Goal: Task Accomplishment & Management: Use online tool/utility

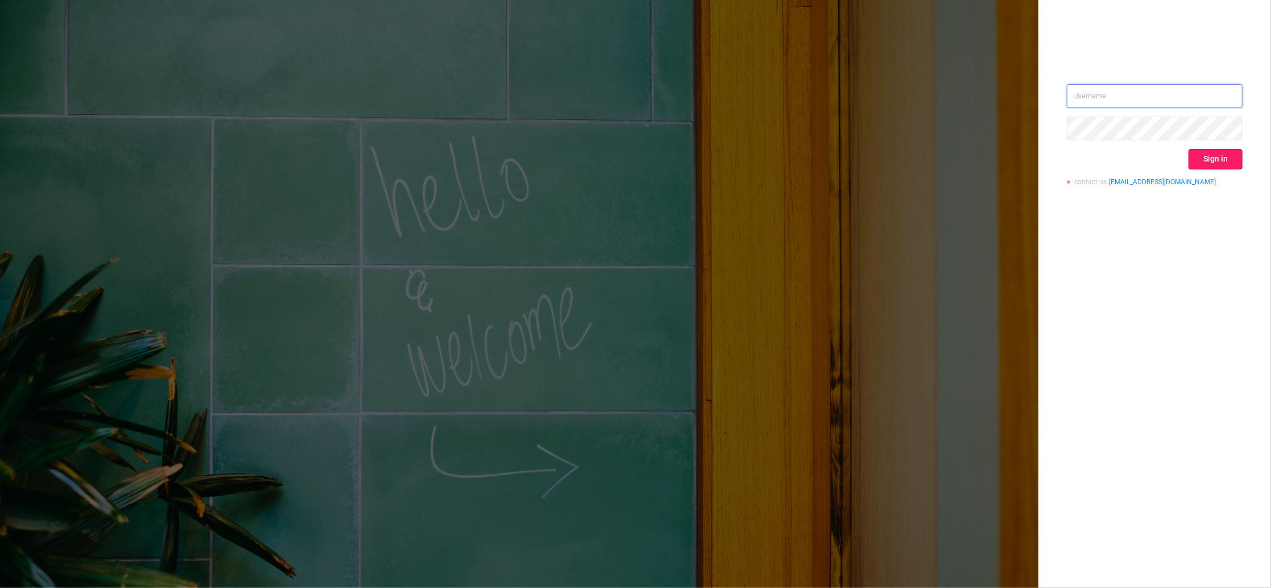
type input "[PERSON_NAME][EMAIL_ADDRESS][DOMAIN_NAME]"
click at [1210, 154] on button "Sign in" at bounding box center [1216, 159] width 54 height 20
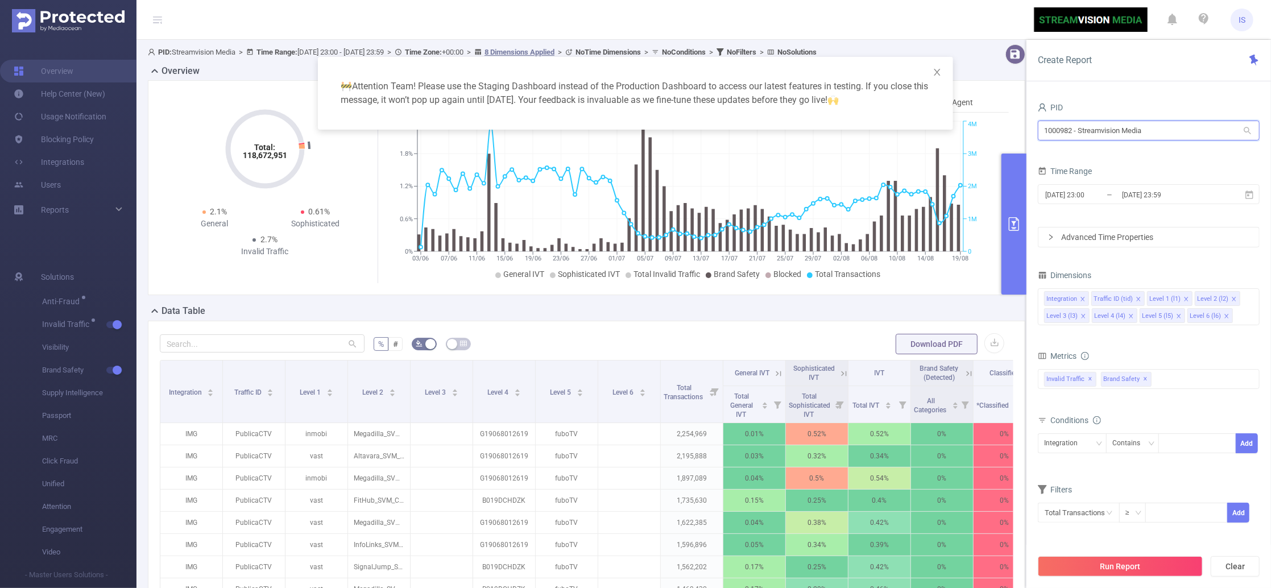
drag, startPoint x: 1172, startPoint y: 127, endPoint x: 964, endPoint y: 127, distance: 207.6
click at [964, 127] on body "IS Overview Help Center (New) Usage Notification Blocking Policy Integrations U…" at bounding box center [635, 294] width 1271 height 588
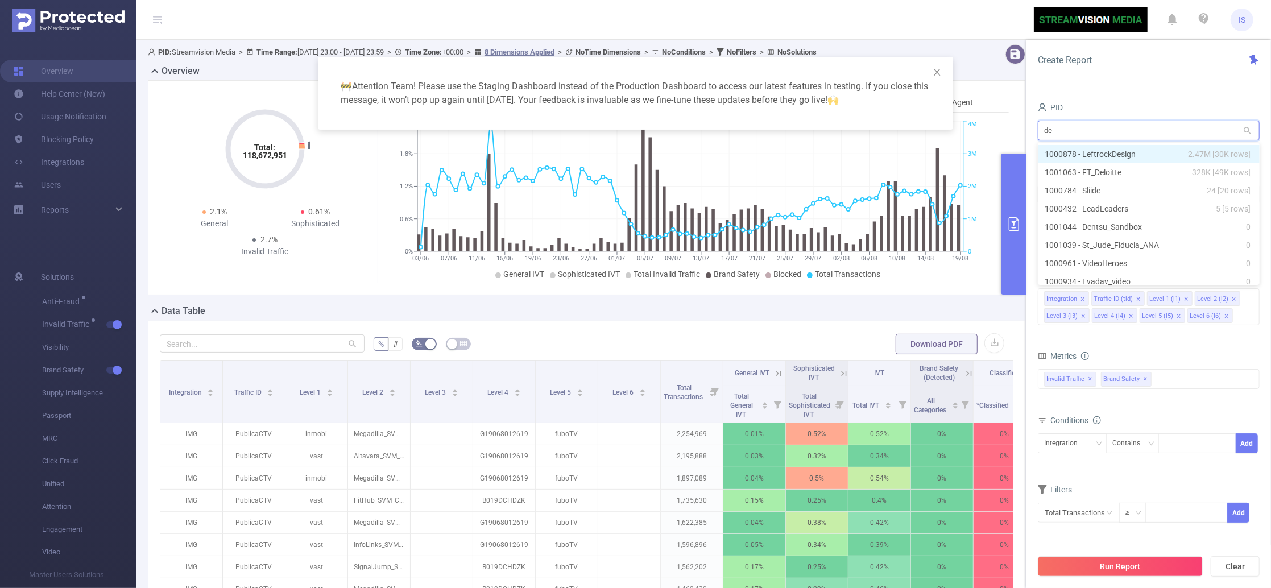
type input "dem"
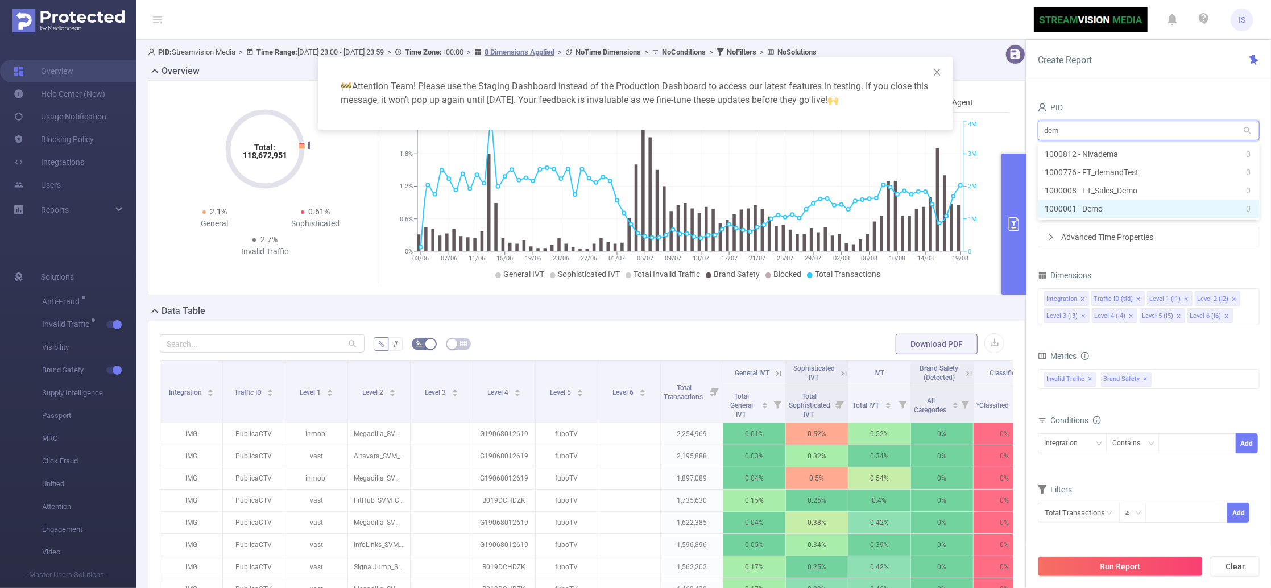
click at [1084, 209] on li "1000001 - Demo 0" at bounding box center [1149, 209] width 222 height 18
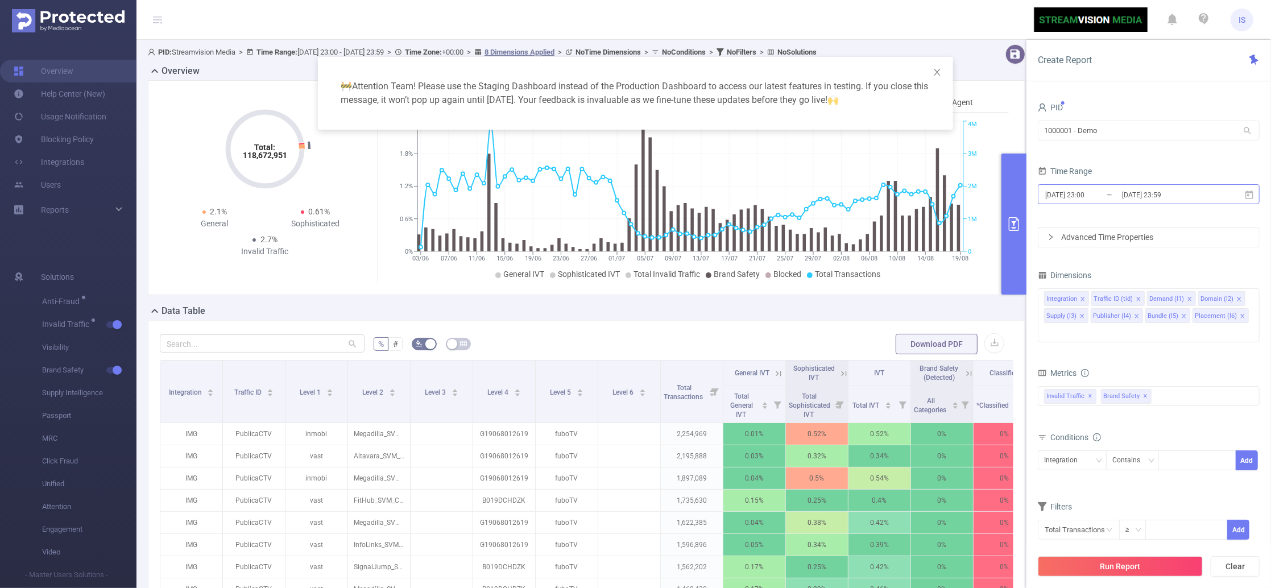
click at [1093, 200] on input "[DATE] 23:00" at bounding box center [1090, 194] width 92 height 15
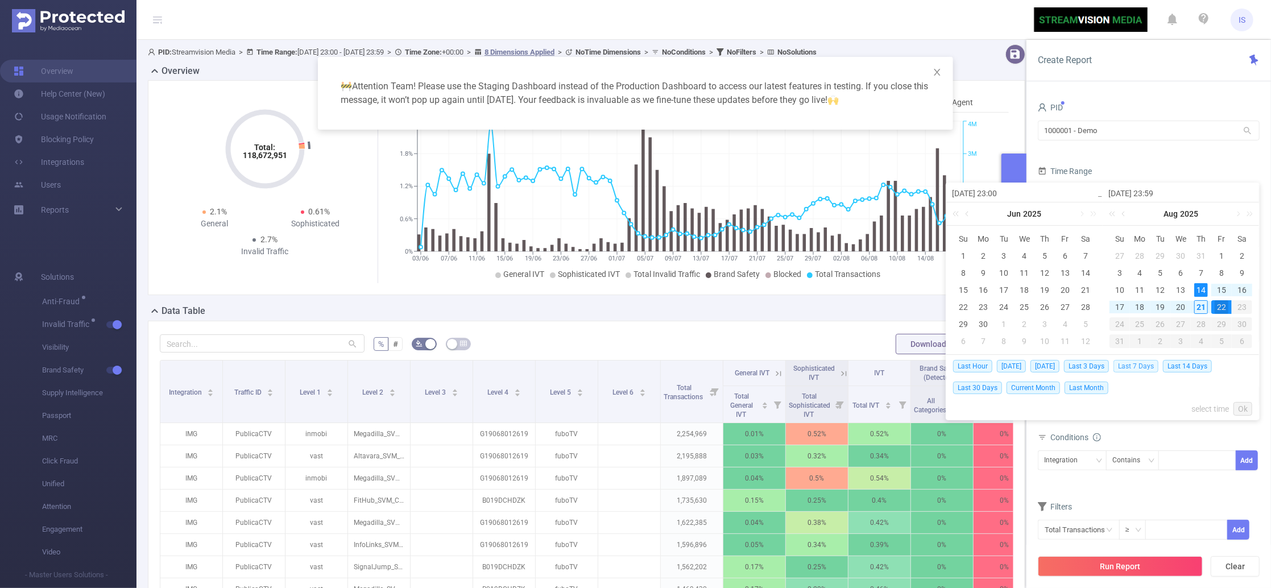
click at [1150, 367] on span "Last 7 Days" at bounding box center [1135, 366] width 45 height 13
type input "[DATE] 00:00"
type input "[DATE] 23:59"
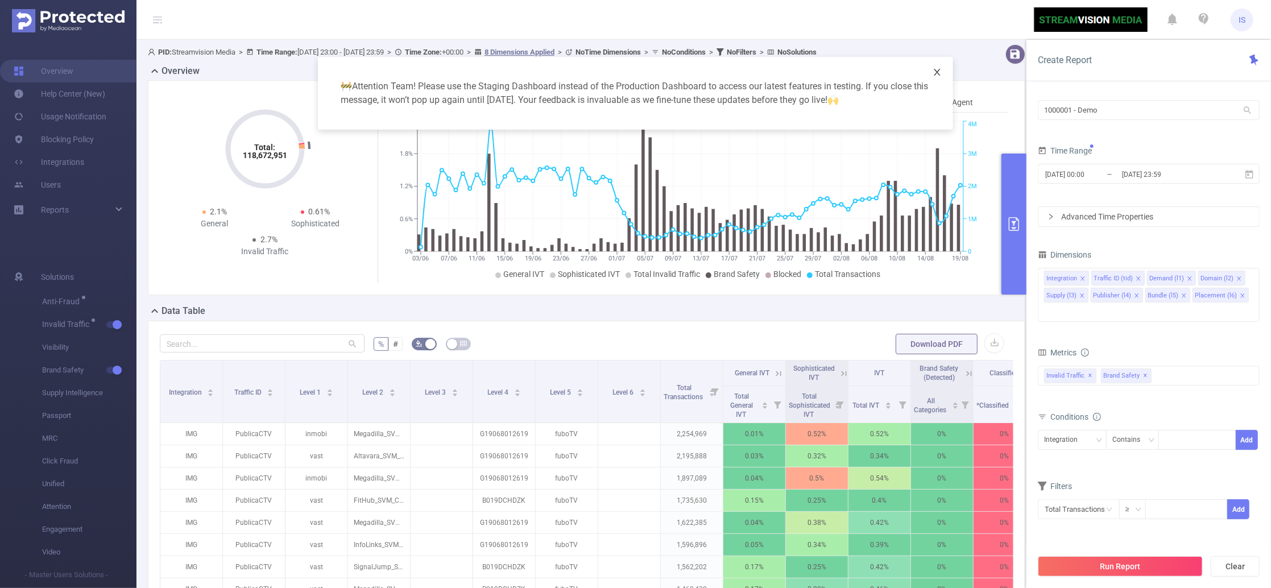
click at [938, 70] on icon "icon: close" at bounding box center [937, 72] width 9 height 9
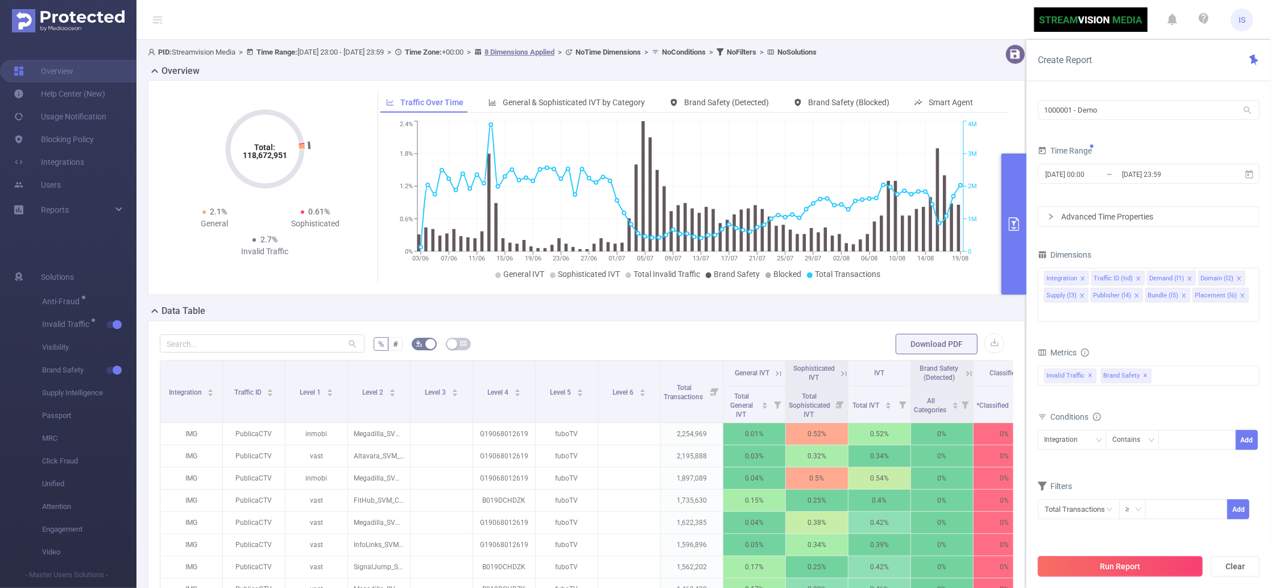
click at [1107, 569] on button "Run Report" at bounding box center [1120, 566] width 165 height 20
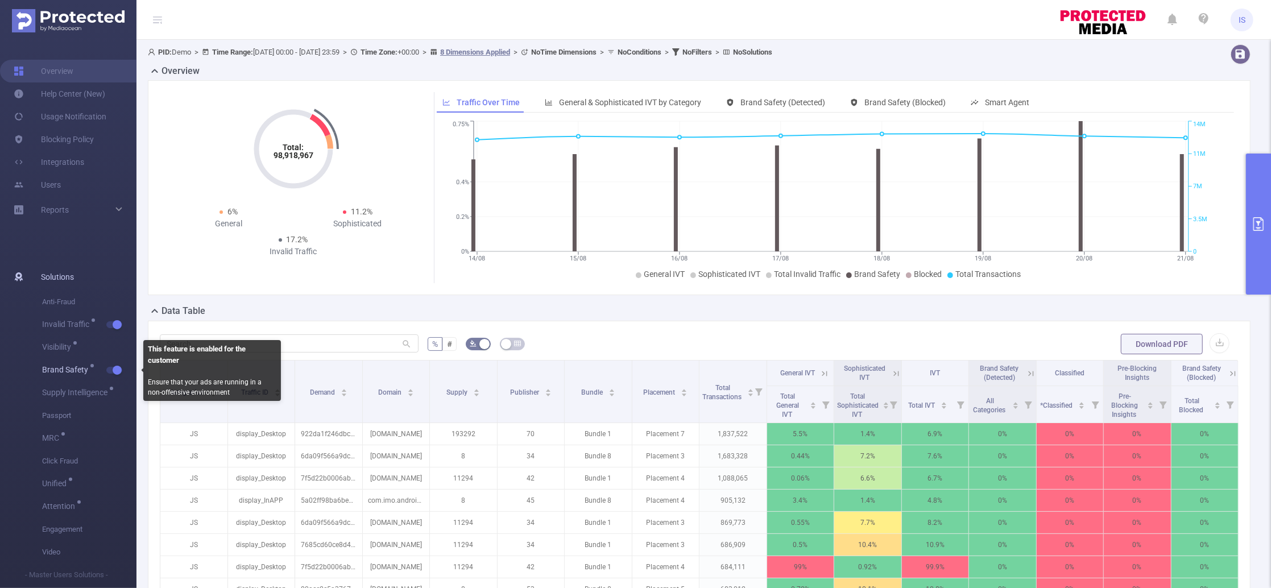
click at [115, 373] on button "button" at bounding box center [114, 370] width 16 height 7
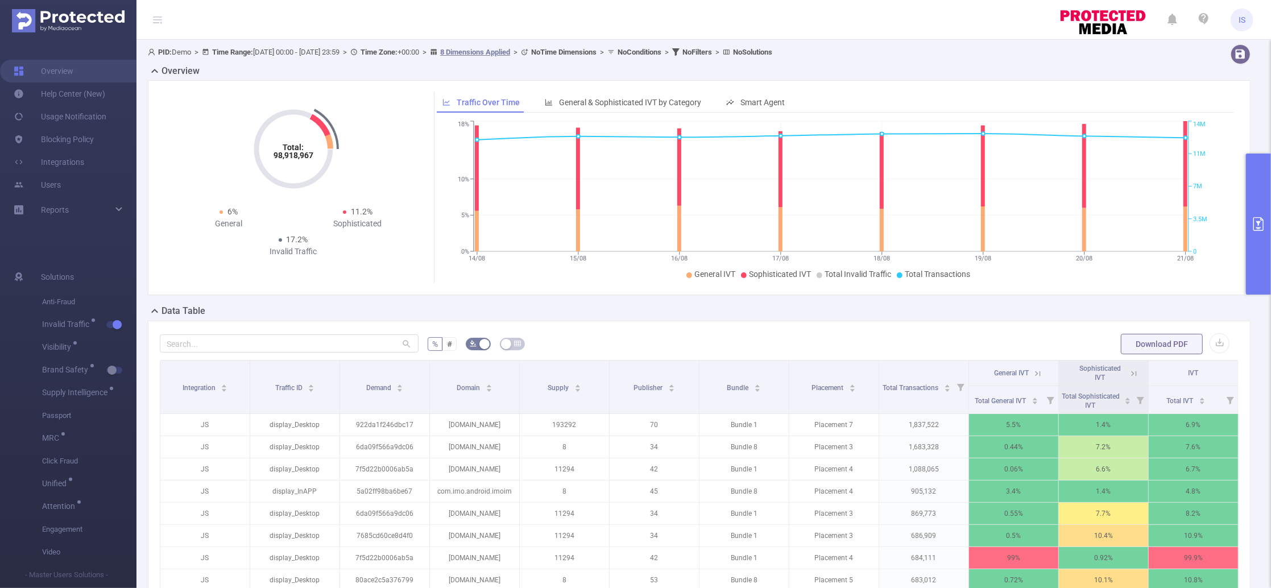
scroll to position [151, 0]
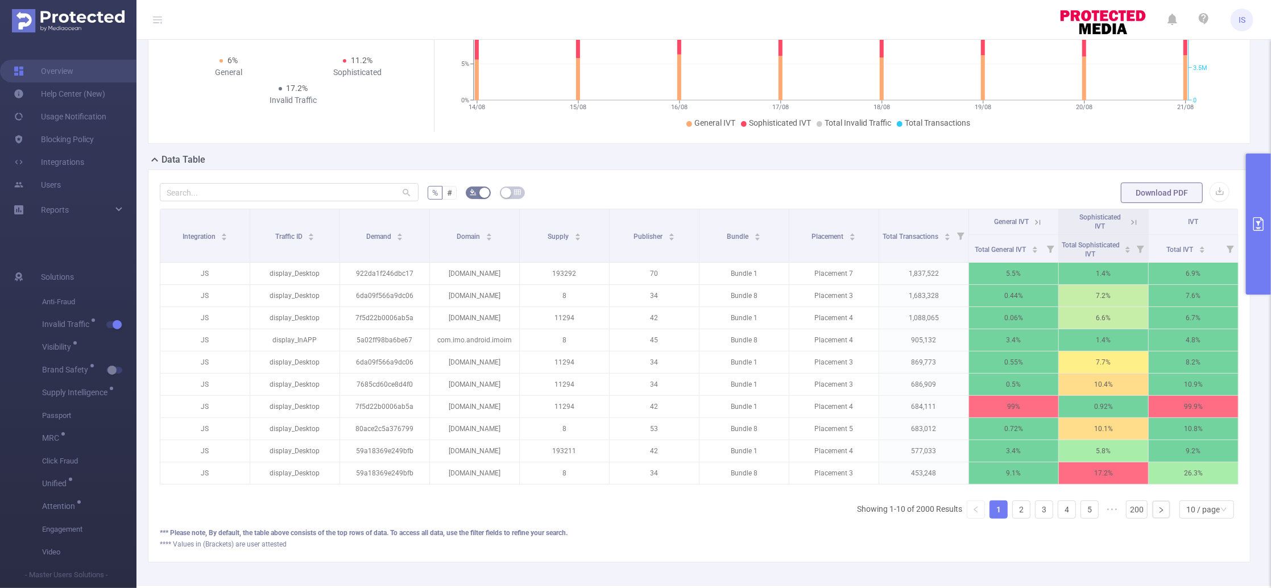
click at [1258, 191] on button "primary" at bounding box center [1258, 224] width 25 height 141
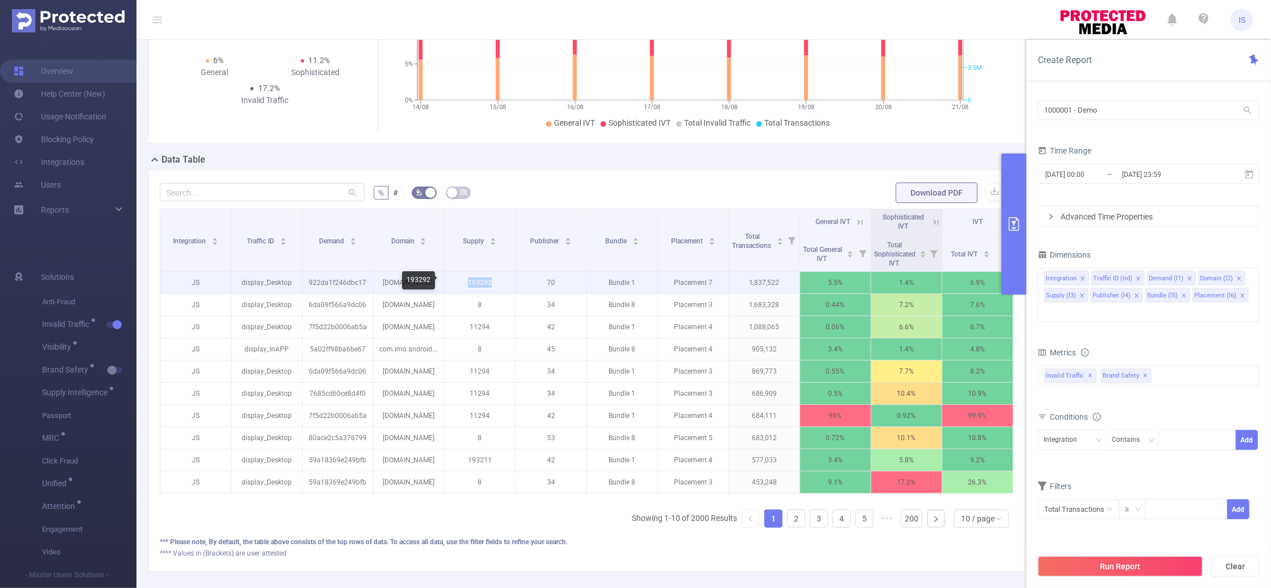
drag, startPoint x: 462, startPoint y: 283, endPoint x: 524, endPoint y: 280, distance: 62.1
click at [524, 280] on tr "JS display_Desktop 922da1f246dbc17 [DOMAIN_NAME] 193292 70 Bundle 1 Placement 7…" at bounding box center [586, 283] width 853 height 22
drag, startPoint x: 670, startPoint y: 285, endPoint x: 717, endPoint y: 285, distance: 47.2
click at [717, 285] on p "Placement 7" at bounding box center [693, 283] width 71 height 22
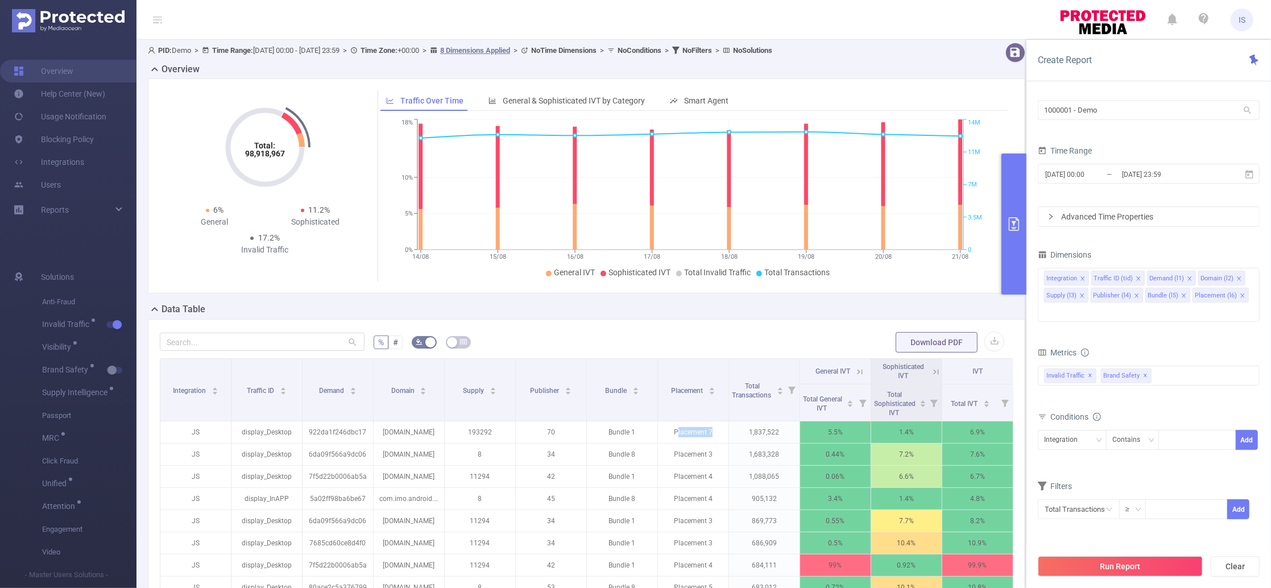
scroll to position [0, 0]
click at [122, 208] on div "Reports" at bounding box center [68, 209] width 136 height 23
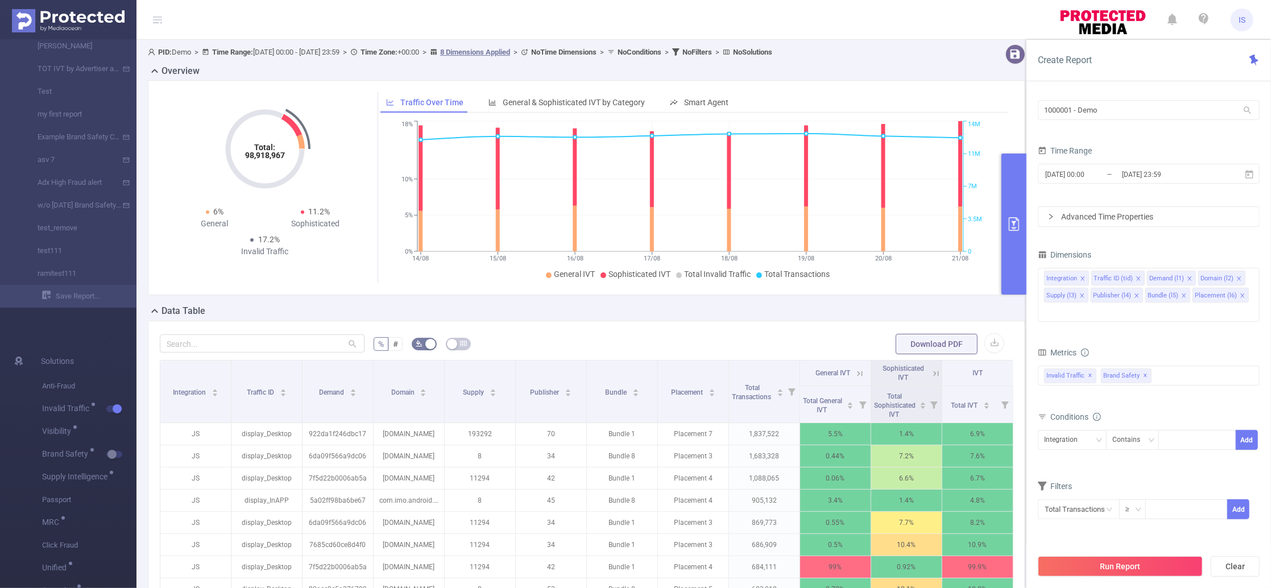
scroll to position [151, 0]
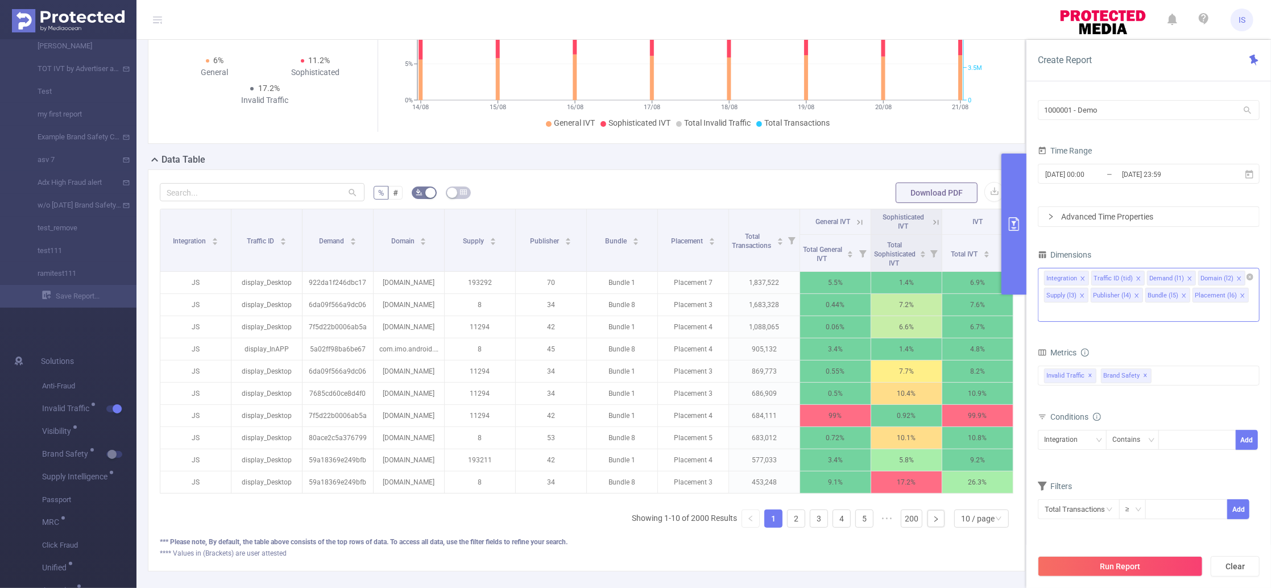
click at [1236, 280] on icon "icon: close" at bounding box center [1239, 279] width 6 height 6
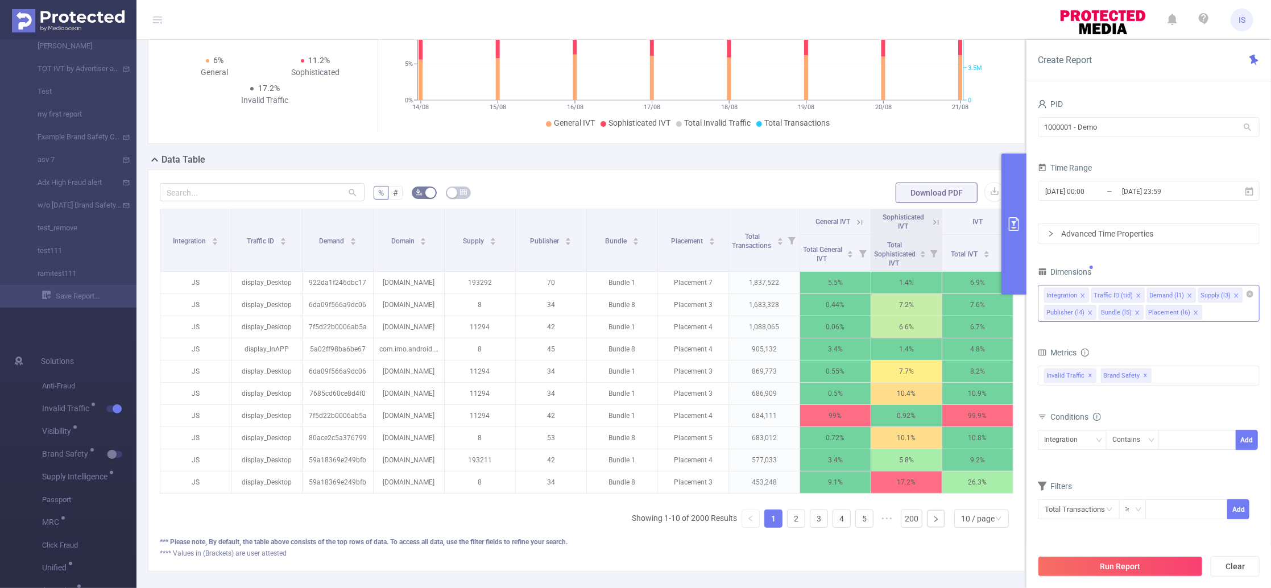
click at [1137, 313] on icon "icon: close" at bounding box center [1137, 313] width 4 height 4
click at [1144, 376] on span "✕" at bounding box center [1146, 376] width 5 height 14
click at [1096, 236] on div "Advanced Time Properties" at bounding box center [1148, 233] width 221 height 19
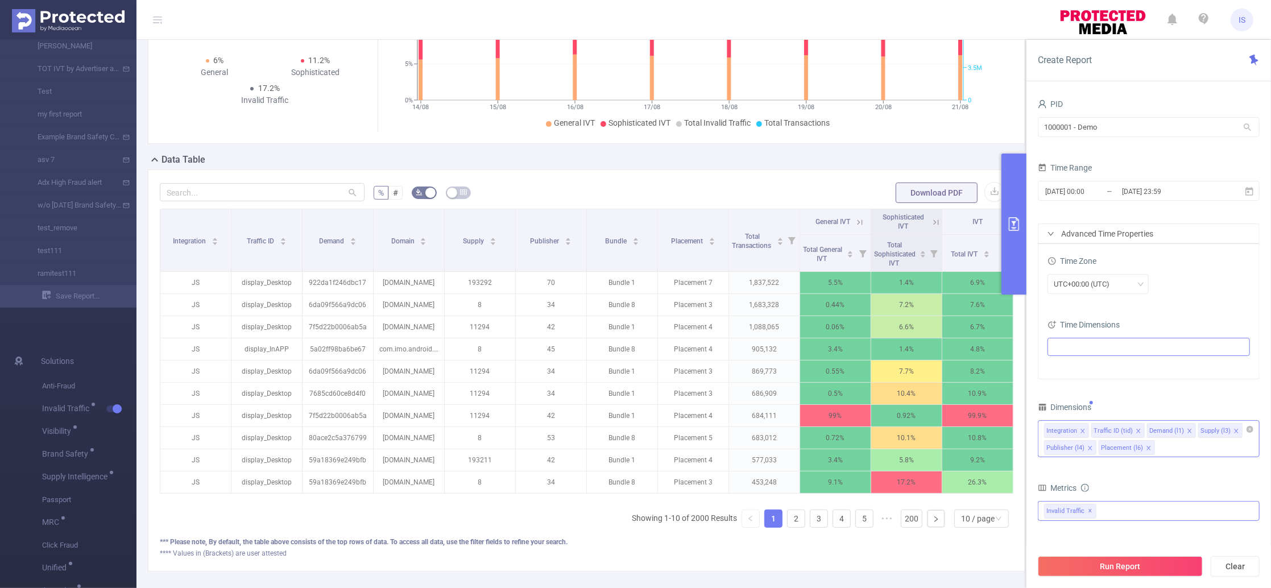
click at [1072, 340] on ul at bounding box center [1144, 346] width 187 height 17
click at [1098, 224] on div "Advanced Time Properties" at bounding box center [1148, 233] width 221 height 19
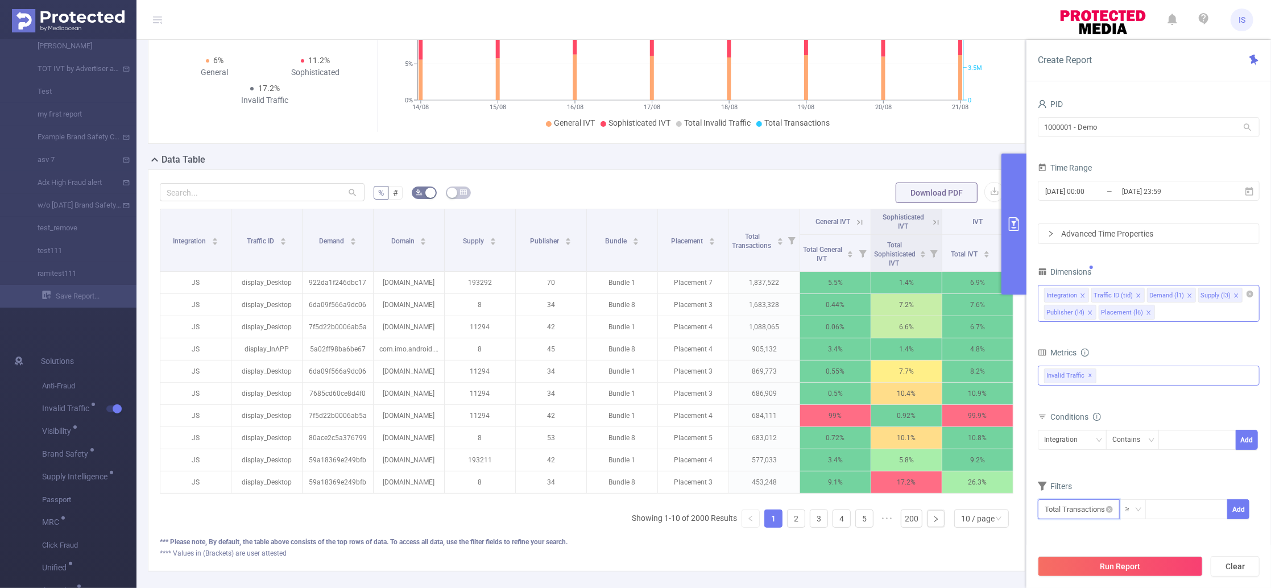
click at [1089, 513] on input "text" at bounding box center [1079, 509] width 82 height 20
click at [1053, 424] on li "Invalid Traffic" at bounding box center [1079, 425] width 82 height 18
click at [1073, 406] on li "Total Transactions" at bounding box center [1077, 407] width 79 height 18
click at [1168, 507] on input at bounding box center [1186, 508] width 81 height 17
type input "10,000"
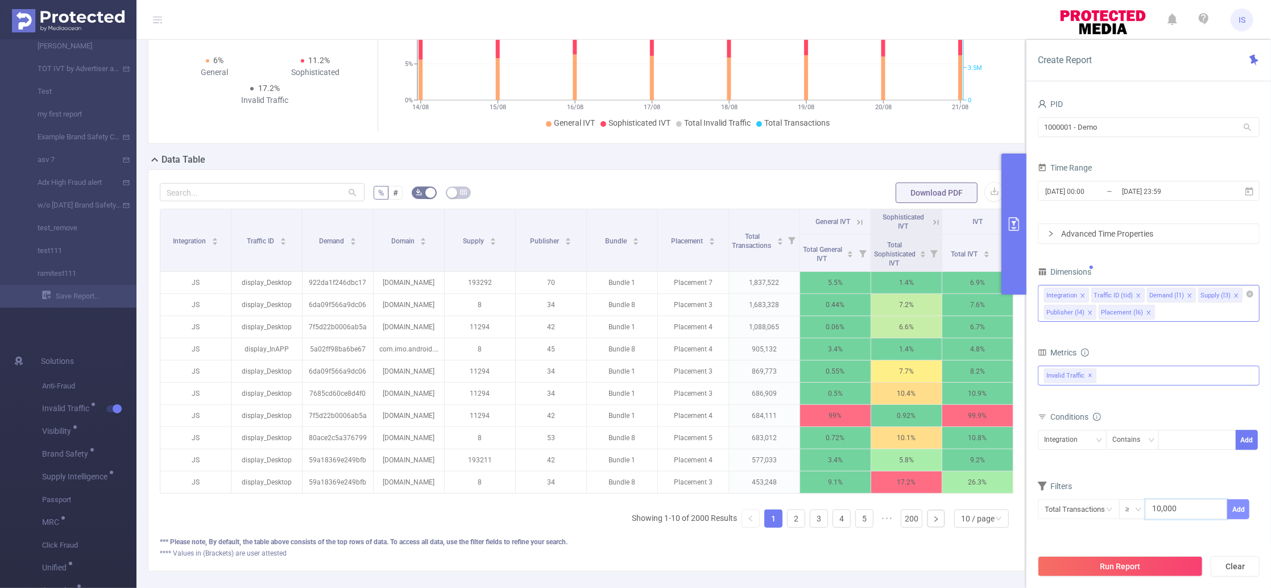
click at [1240, 517] on button "Add" at bounding box center [1238, 509] width 22 height 20
click at [1068, 509] on input "text" at bounding box center [1079, 509] width 82 height 20
click at [1085, 424] on li "Invalid Traffic" at bounding box center [1079, 425] width 82 height 18
click at [1139, 438] on li "IVT" at bounding box center [1158, 443] width 82 height 18
click at [1220, 404] on li "Total IVT" at bounding box center [1232, 407] width 63 height 18
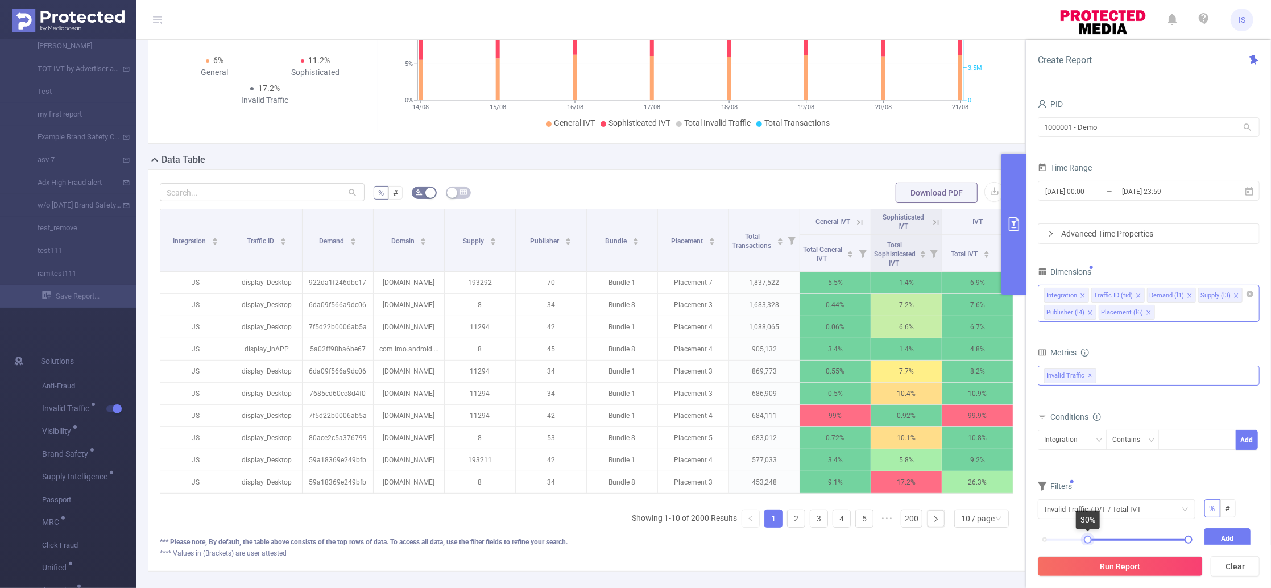
drag, startPoint x: 1042, startPoint y: 540, endPoint x: 1085, endPoint y: 541, distance: 42.7
click at [1085, 541] on div at bounding box center [1088, 540] width 8 height 8
click at [1228, 537] on button "Add" at bounding box center [1227, 538] width 47 height 20
click at [1119, 568] on button "Run Report" at bounding box center [1120, 566] width 165 height 20
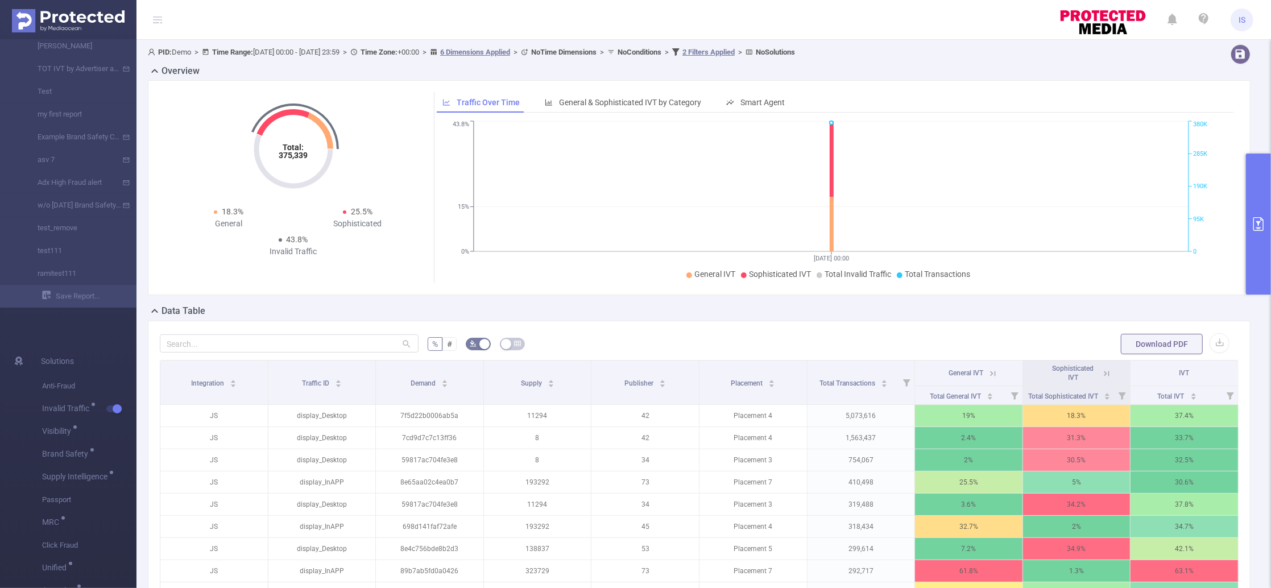
click at [988, 375] on icon at bounding box center [993, 374] width 10 height 10
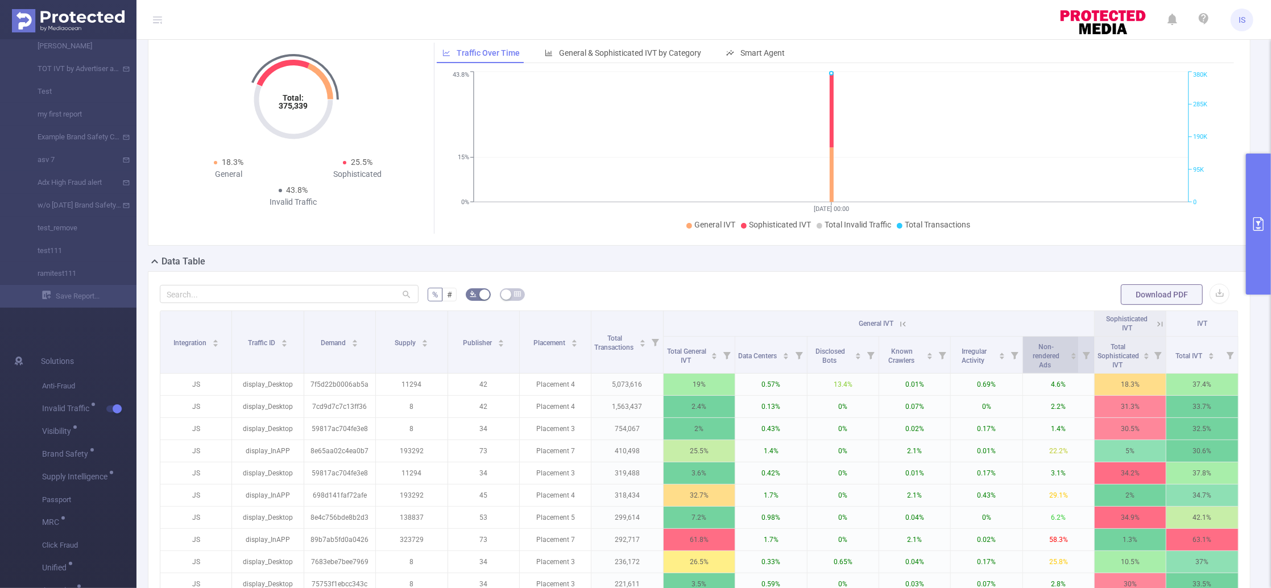
scroll to position [76, 0]
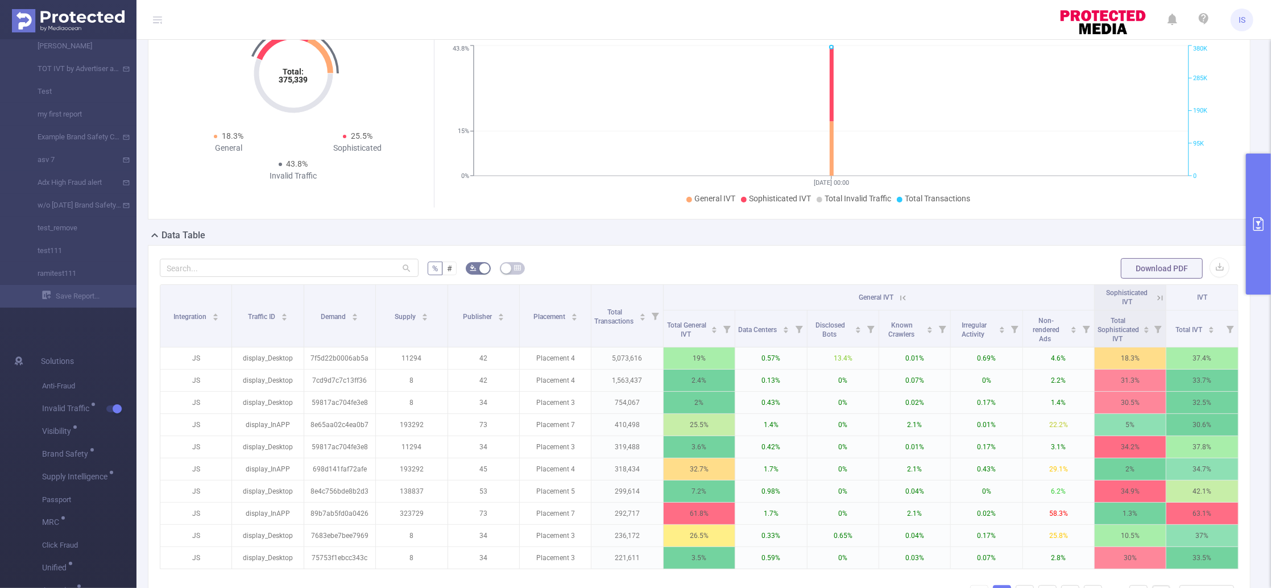
click at [898, 298] on icon at bounding box center [903, 298] width 10 height 10
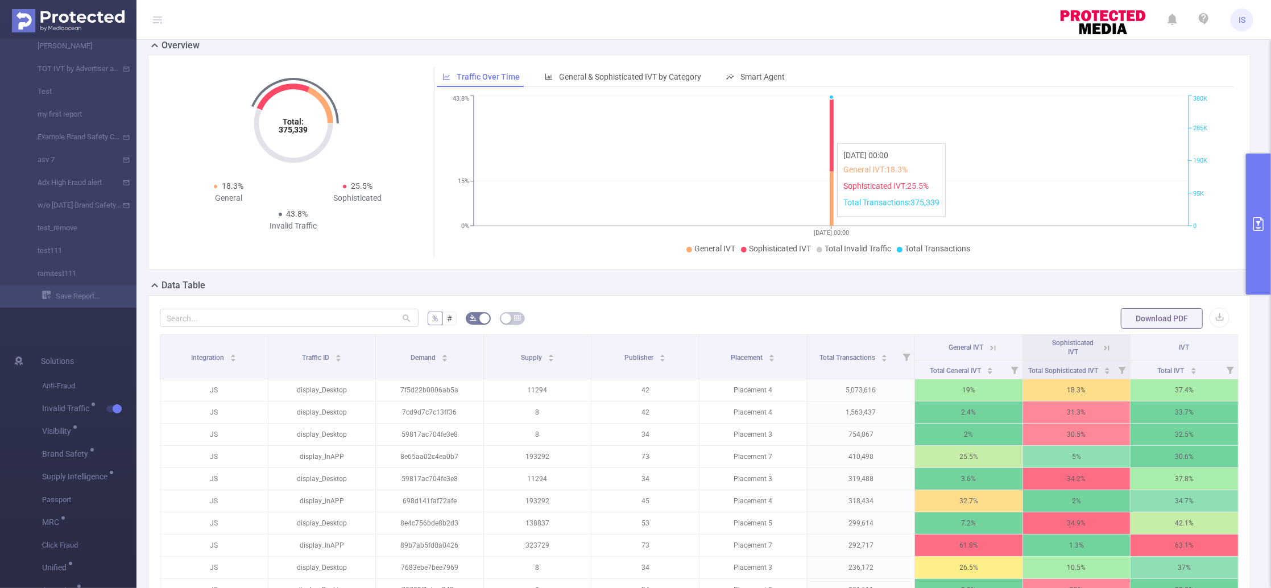
scroll to position [0, 0]
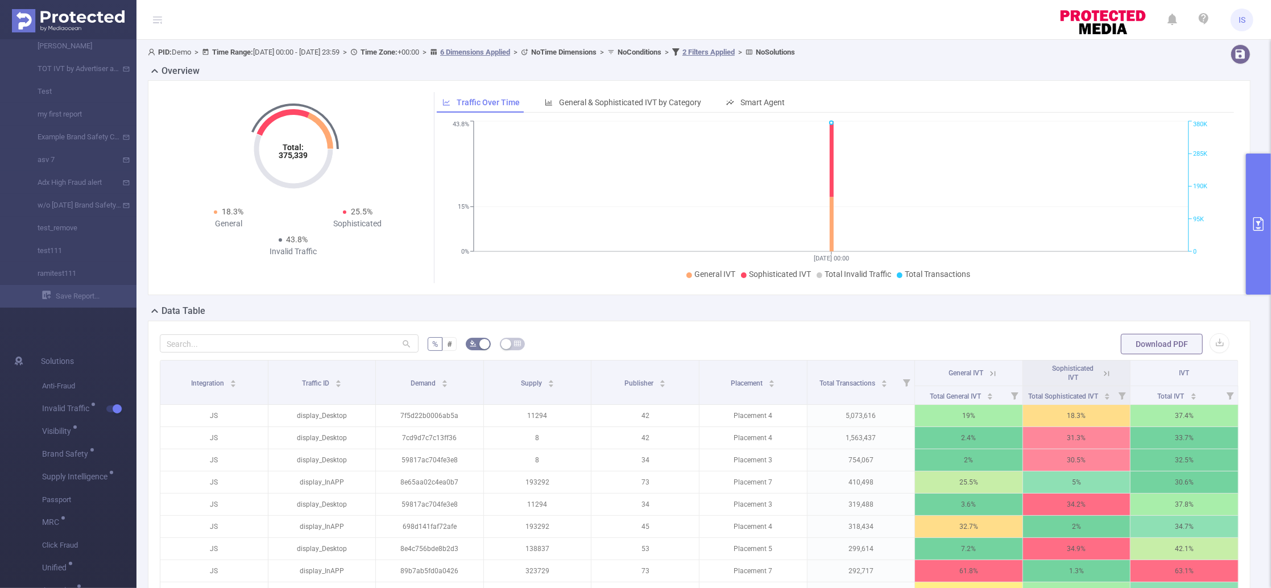
click at [1258, 195] on button "primary" at bounding box center [1258, 224] width 25 height 141
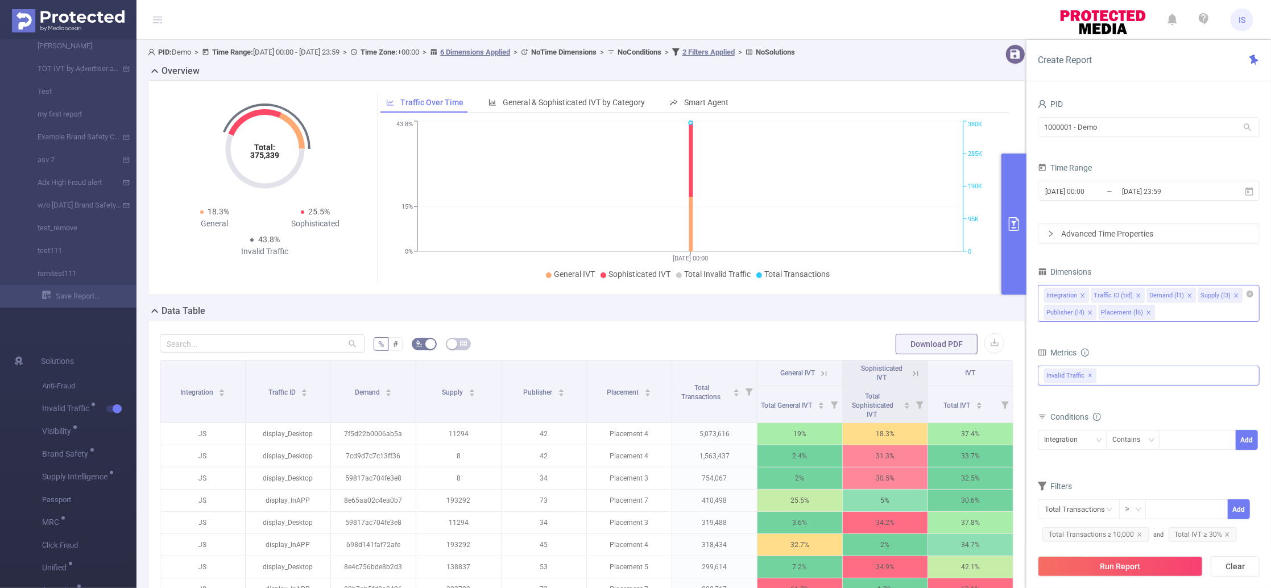
click at [726, 317] on div "Data Table" at bounding box center [591, 312] width 887 height 16
click at [1017, 173] on button "primary" at bounding box center [1013, 224] width 25 height 141
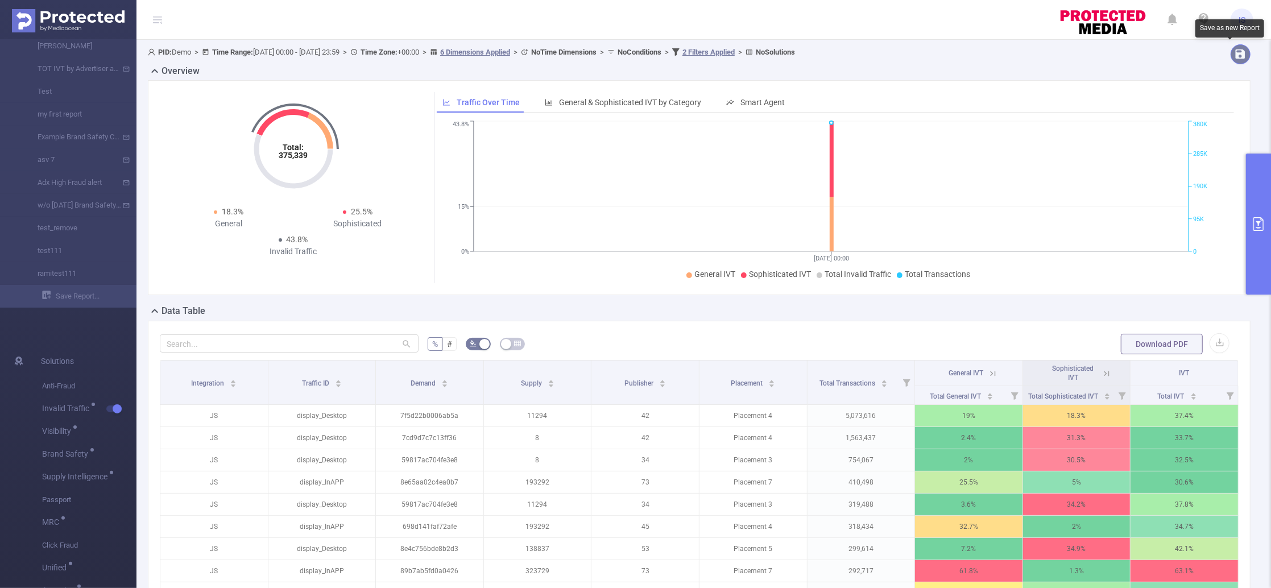
click at [1235, 55] on button "button" at bounding box center [1241, 54] width 20 height 20
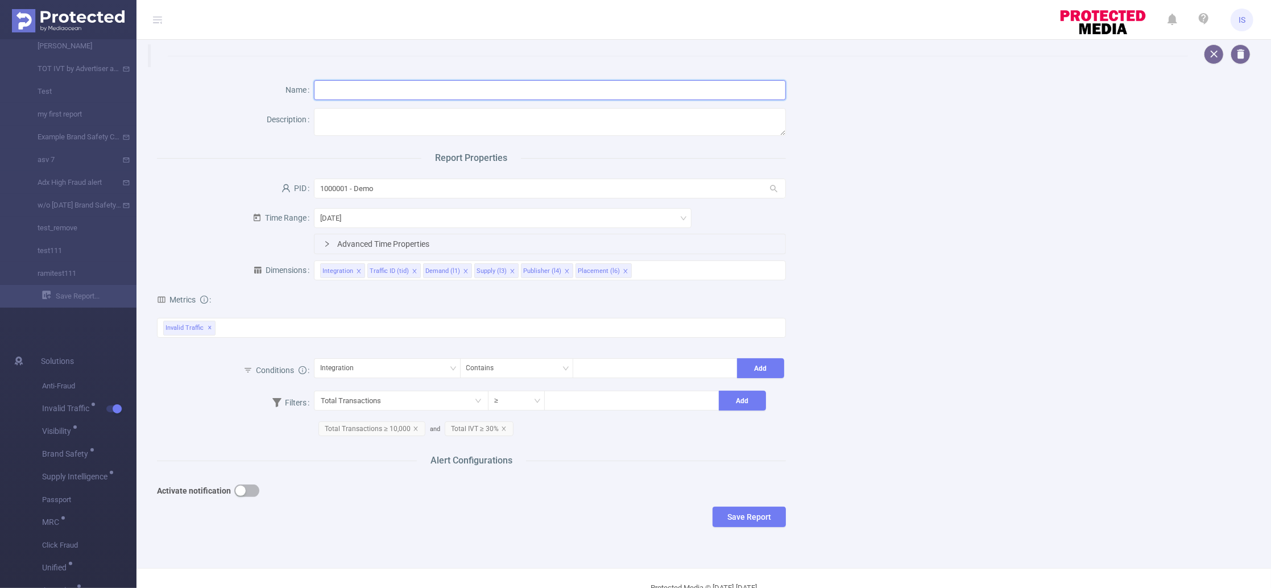
click at [394, 97] on input "text" at bounding box center [549, 90] width 471 height 20
type input "[PERSON_NAME] report"
type textarea "test"
click at [495, 222] on div "[DATE]" at bounding box center [502, 218] width 365 height 19
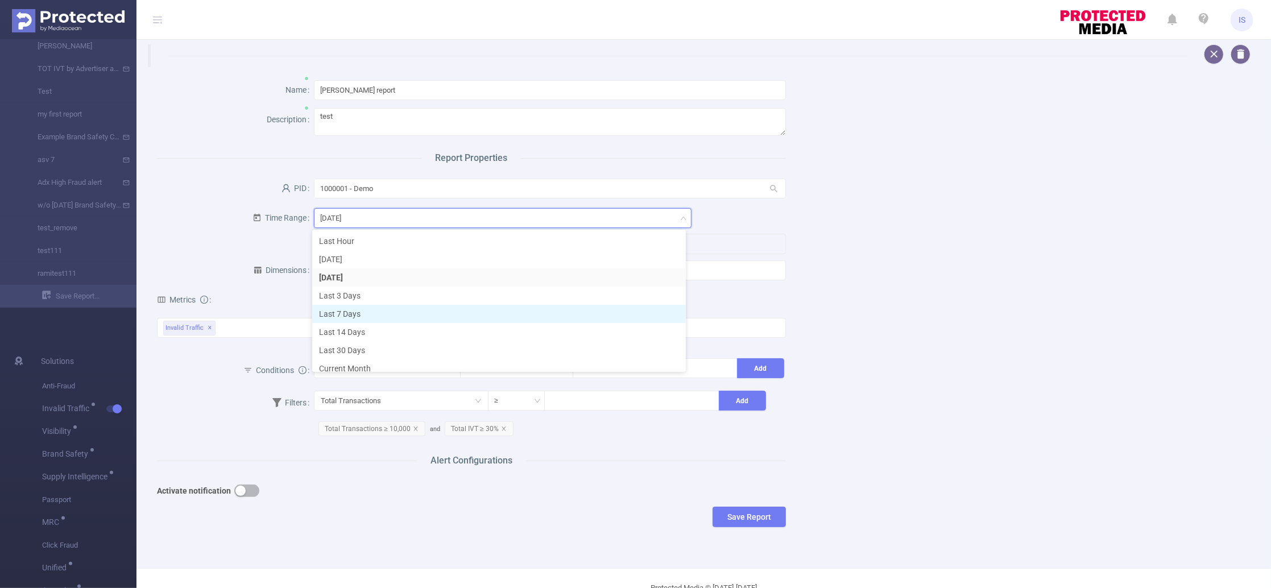
click at [361, 313] on li "Last 7 Days" at bounding box center [499, 314] width 374 height 18
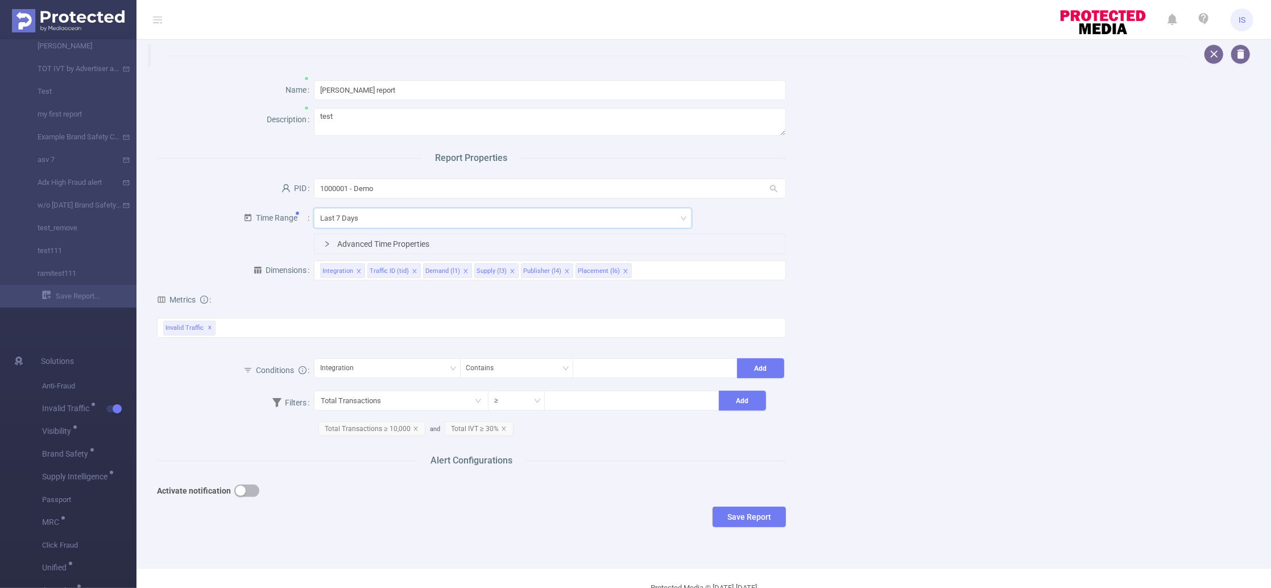
click at [461, 294] on div "Metrics Total General IVT Data Centers Disclosed Bots Known Crawlers Irregular …" at bounding box center [471, 321] width 629 height 70
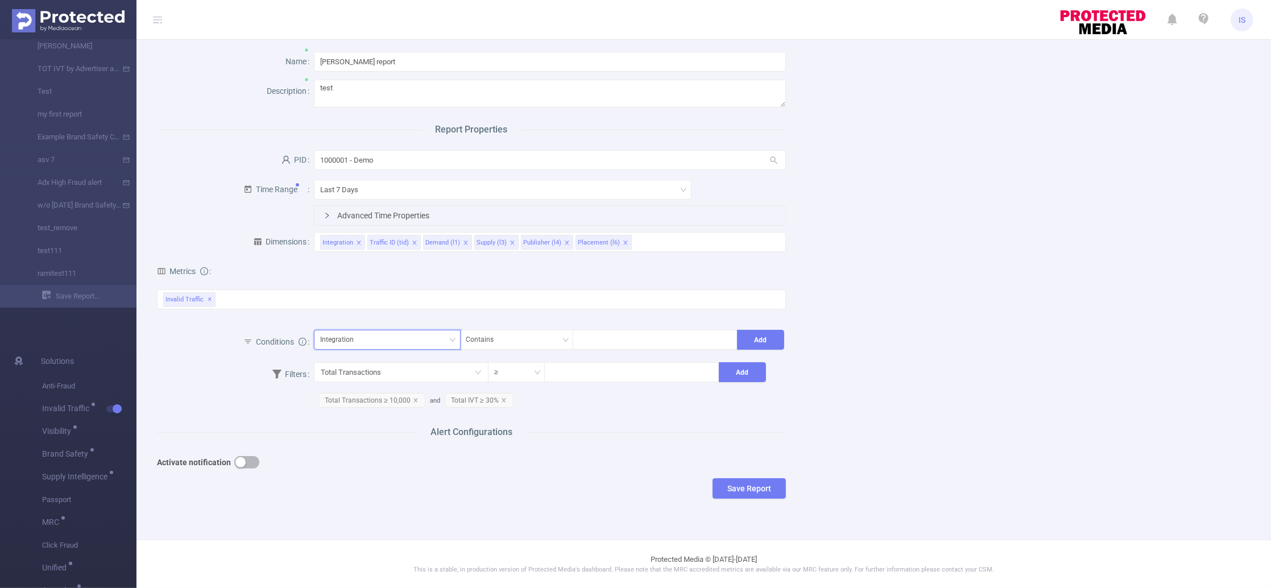
click at [370, 342] on div "Integration" at bounding box center [387, 339] width 134 height 19
click at [378, 380] on li "Traffic ID (tid)" at bounding box center [384, 381] width 144 height 18
click at [517, 346] on div "Contains" at bounding box center [516, 339] width 101 height 19
click at [606, 340] on div at bounding box center [655, 339] width 152 height 19
type input "a"
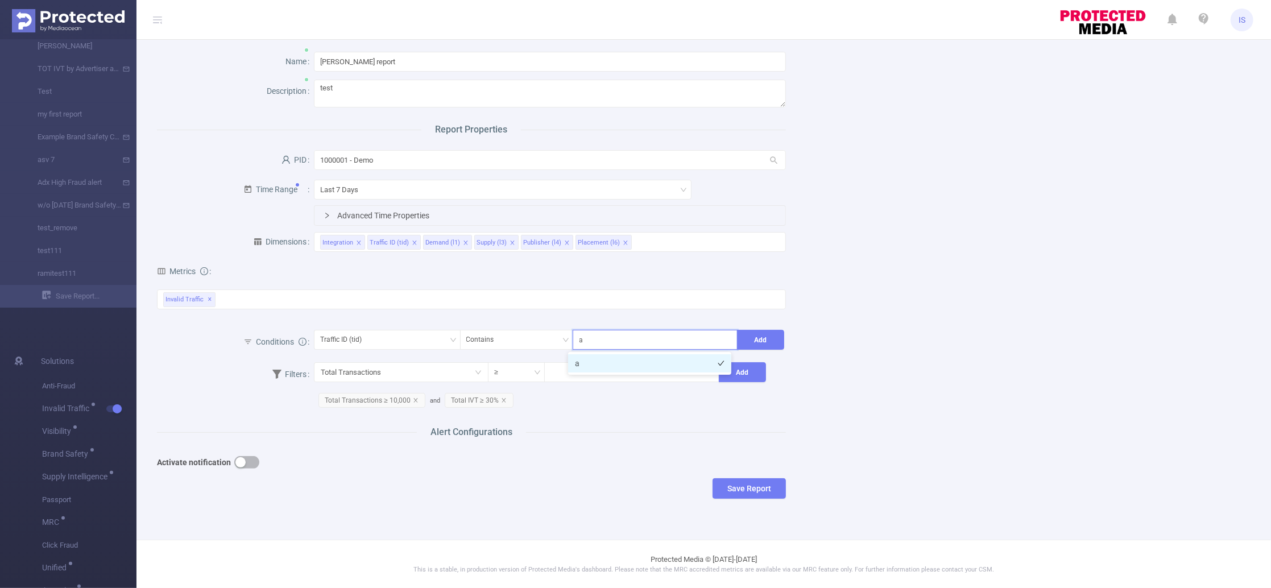
click at [648, 367] on li "a" at bounding box center [649, 363] width 163 height 18
click at [906, 365] on div "Name [PERSON_NAME] report Description test Report Properties PID 1000001 - Demo…" at bounding box center [699, 278] width 1112 height 478
click at [758, 336] on button "Add" at bounding box center [760, 340] width 47 height 20
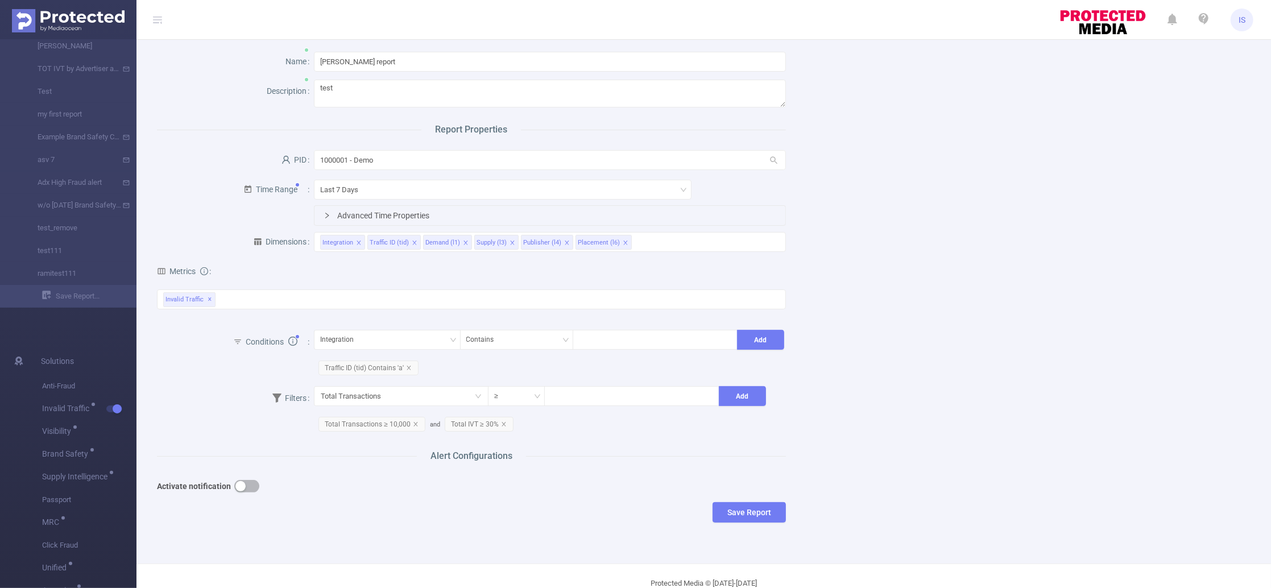
click at [247, 486] on button "button" at bounding box center [246, 486] width 25 height 13
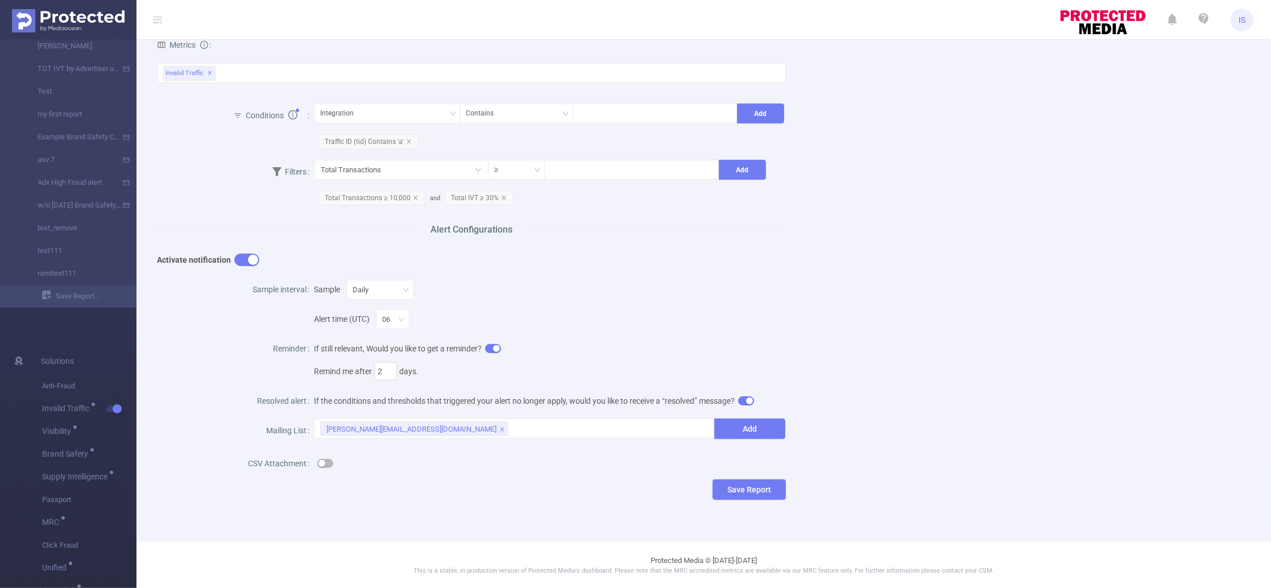
scroll to position [255, 0]
click at [469, 434] on div "[PERSON_NAME][EMAIL_ADDRESS][DOMAIN_NAME]" at bounding box center [514, 428] width 388 height 19
click at [518, 389] on div "If the conditions and thresholds that triggered your alert no longer apply, wou…" at bounding box center [549, 400] width 471 height 23
click at [324, 464] on button "button" at bounding box center [325, 462] width 16 height 9
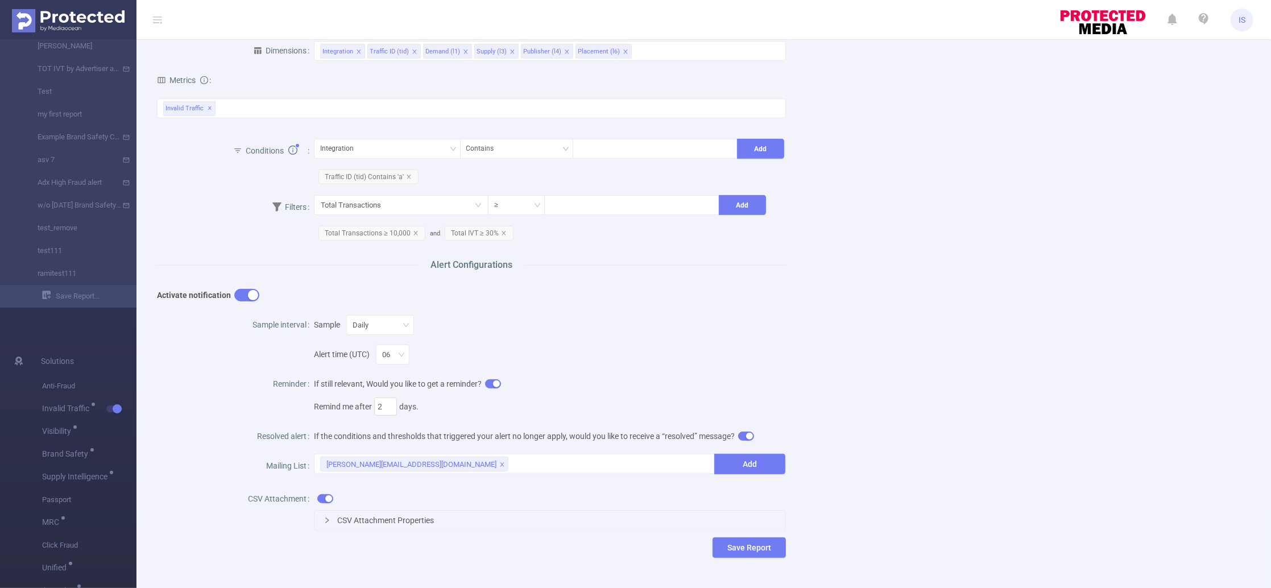
scroll to position [278, 0]
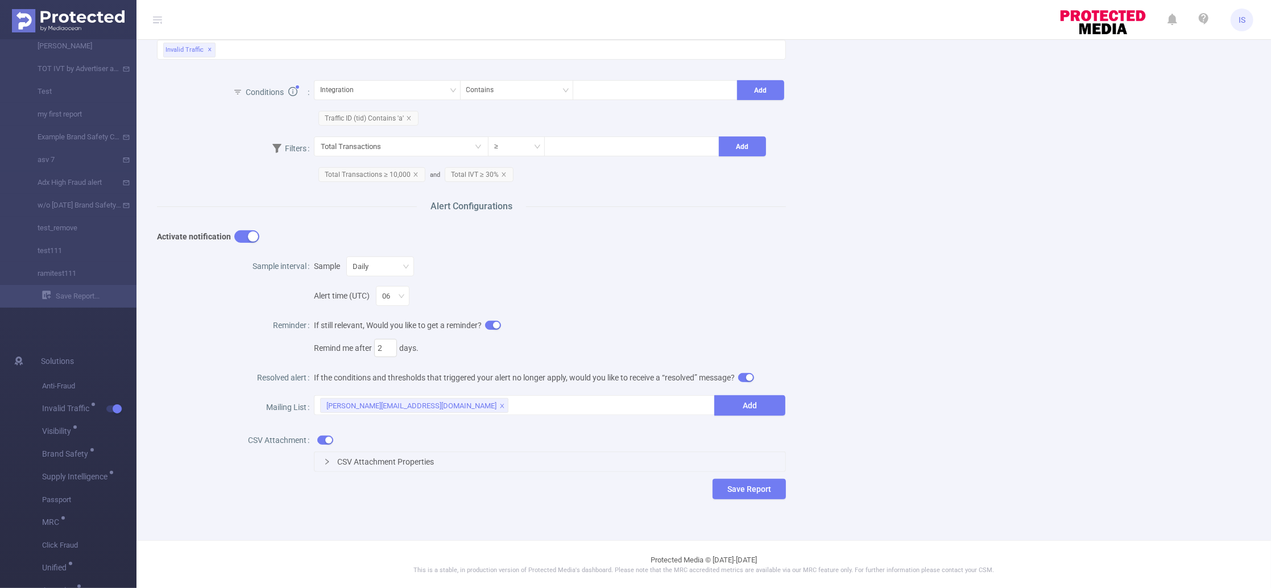
click at [492, 325] on button "button" at bounding box center [493, 325] width 16 height 9
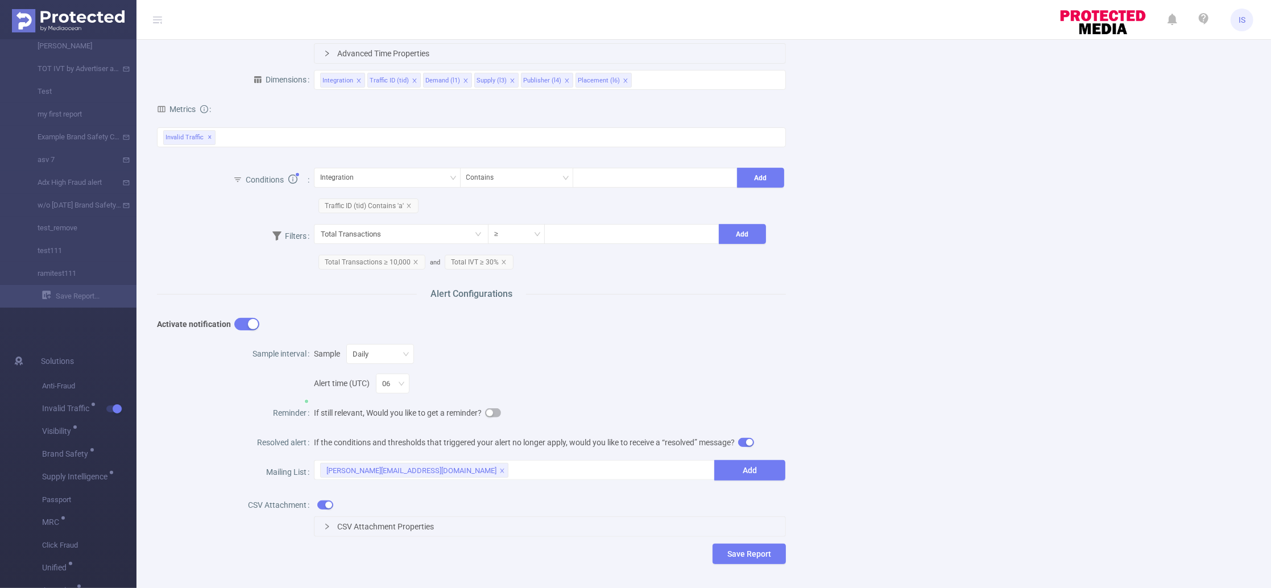
scroll to position [255, 0]
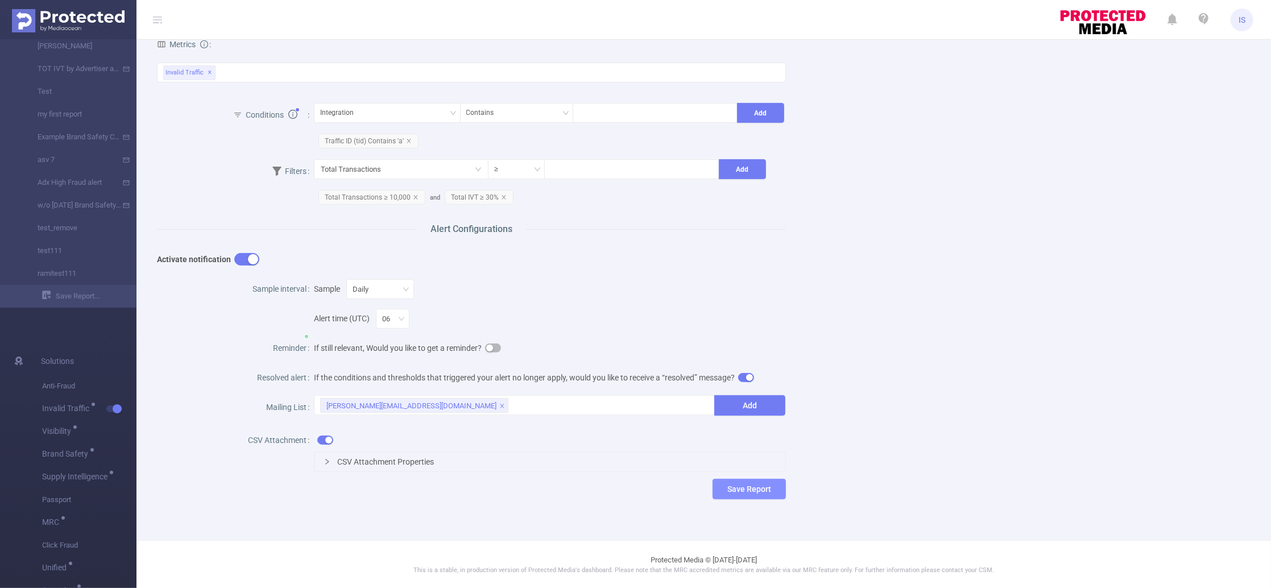
click at [748, 491] on button "Save Report" at bounding box center [749, 489] width 73 height 20
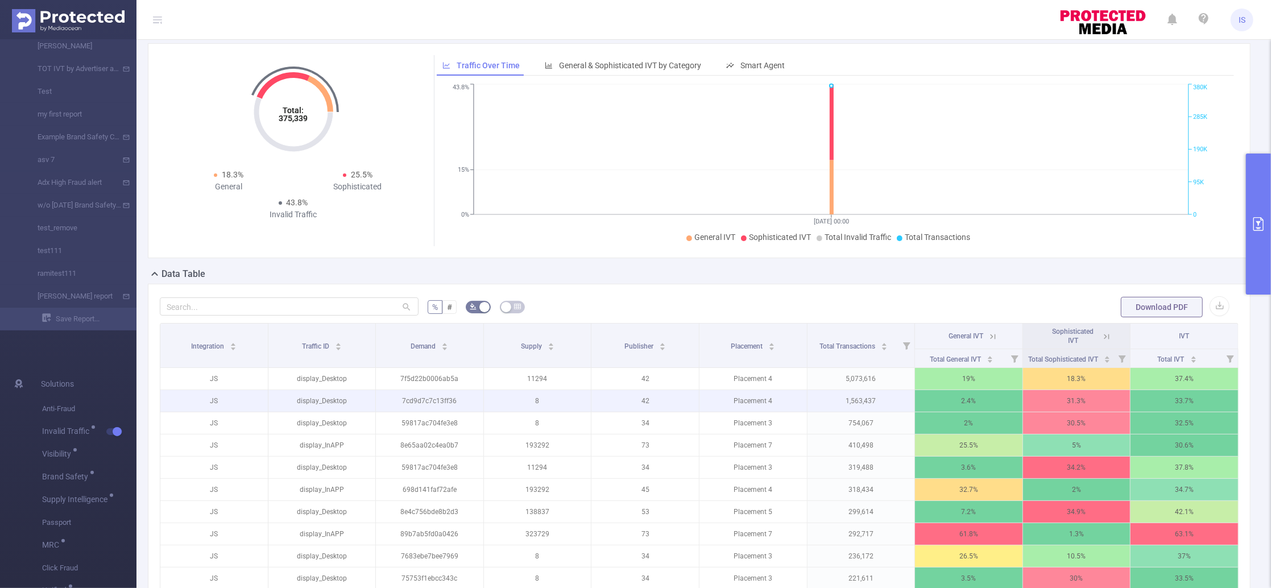
scroll to position [0, 0]
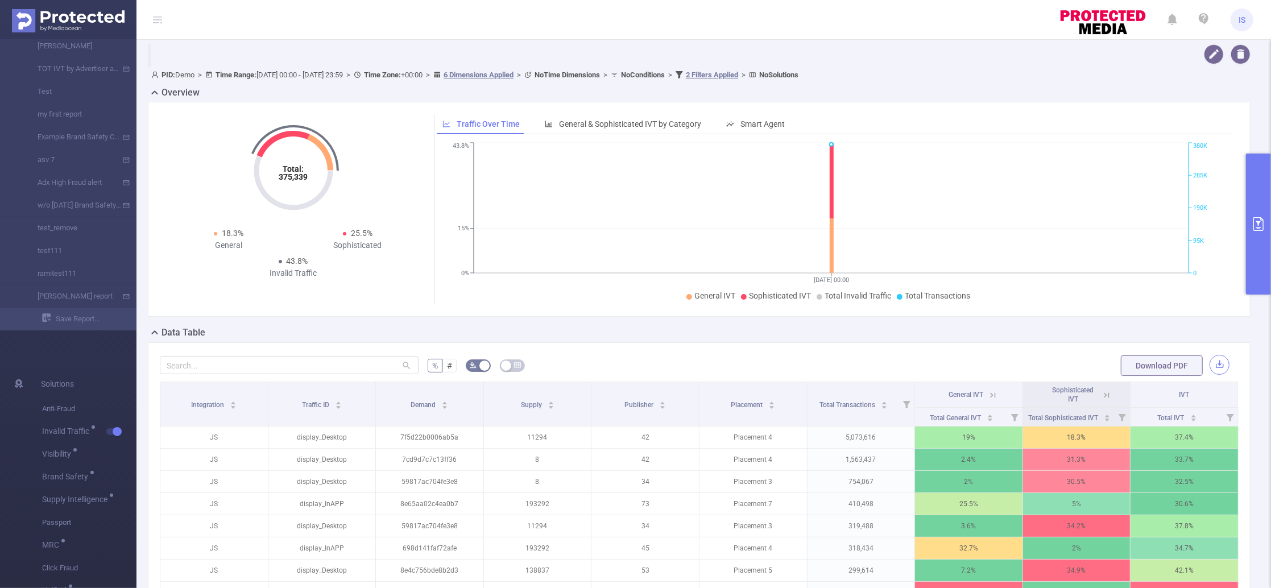
click at [1210, 371] on button "button" at bounding box center [1220, 365] width 20 height 20
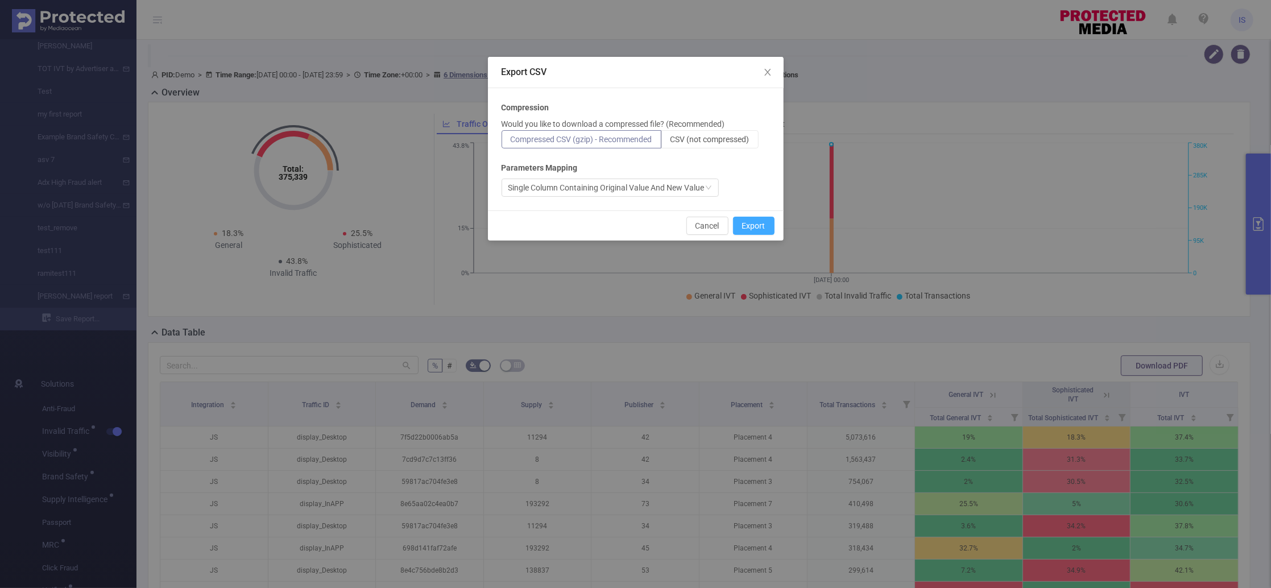
click at [757, 230] on button "Export" at bounding box center [754, 226] width 42 height 18
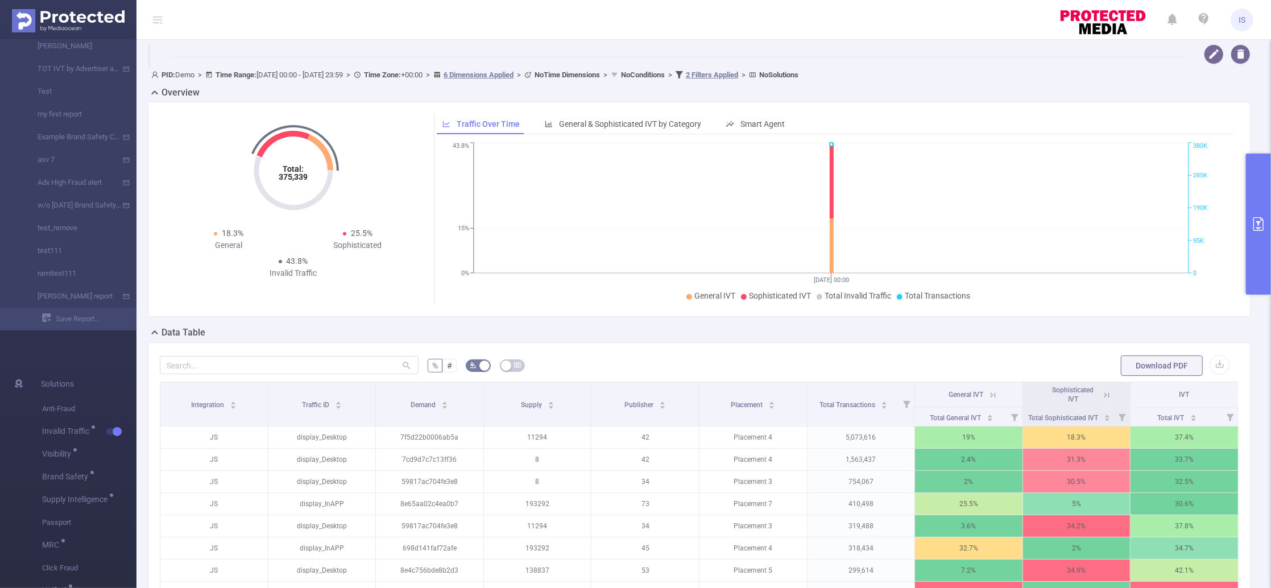
click at [1259, 175] on button "primary" at bounding box center [1258, 224] width 25 height 141
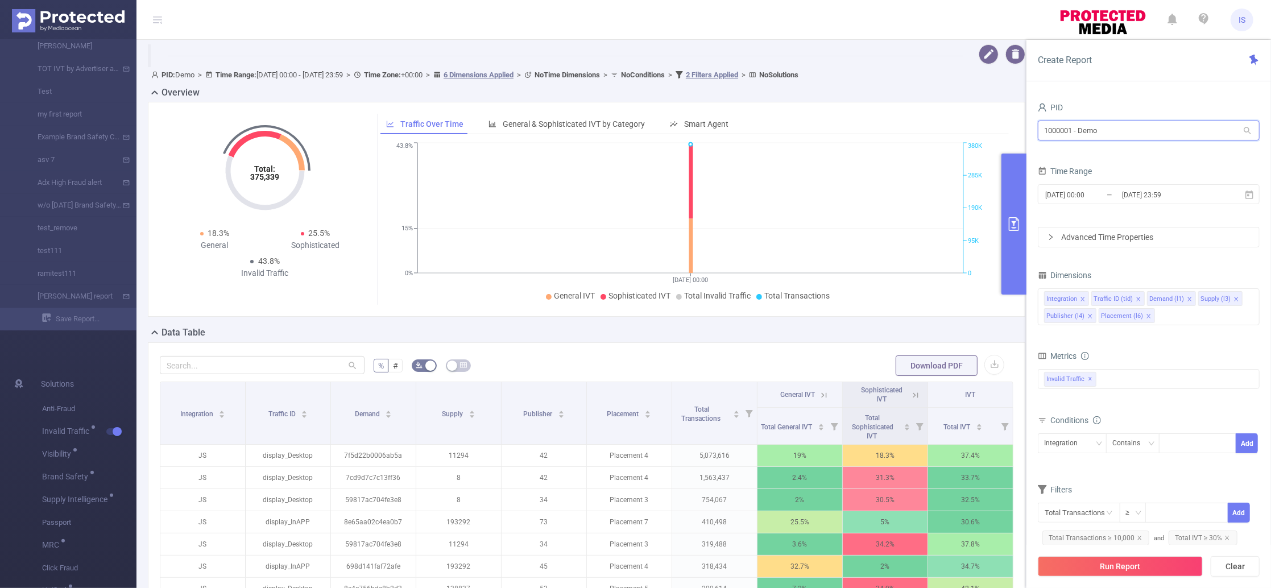
drag, startPoint x: 1126, startPoint y: 130, endPoint x: 885, endPoint y: 67, distance: 249.3
click at [885, 67] on section "PID: Demo > Time Range: [DATE] 00:00 - [DATE] 23:59 > Time Zone: +00:00 > 6 Dim…" at bounding box center [703, 403] width 1135 height 727
click at [920, 91] on div "Overview" at bounding box center [591, 94] width 887 height 16
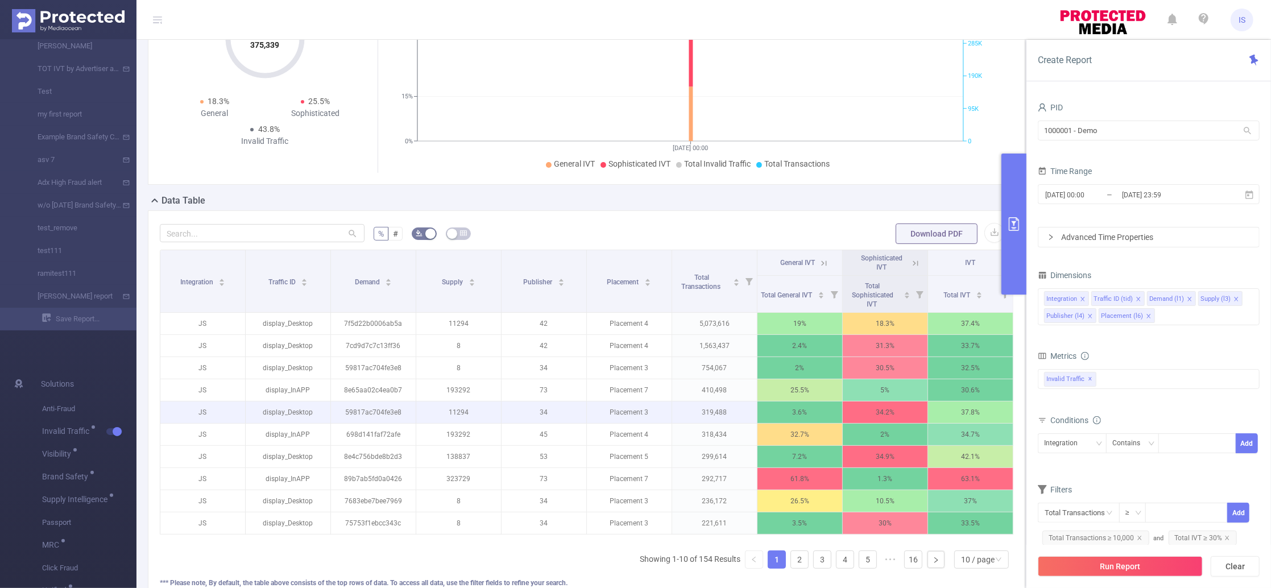
scroll to position [227, 0]
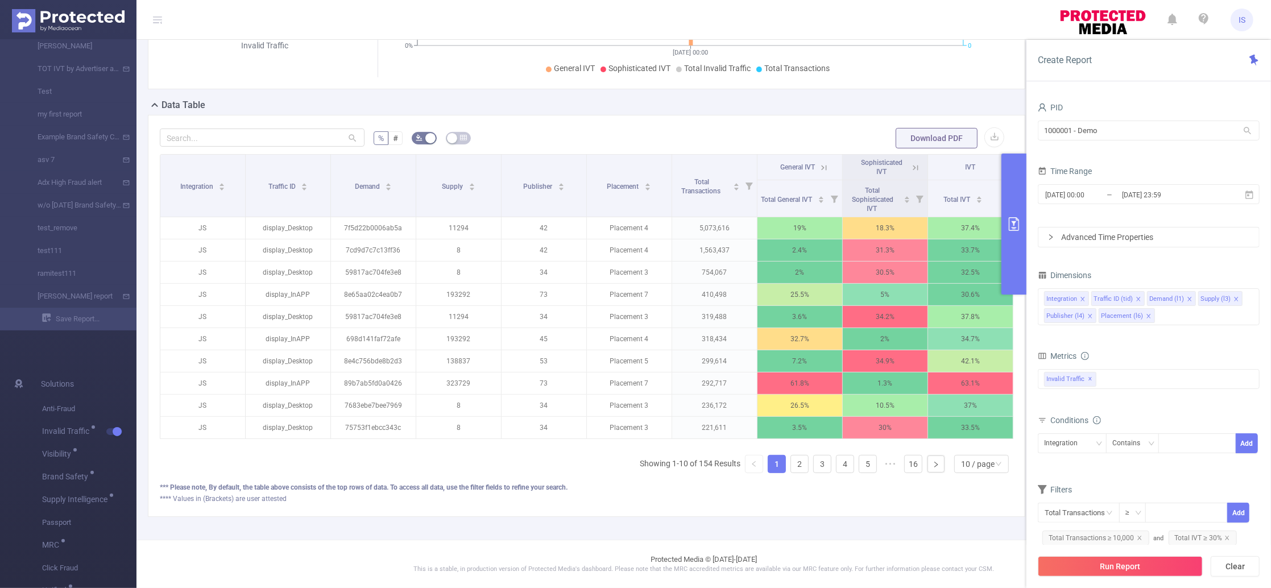
click at [819, 168] on icon at bounding box center [824, 168] width 10 height 10
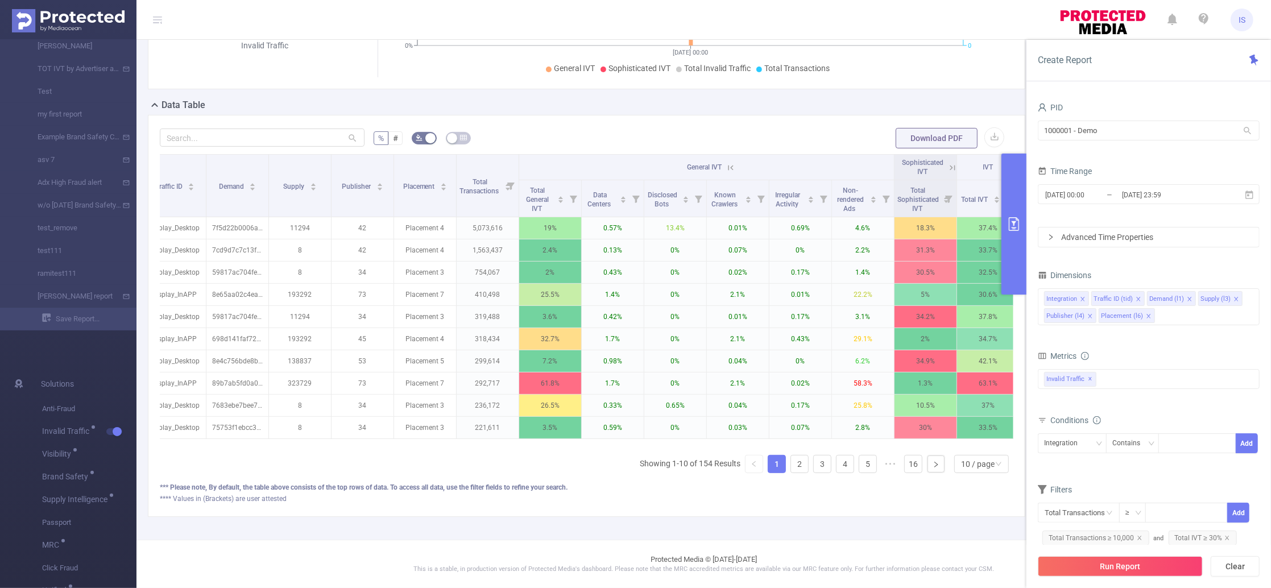
scroll to position [0, 98]
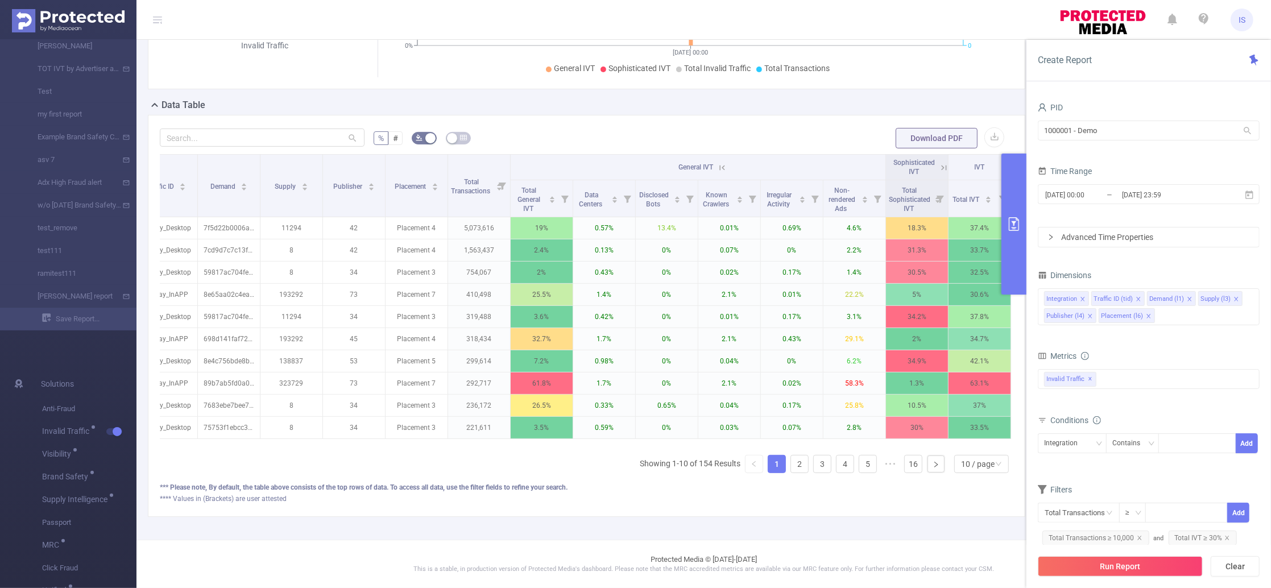
click at [939, 168] on icon at bounding box center [944, 168] width 10 height 10
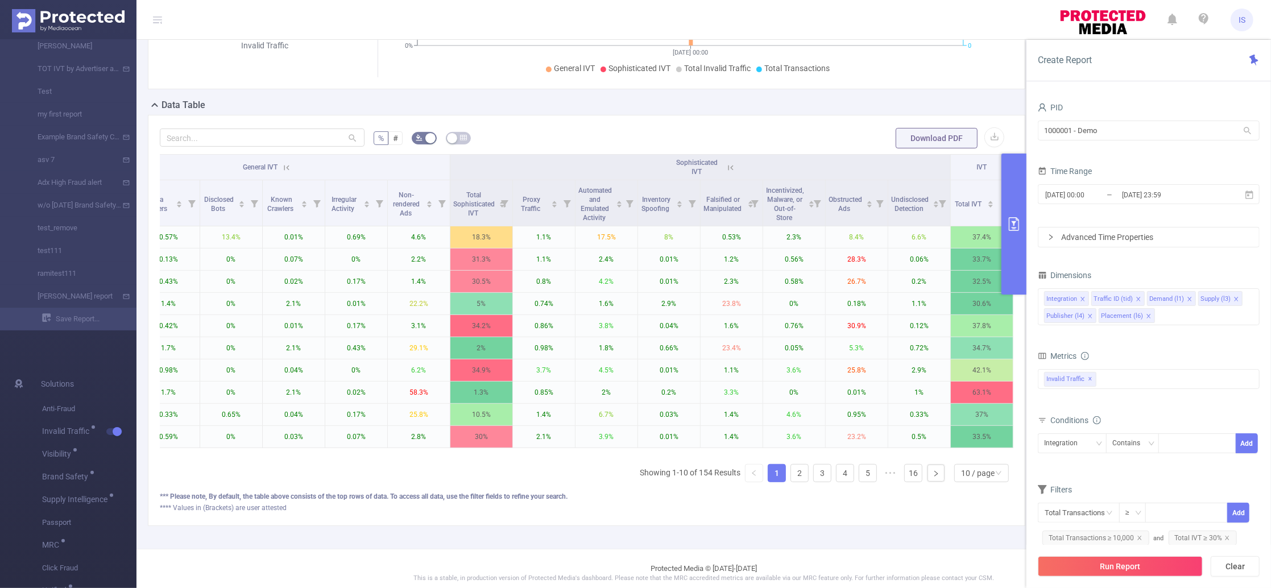
scroll to position [0, 536]
click at [401, 134] on form "% # Download PDF" at bounding box center [587, 138] width 854 height 23
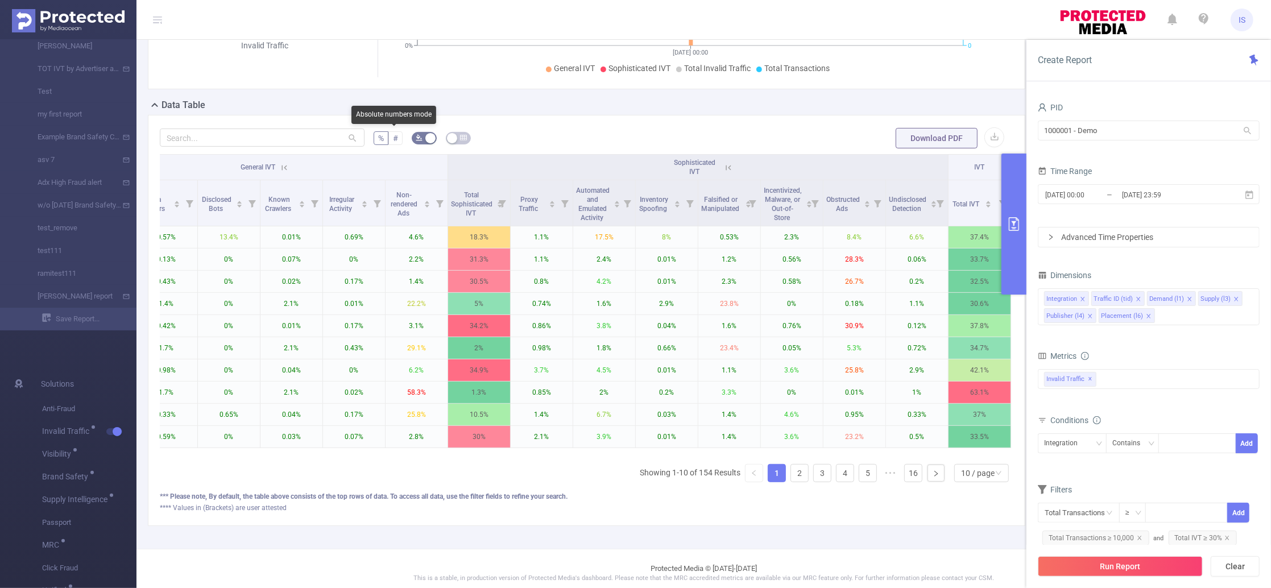
click at [395, 135] on span "#" at bounding box center [395, 138] width 5 height 9
click at [393, 141] on input "#" at bounding box center [393, 141] width 0 height 0
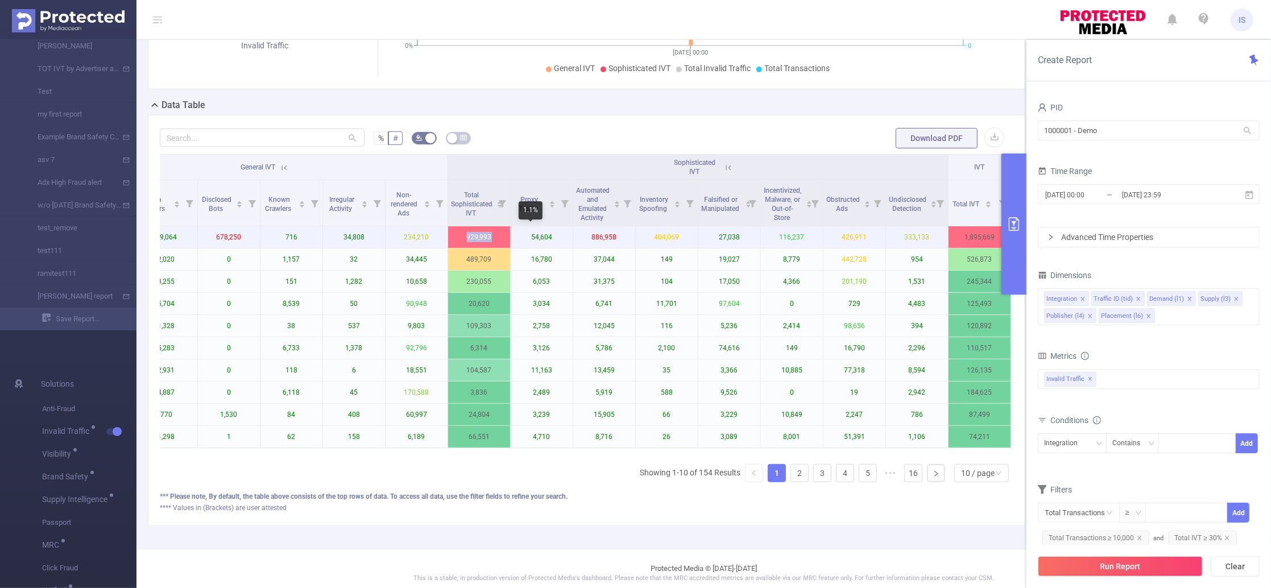
drag, startPoint x: 454, startPoint y: 237, endPoint x: 511, endPoint y: 239, distance: 56.9
click at [511, 239] on tr "JS display_Desktop 7f5d22b0006ab5a 11294 42 Placement 4 5,073,616 965,676 29,06…" at bounding box center [323, 237] width 1376 height 22
click at [547, 239] on p "54,604" at bounding box center [542, 237] width 62 height 22
drag, startPoint x: 512, startPoint y: 238, endPoint x: 922, endPoint y: 237, distance: 410.6
click at [922, 237] on tr "JS display_Desktop 7f5d22b0006ab5a 11294 42 Placement 4 5,073,616 965,676 29,06…" at bounding box center [323, 237] width 1376 height 22
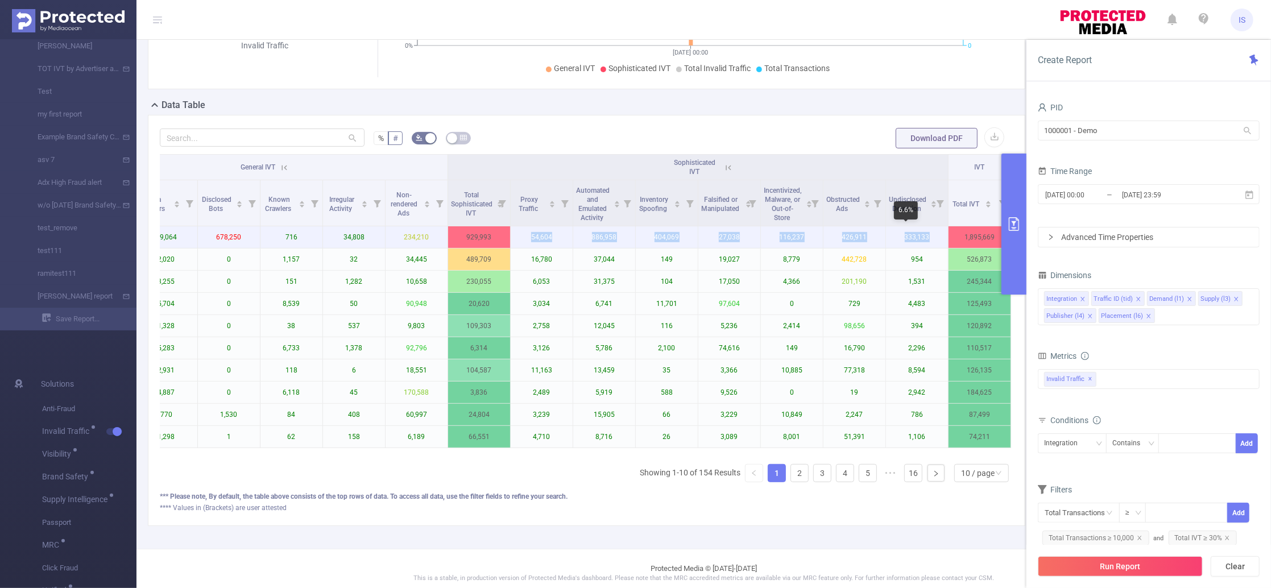
click at [922, 237] on p "333,133" at bounding box center [917, 237] width 62 height 22
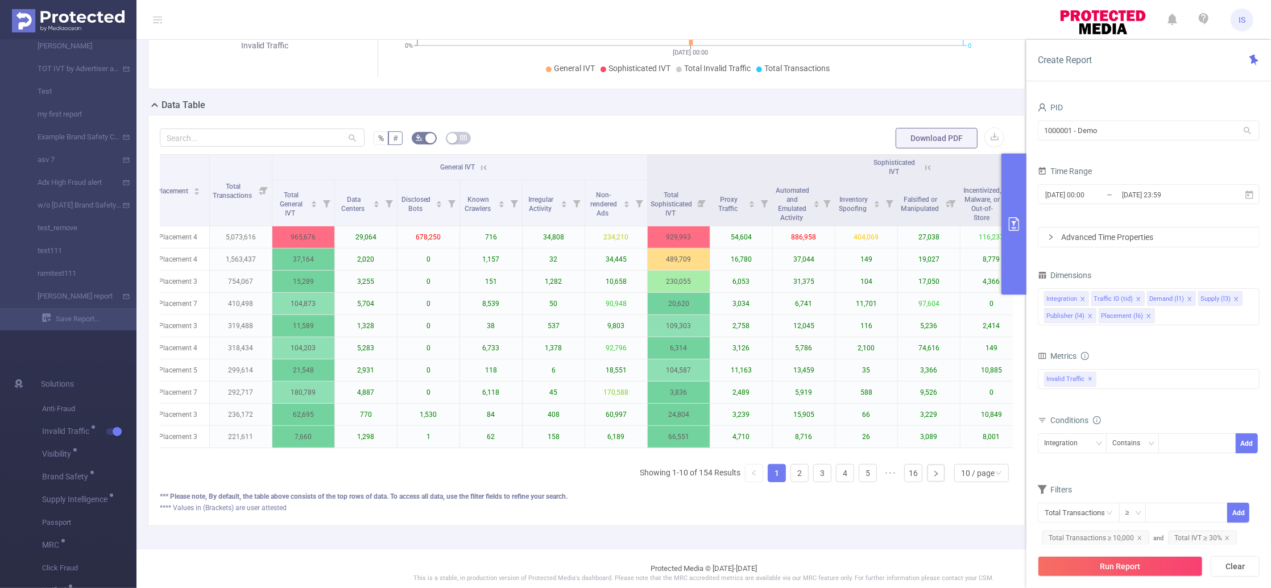
scroll to position [0, 321]
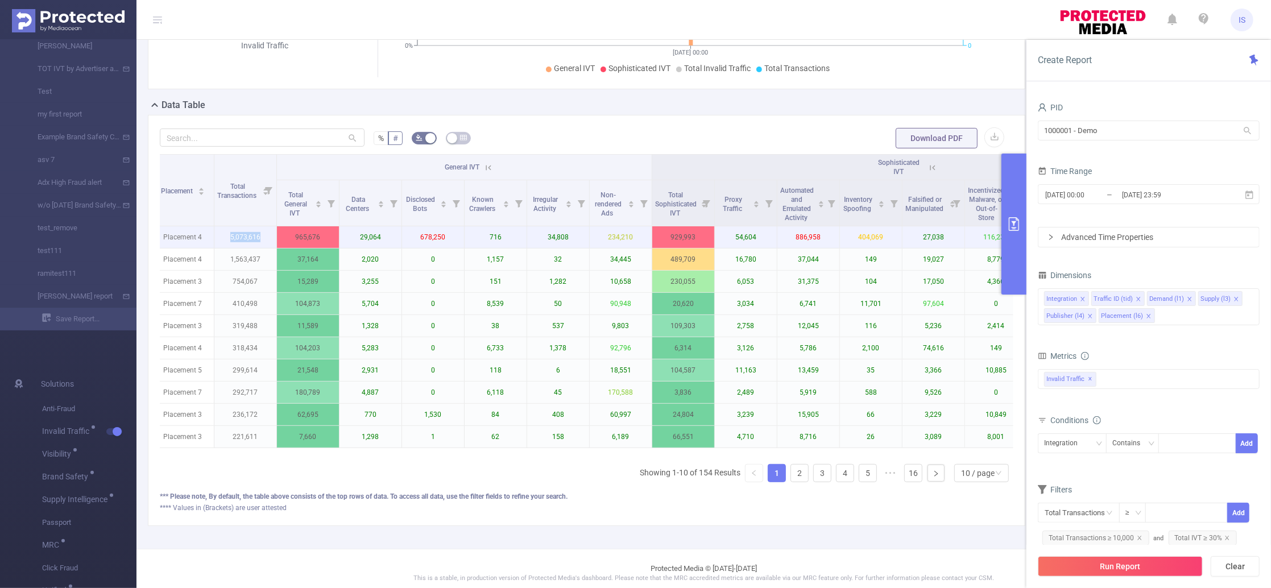
drag, startPoint x: 221, startPoint y: 236, endPoint x: 259, endPoint y: 237, distance: 38.7
click at [259, 237] on p "5,073,616" at bounding box center [245, 237] width 62 height 22
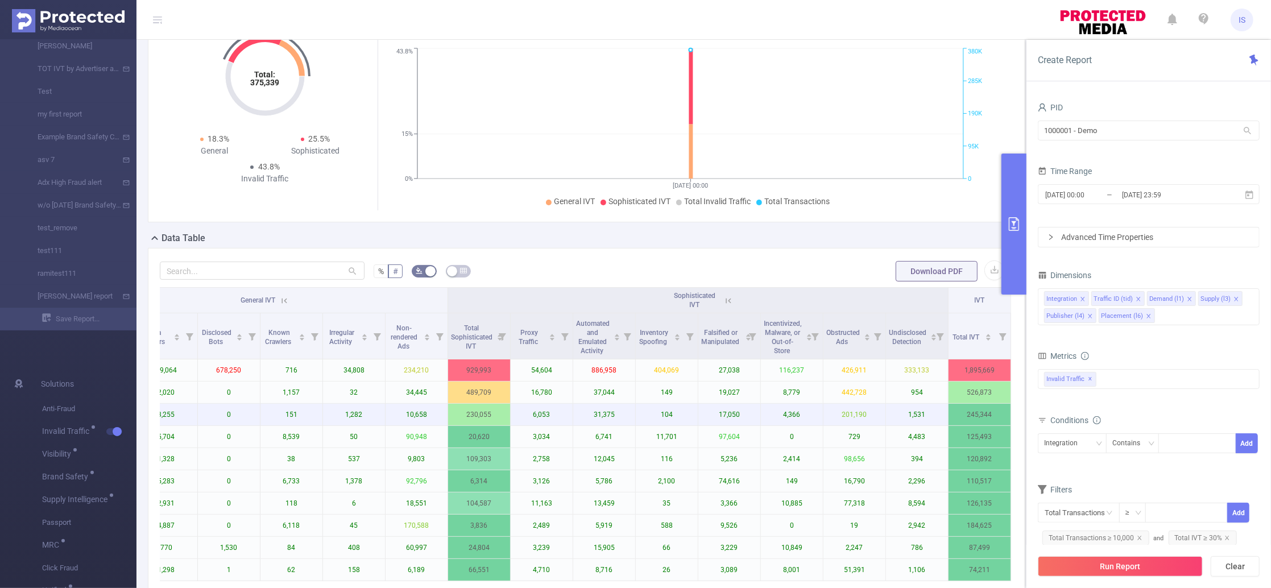
scroll to position [0, 0]
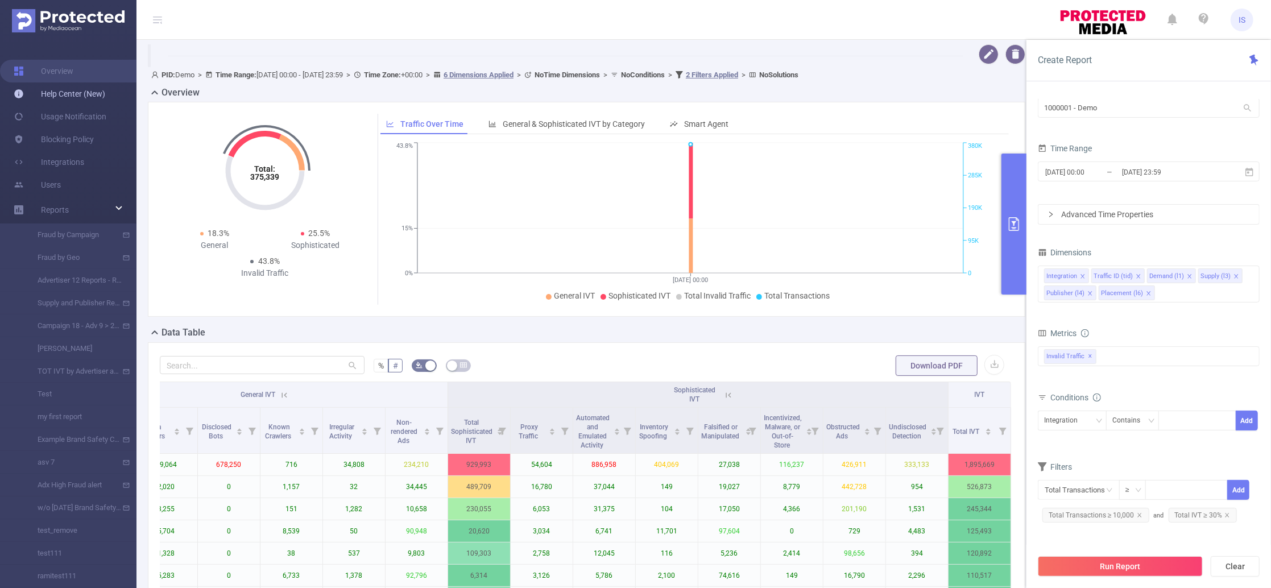
click at [80, 89] on link "Help Center (New)" at bounding box center [60, 93] width 92 height 23
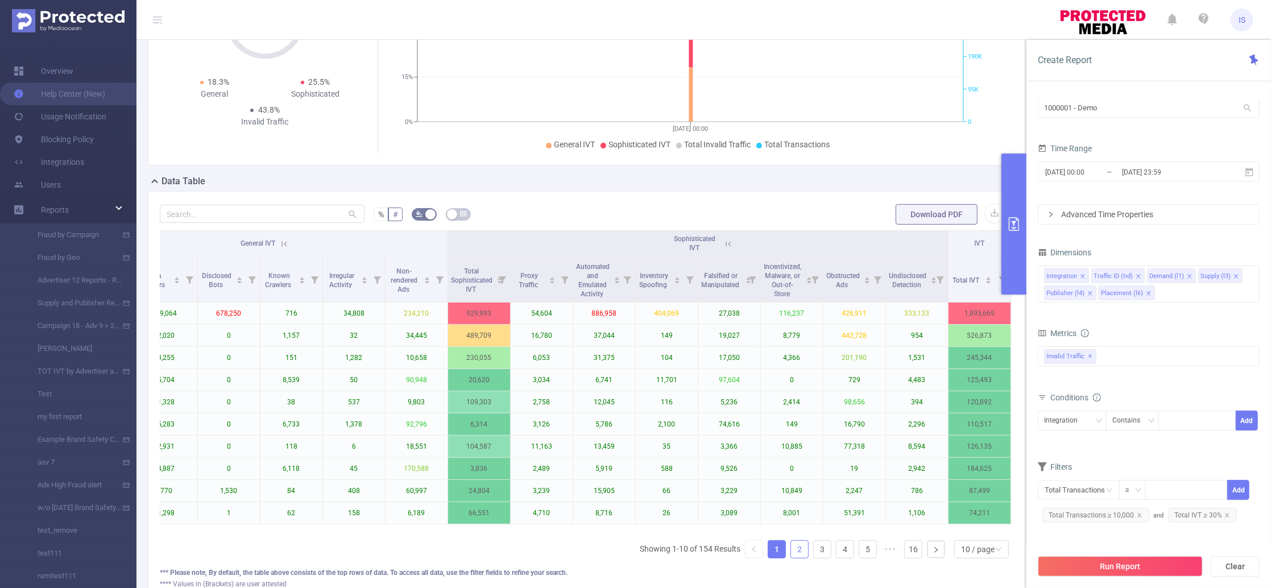
click at [791, 558] on link "2" at bounding box center [799, 549] width 17 height 17
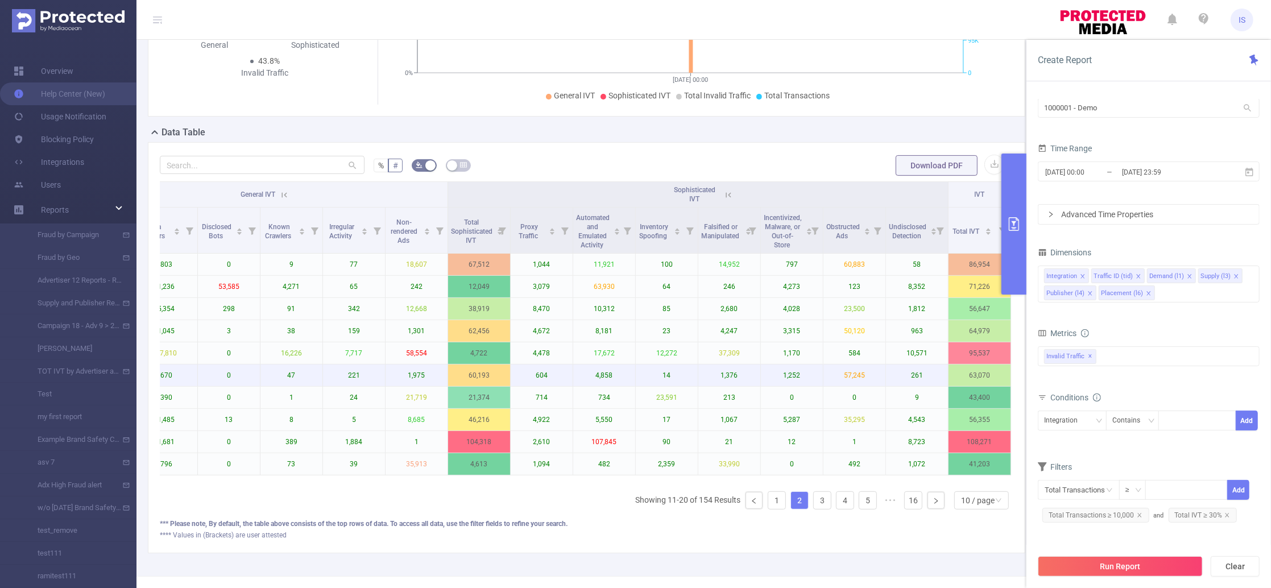
scroll to position [227, 0]
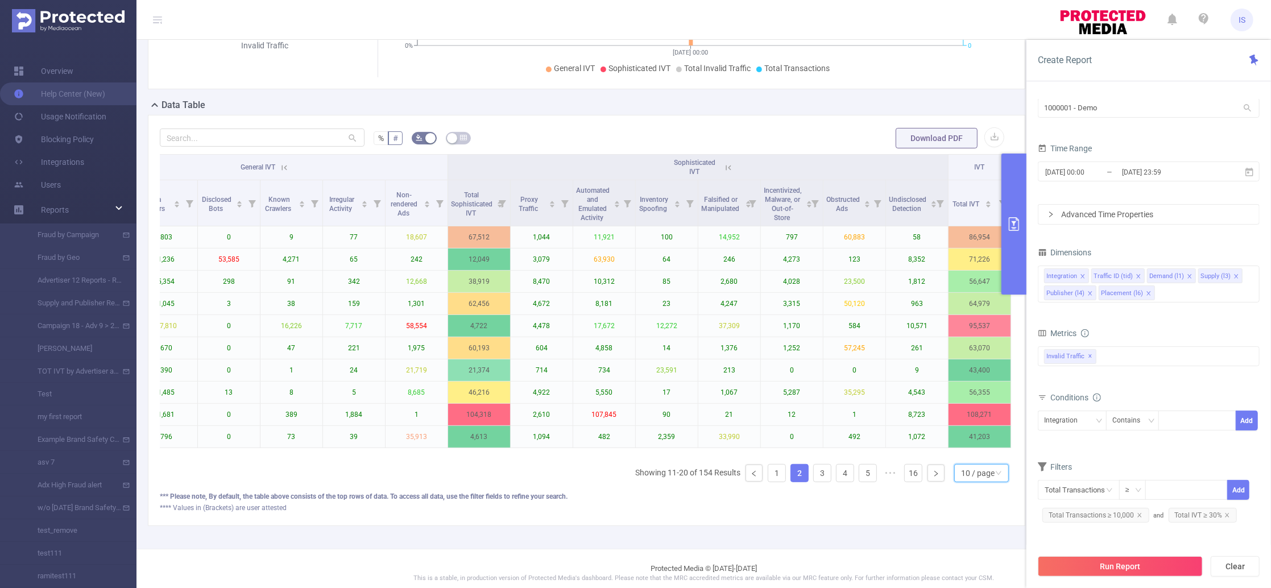
click at [970, 482] on div "10 / page" at bounding box center [978, 473] width 34 height 17
click at [964, 460] on li "50 / page" at bounding box center [969, 465] width 55 height 18
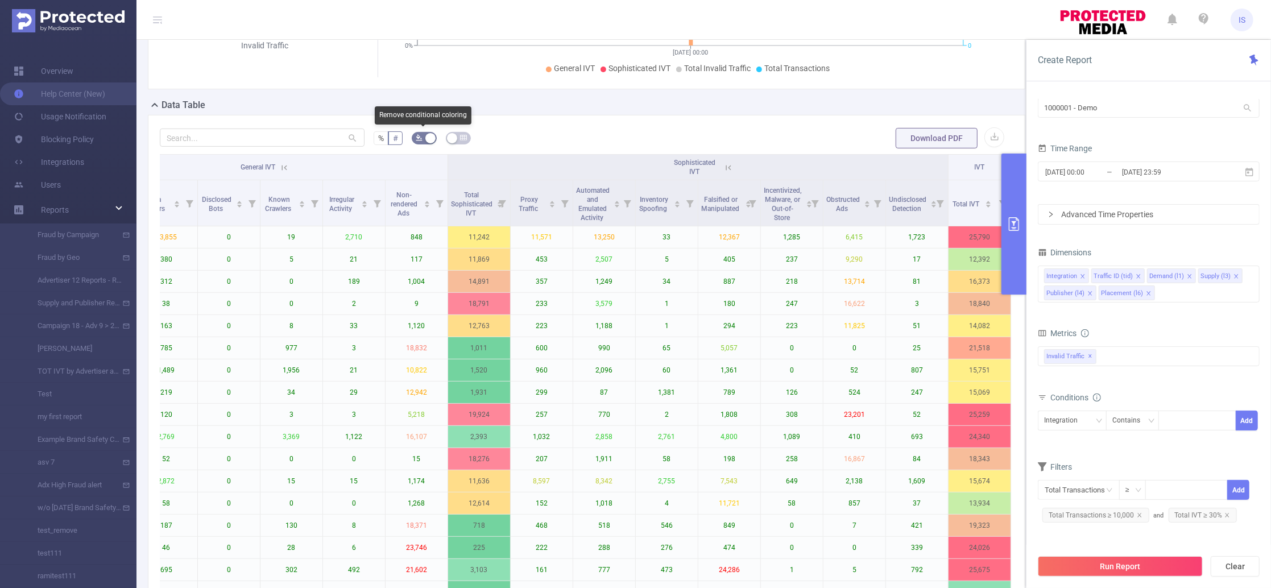
click at [421, 138] on button "button" at bounding box center [424, 138] width 25 height 13
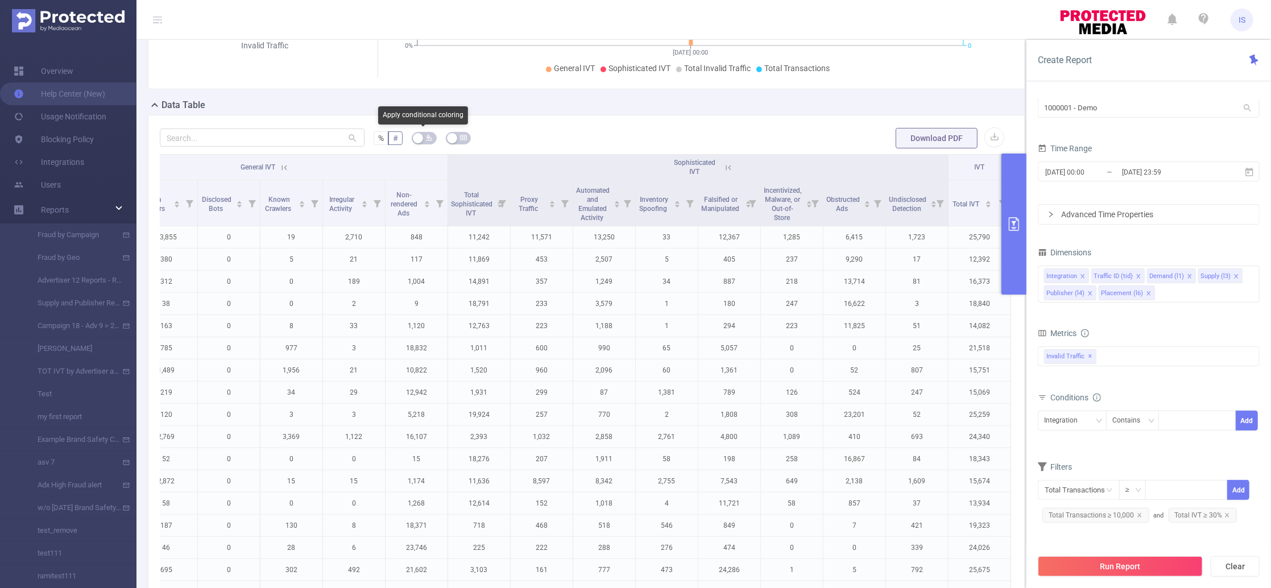
click at [421, 138] on button "button" at bounding box center [424, 138] width 25 height 13
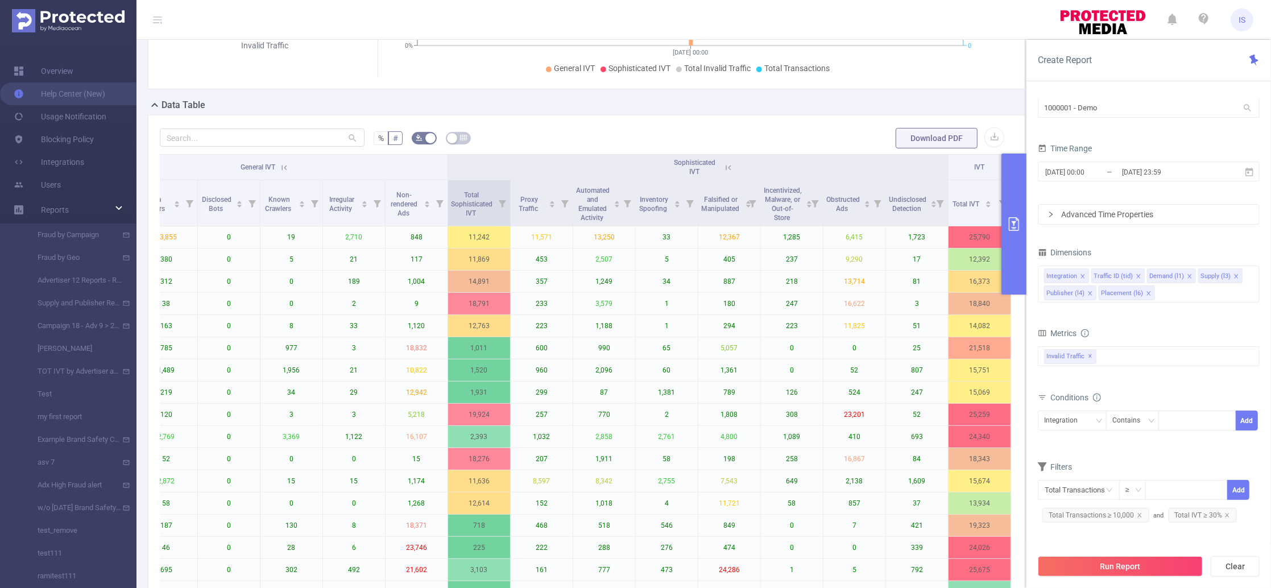
click at [499, 202] on icon at bounding box center [502, 203] width 7 height 7
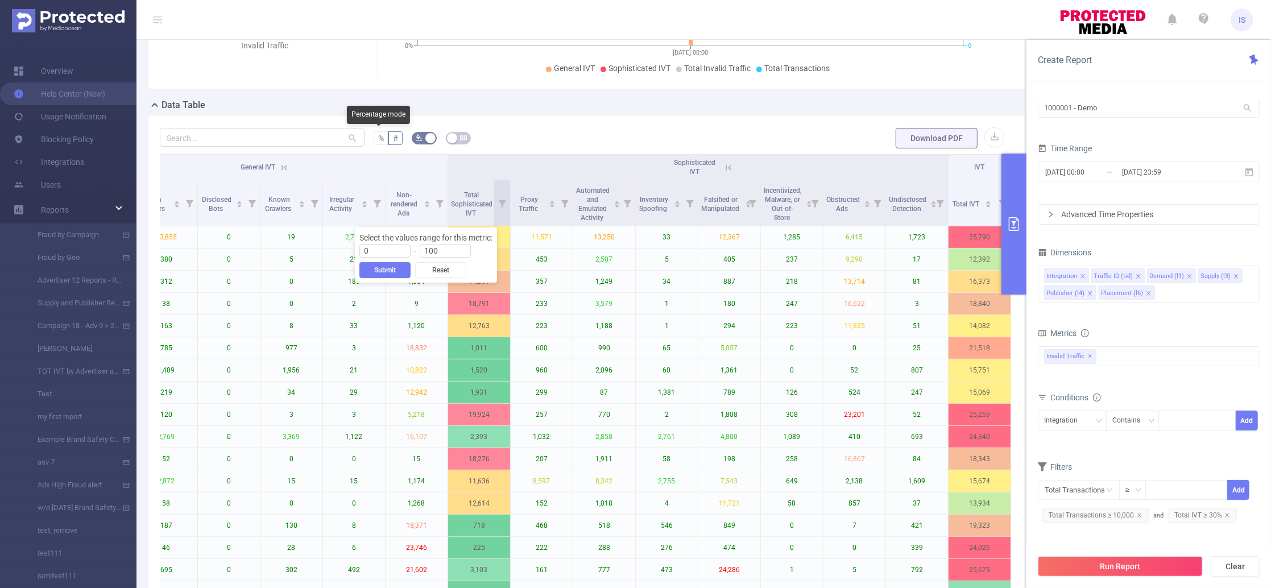
click at [382, 140] on label "%" at bounding box center [381, 138] width 15 height 14
click at [378, 141] on input "%" at bounding box center [378, 141] width 0 height 0
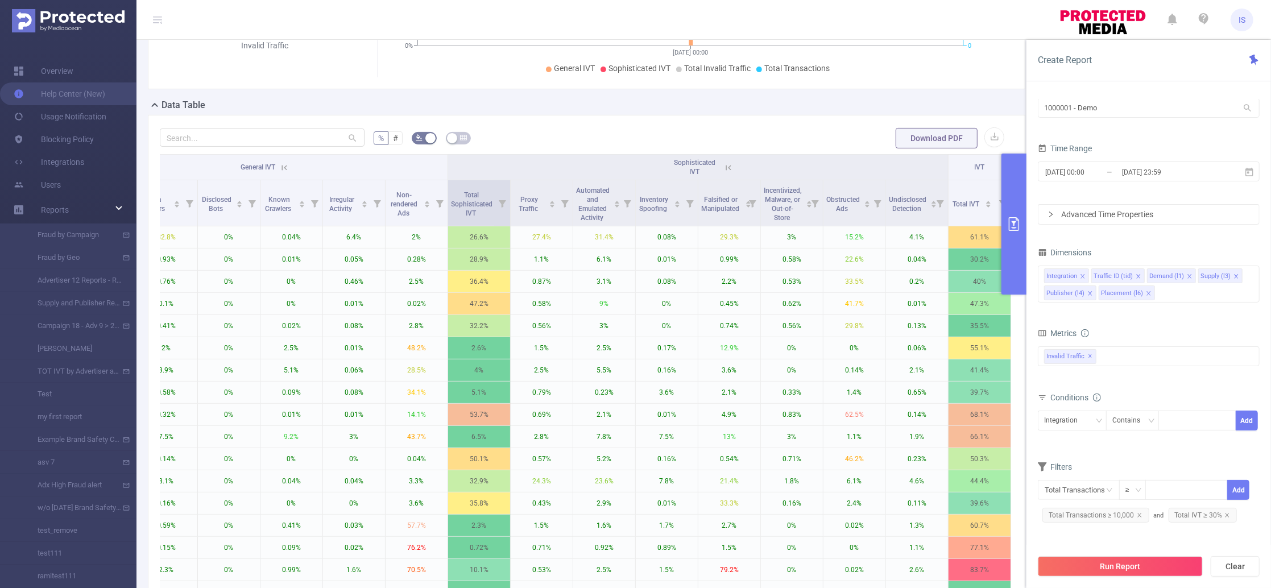
click at [499, 205] on icon at bounding box center [502, 203] width 7 height 7
drag, startPoint x: 364, startPoint y: 254, endPoint x: 401, endPoint y: 255, distance: 37.0
click at [401, 255] on div at bounding box center [399, 255] width 8 height 8
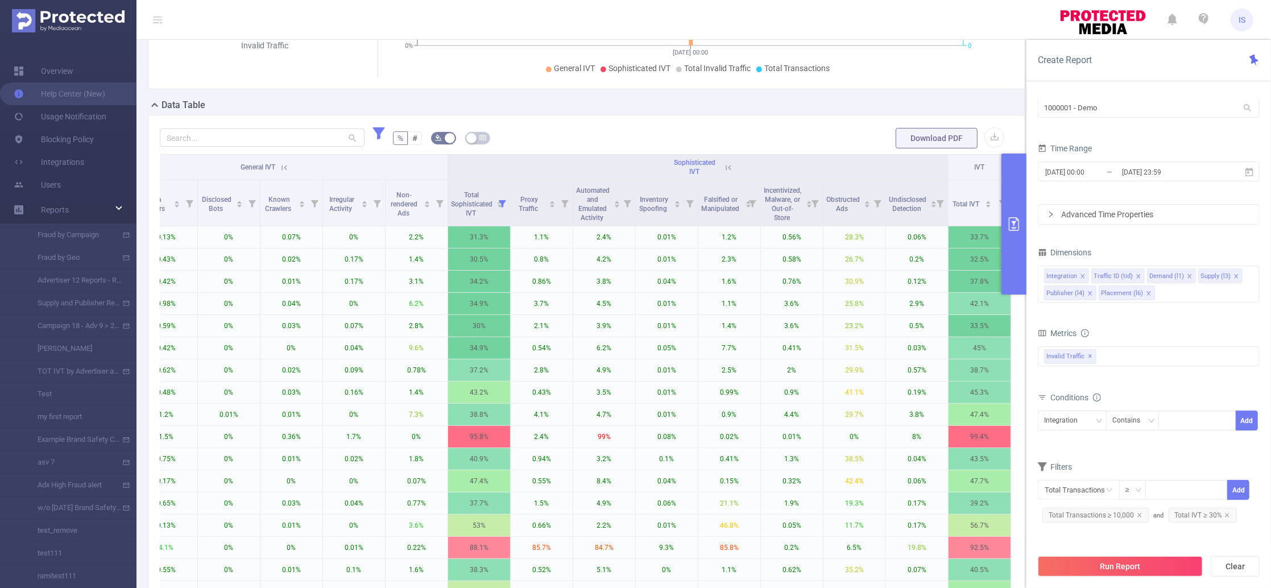
click at [547, 129] on form "% # Download PDF" at bounding box center [587, 138] width 854 height 23
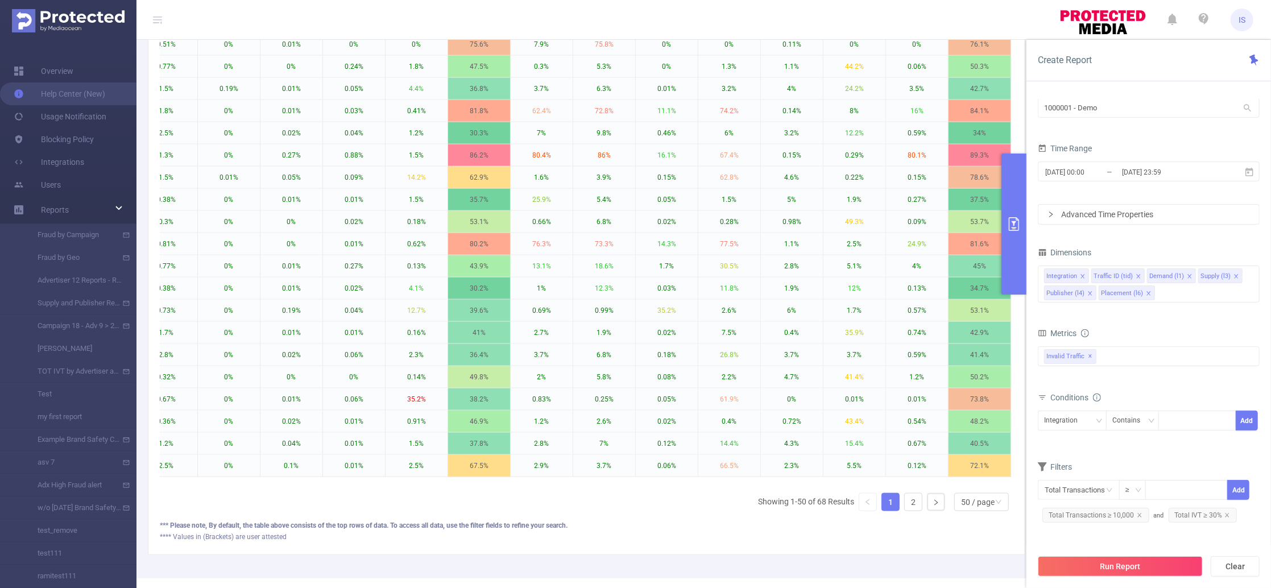
scroll to position [1139, 0]
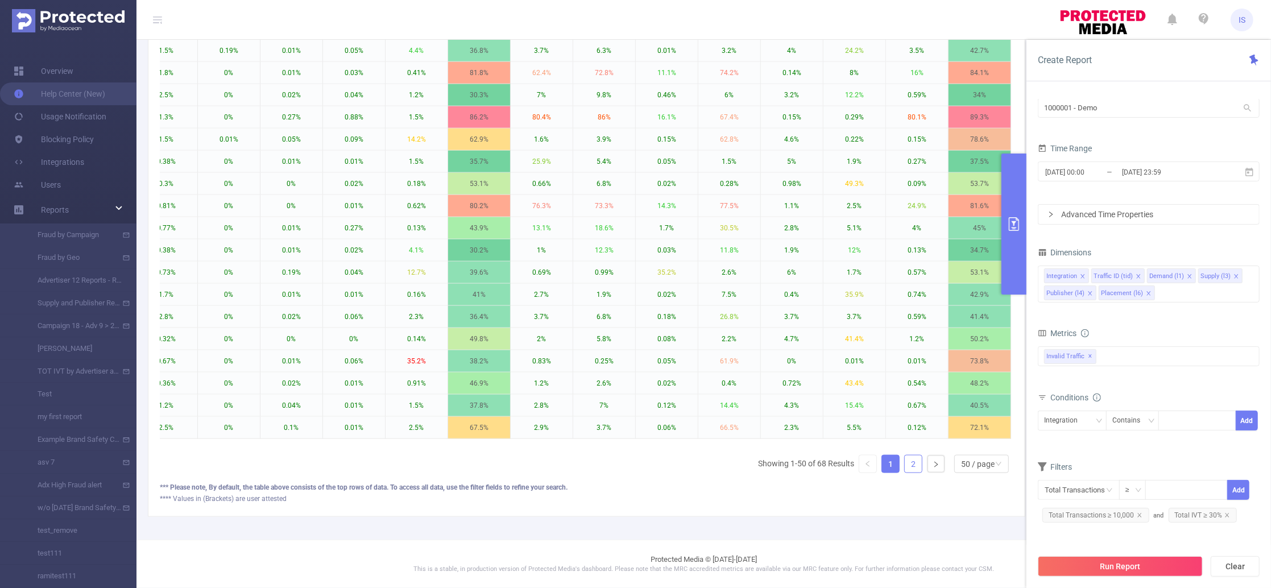
click at [905, 469] on link "2" at bounding box center [913, 464] width 17 height 17
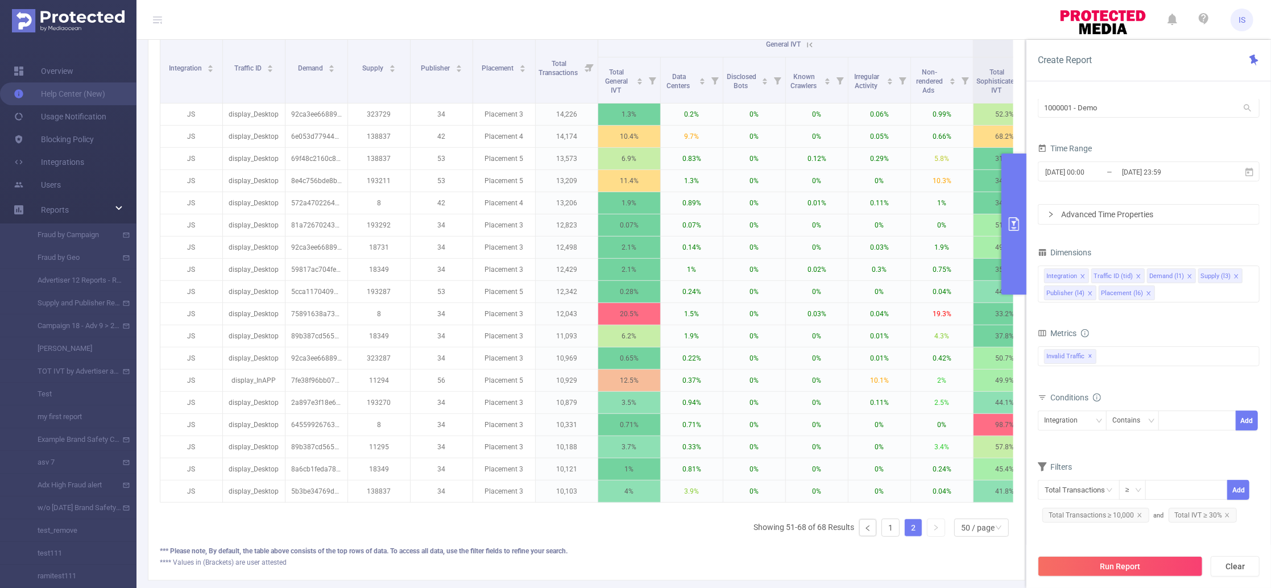
scroll to position [0, 221]
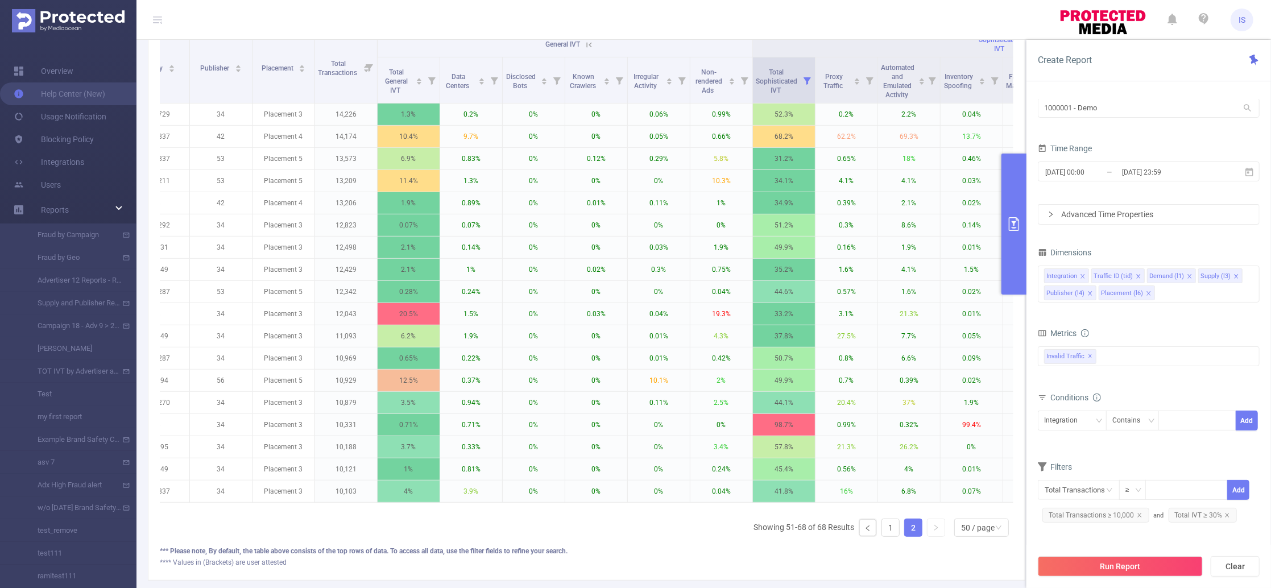
click at [806, 76] on icon at bounding box center [807, 79] width 16 height 45
click at [694, 161] on button "Reset" at bounding box center [700, 160] width 51 height 16
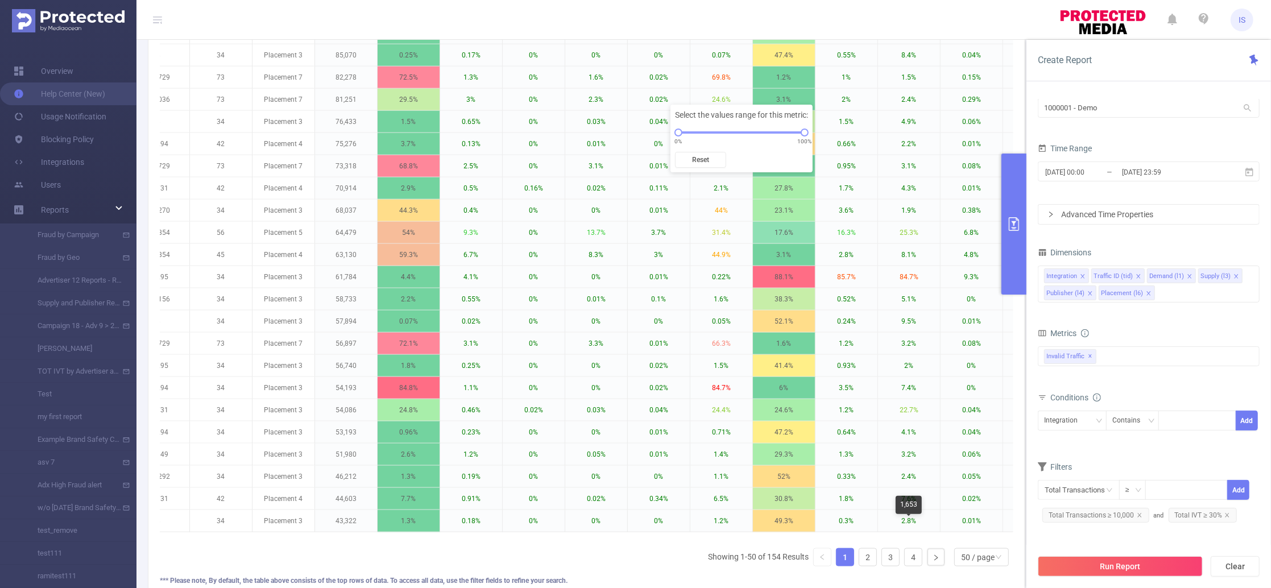
scroll to position [1139, 0]
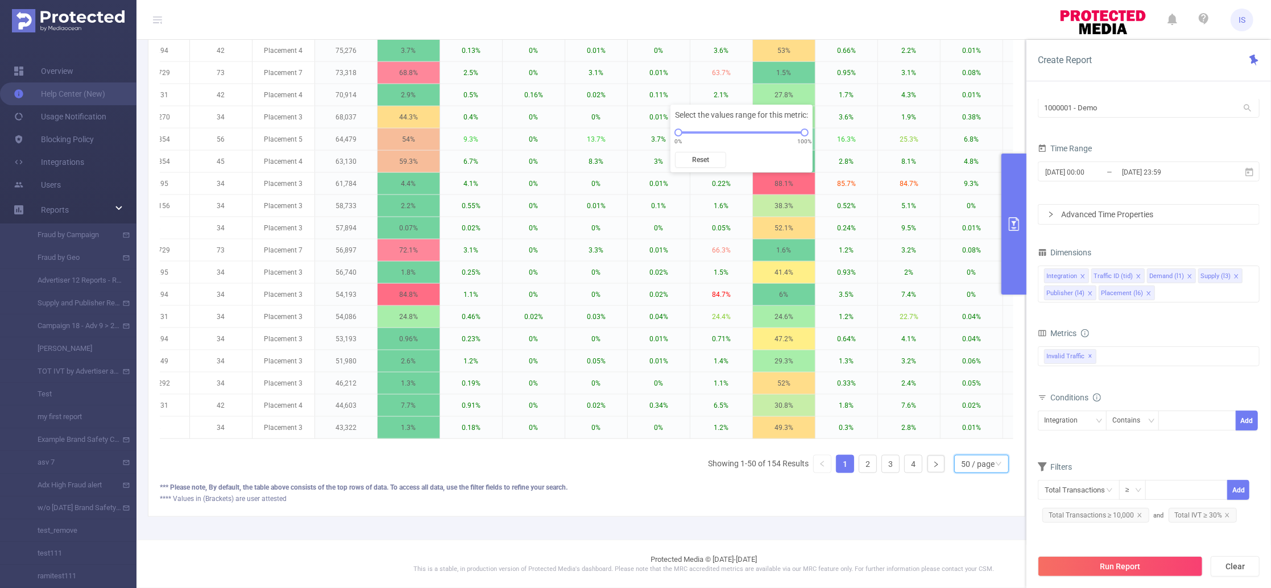
click at [971, 462] on div "50 / page" at bounding box center [978, 464] width 34 height 17
click at [969, 378] on li "10 / page" at bounding box center [969, 387] width 55 height 18
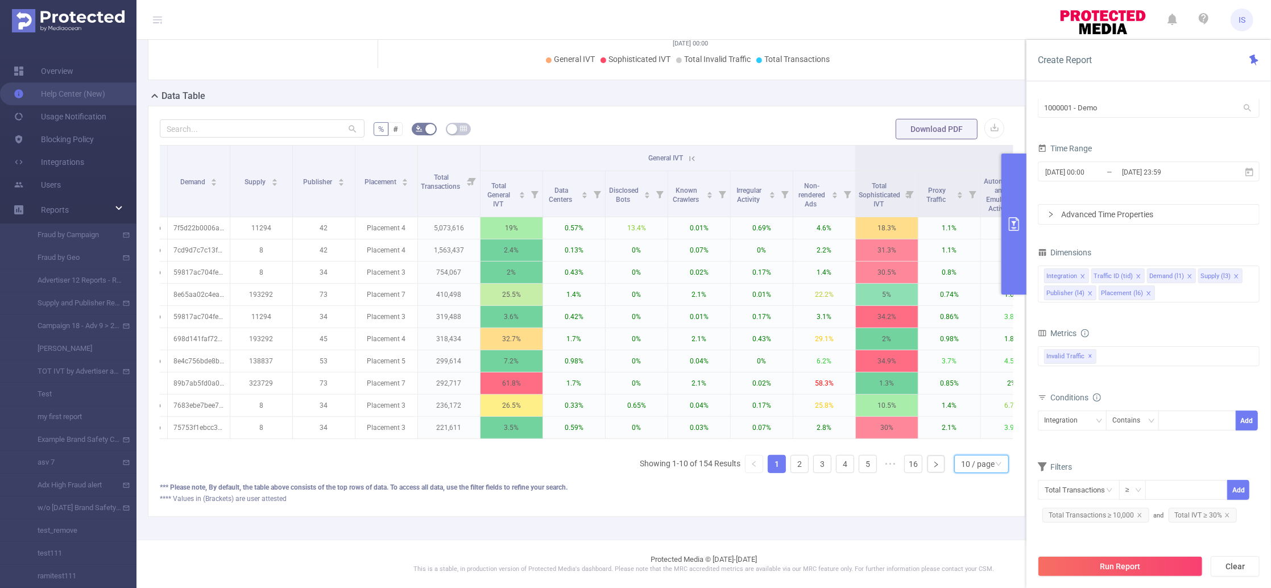
scroll to position [0, 111]
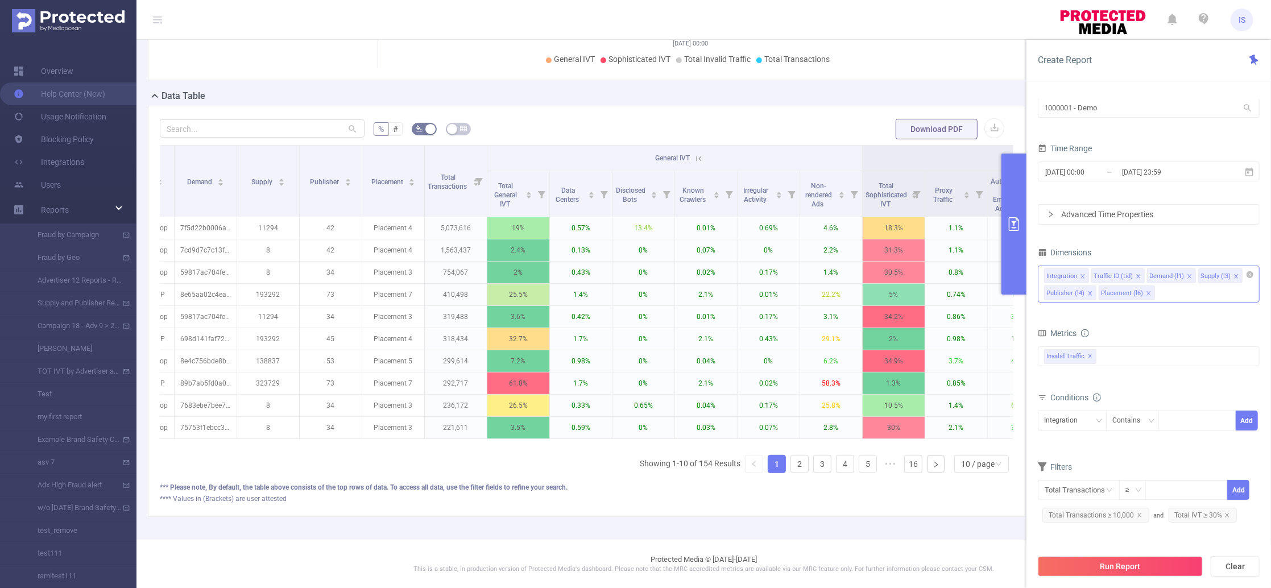
click at [1182, 294] on div "Integration Traffic ID (tid) Demand (l1) Supply (l3) Publisher (l4) Placement (…" at bounding box center [1149, 284] width 222 height 37
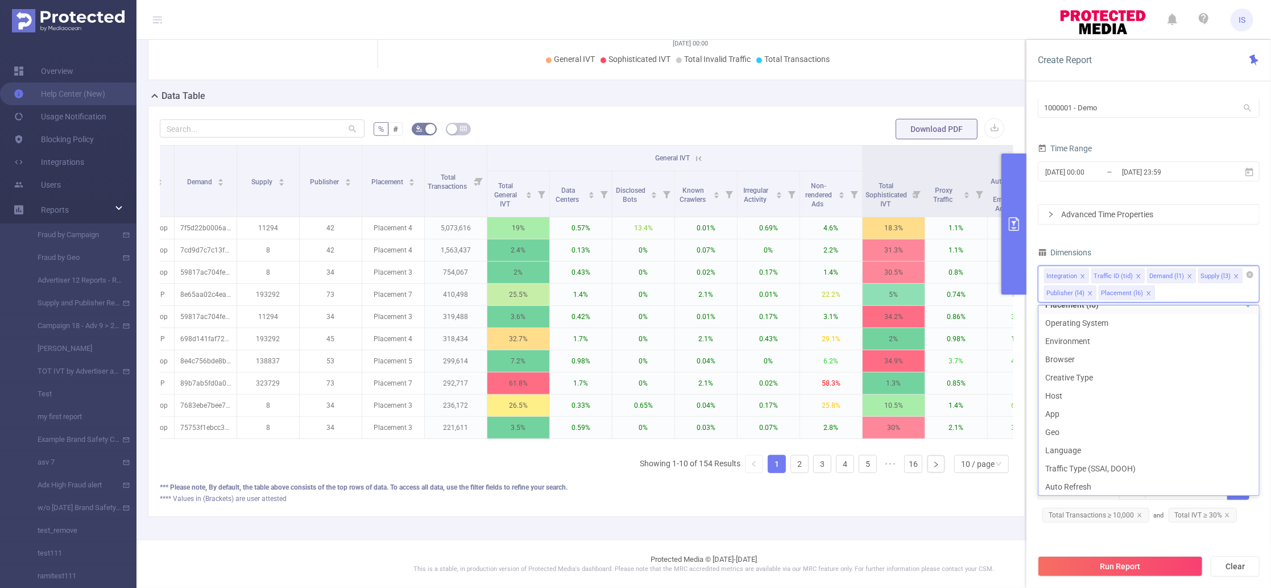
scroll to position [130, 0]
click at [1070, 333] on li "Operating System" at bounding box center [1148, 333] width 221 height 18
click at [1154, 235] on div "PID 1000001 - Demo 1000001 - Demo Time Range [DATE] 00:00 _ [DATE] 23:59 Advanc…" at bounding box center [1149, 305] width 222 height 457
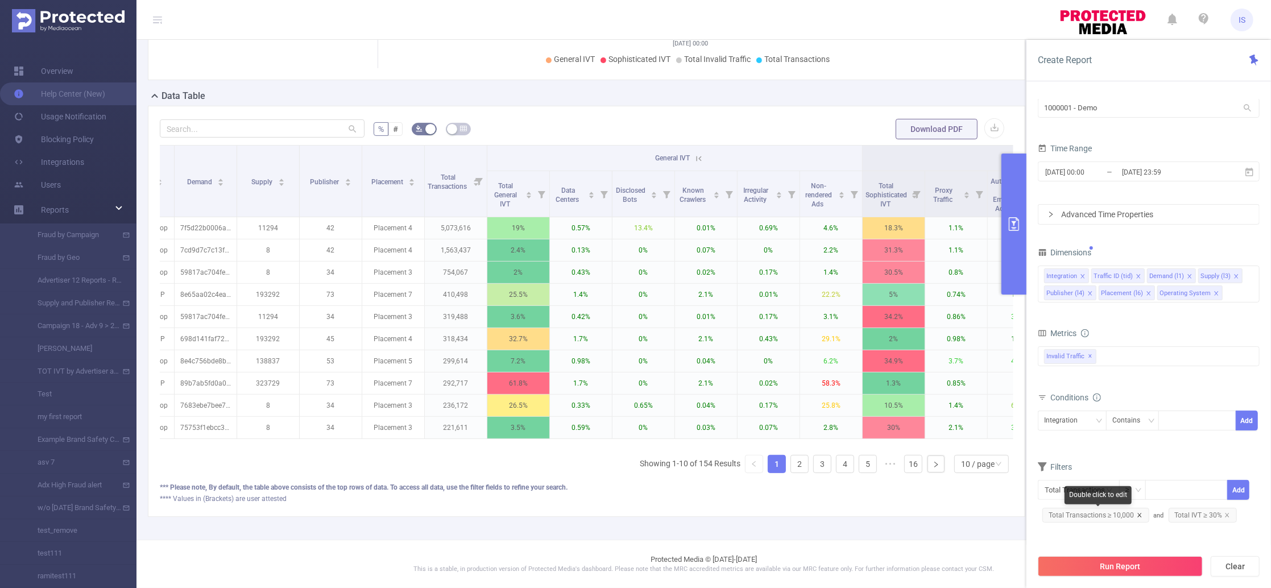
click at [1137, 514] on icon "icon: close" at bounding box center [1139, 515] width 4 height 4
click at [1102, 514] on icon "icon: close" at bounding box center [1102, 515] width 6 height 6
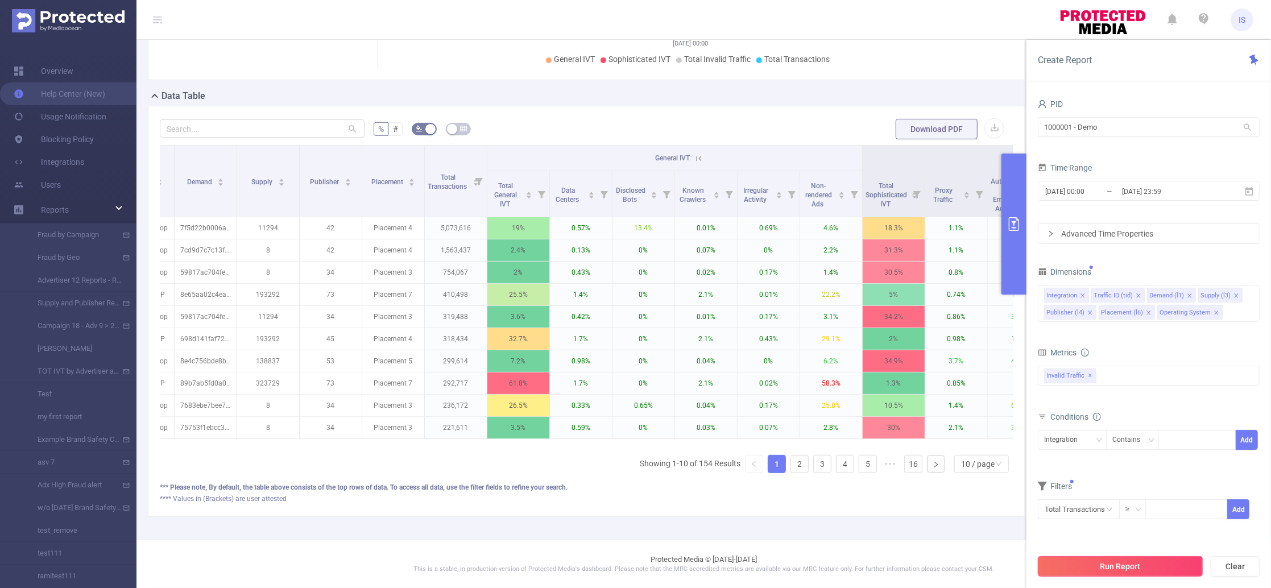
click at [1131, 568] on button "Run Report" at bounding box center [1120, 566] width 165 height 20
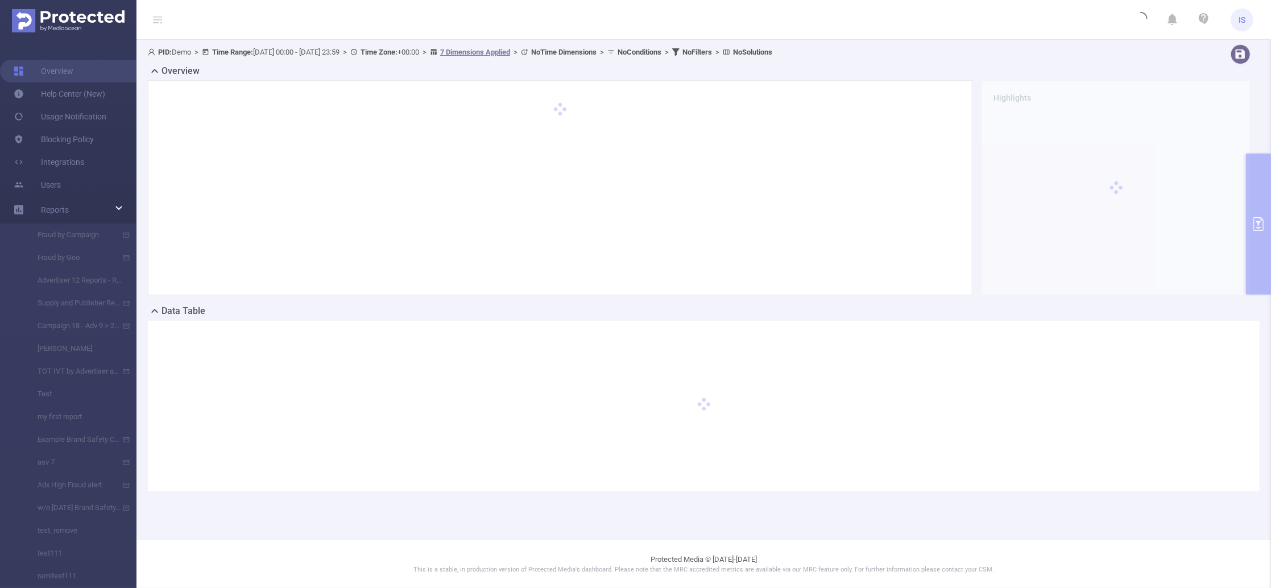
scroll to position [0, 0]
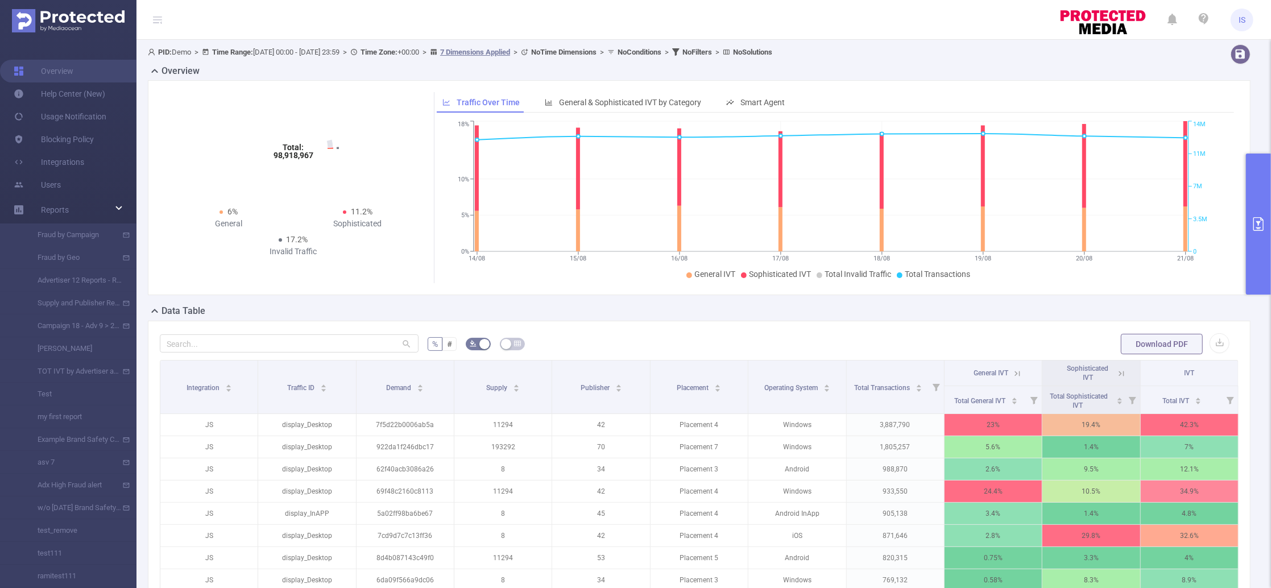
scroll to position [76, 0]
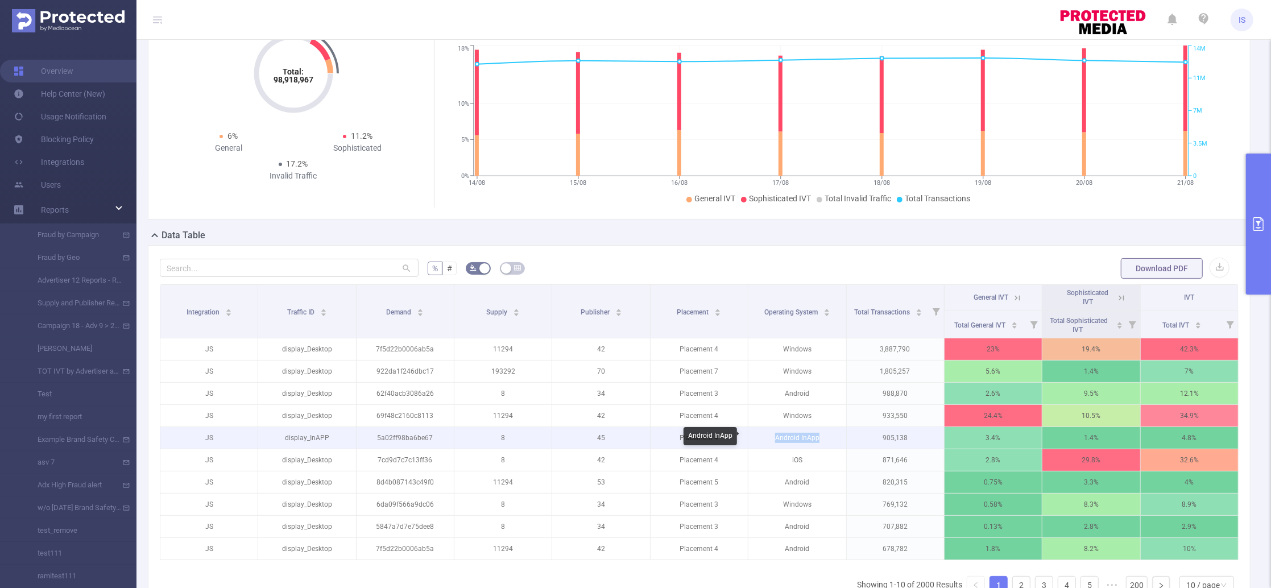
drag, startPoint x: 769, startPoint y: 440, endPoint x: 835, endPoint y: 440, distance: 65.4
click at [835, 440] on p "Android InApp" at bounding box center [796, 438] width 97 height 22
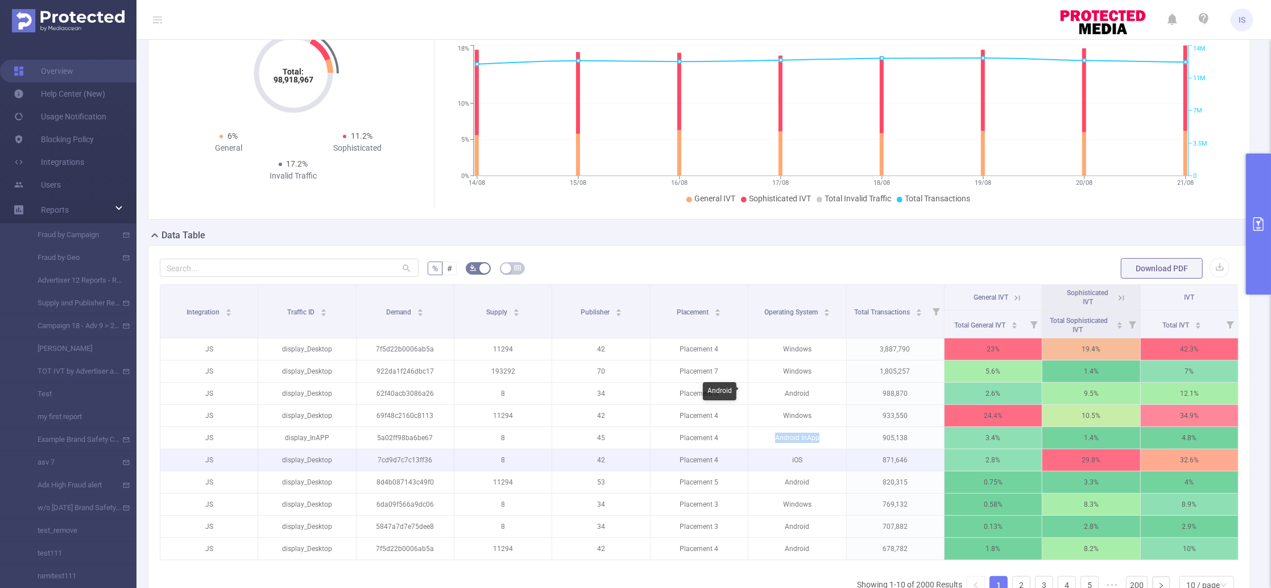
scroll to position [151, 0]
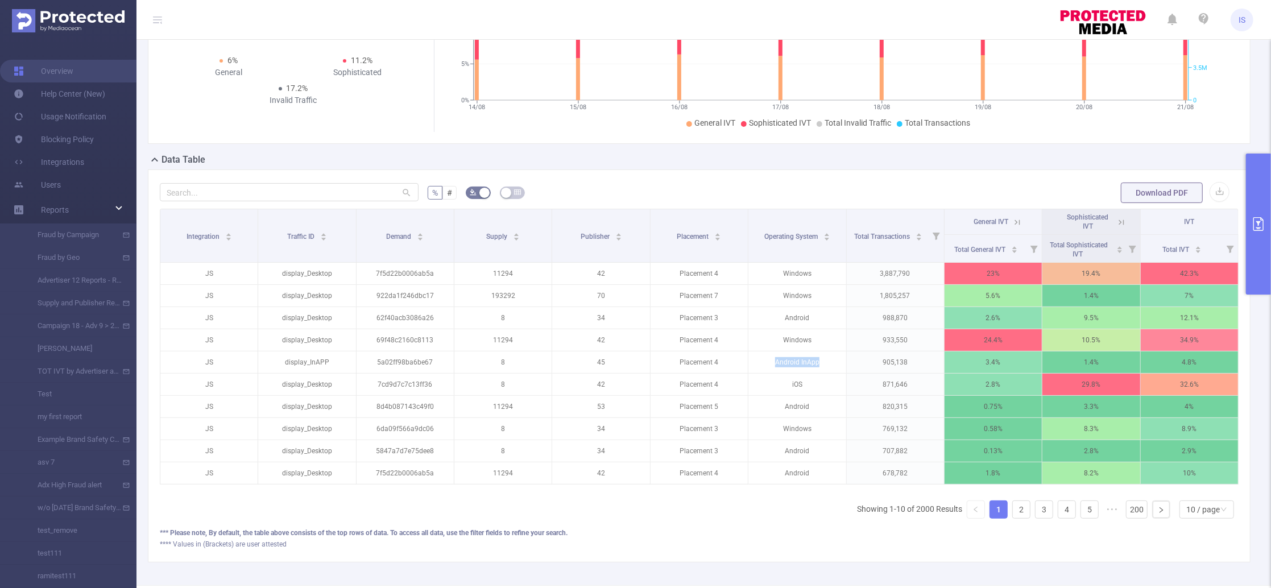
click at [1259, 249] on button "primary" at bounding box center [1258, 224] width 25 height 141
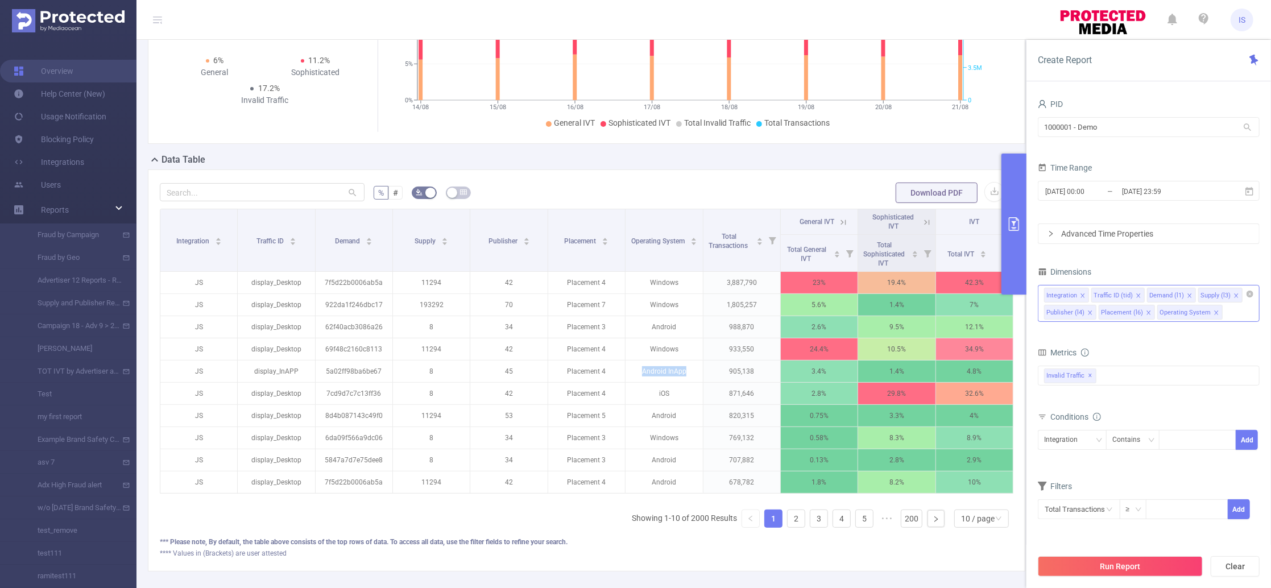
click at [1235, 316] on div "Integration Traffic ID (tid) Demand (l1) Supply (l3) Publisher (l4) Placement (…" at bounding box center [1149, 303] width 222 height 37
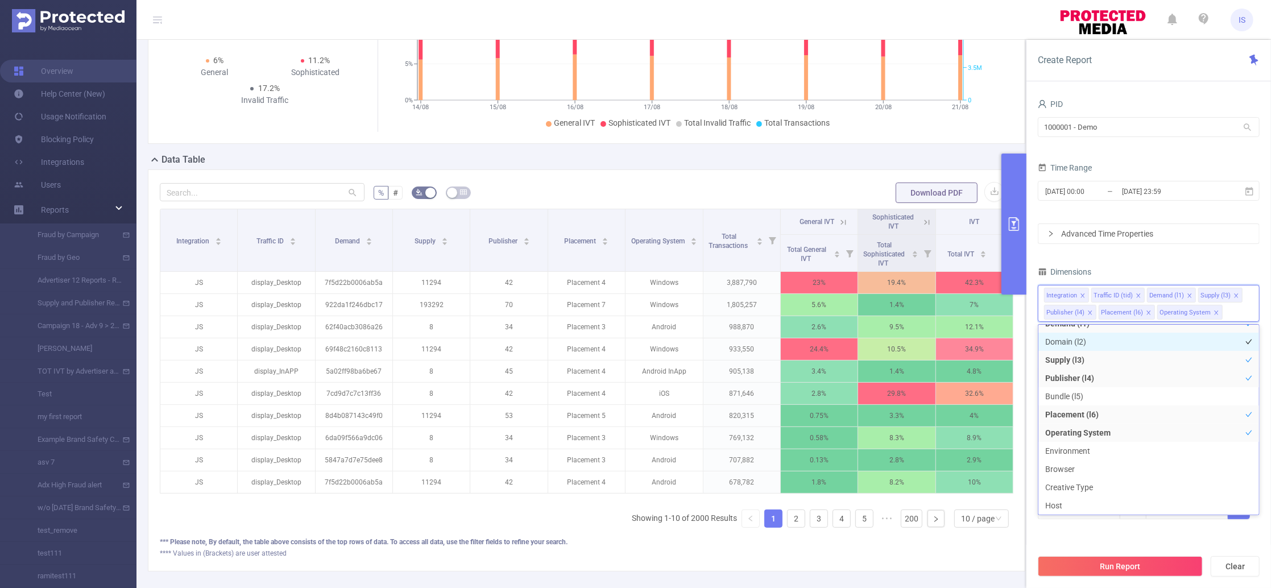
scroll to position [78, 0]
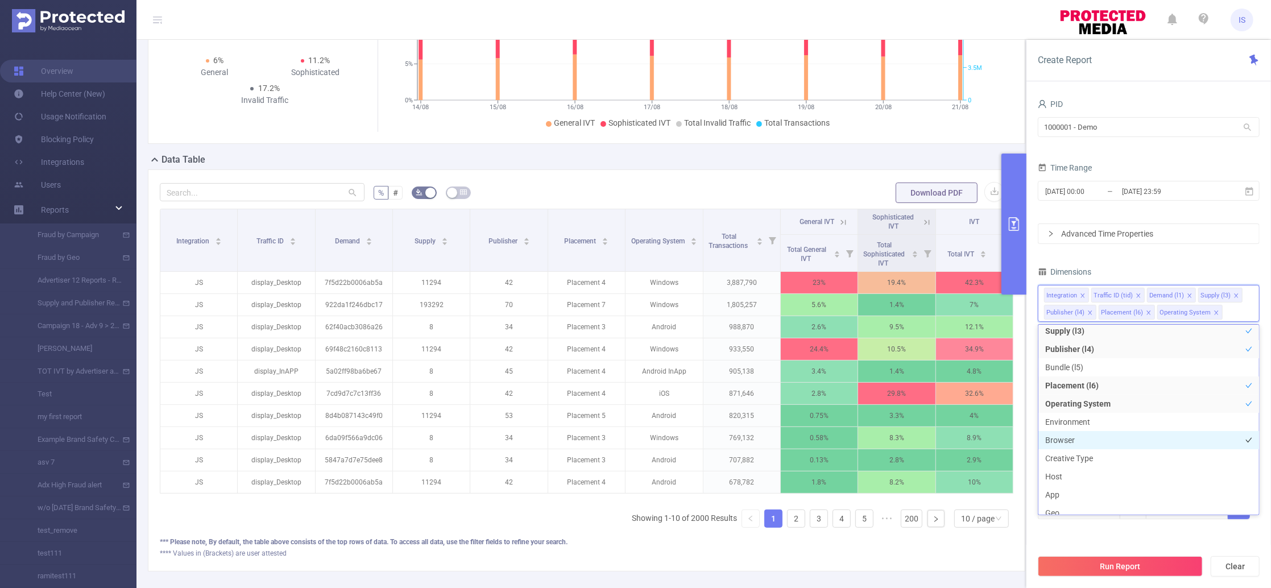
click at [1086, 444] on li "Browser" at bounding box center [1148, 440] width 221 height 18
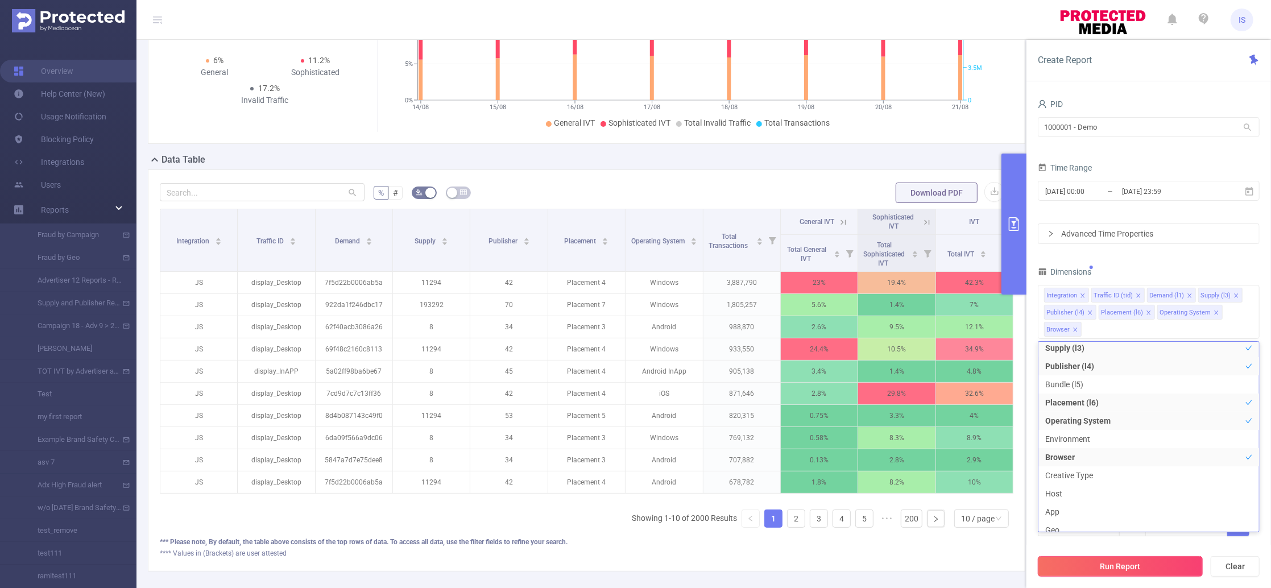
click at [1130, 566] on button "Run Report" at bounding box center [1120, 566] width 165 height 20
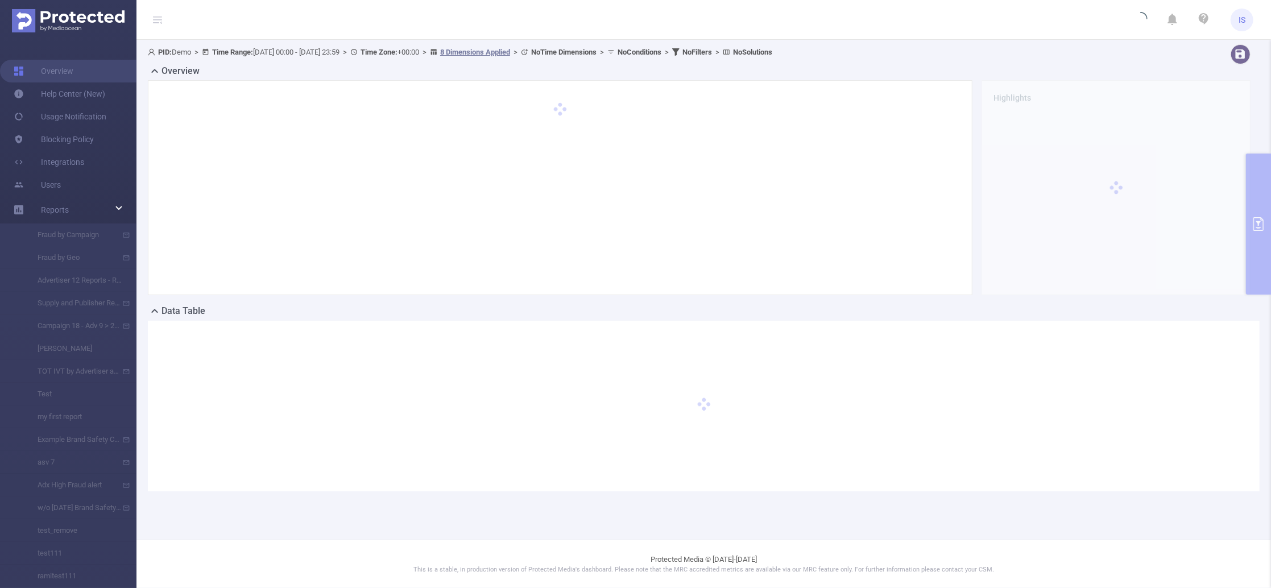
scroll to position [0, 0]
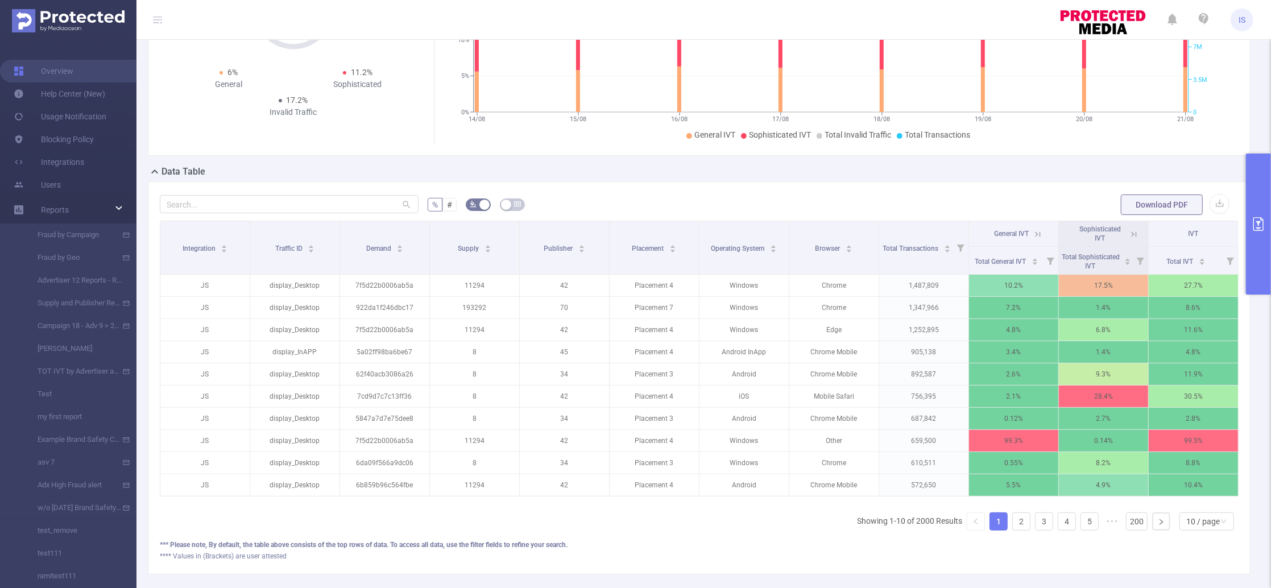
scroll to position [151, 0]
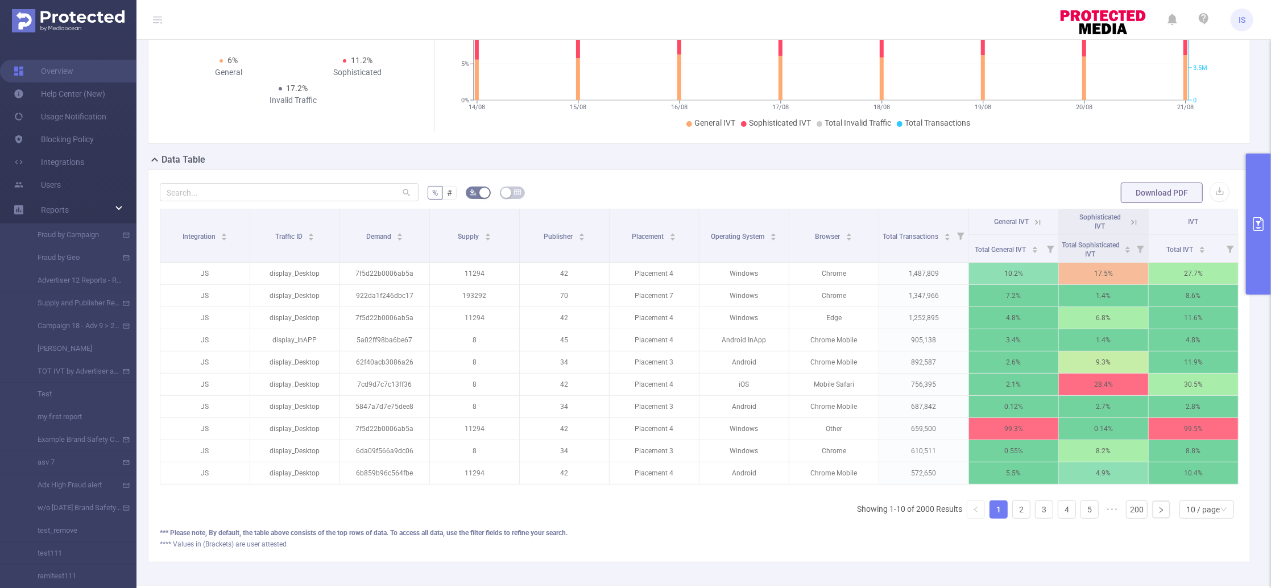
click at [1033, 225] on icon at bounding box center [1038, 222] width 10 height 10
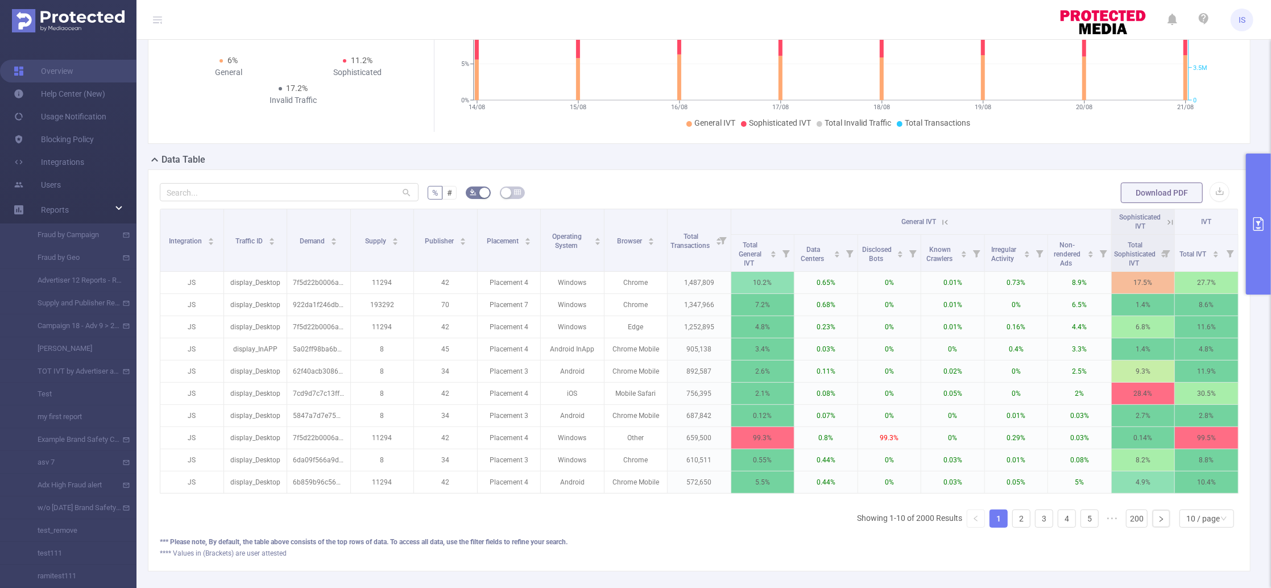
scroll to position [0, 2]
click at [1164, 220] on icon at bounding box center [1169, 222] width 10 height 10
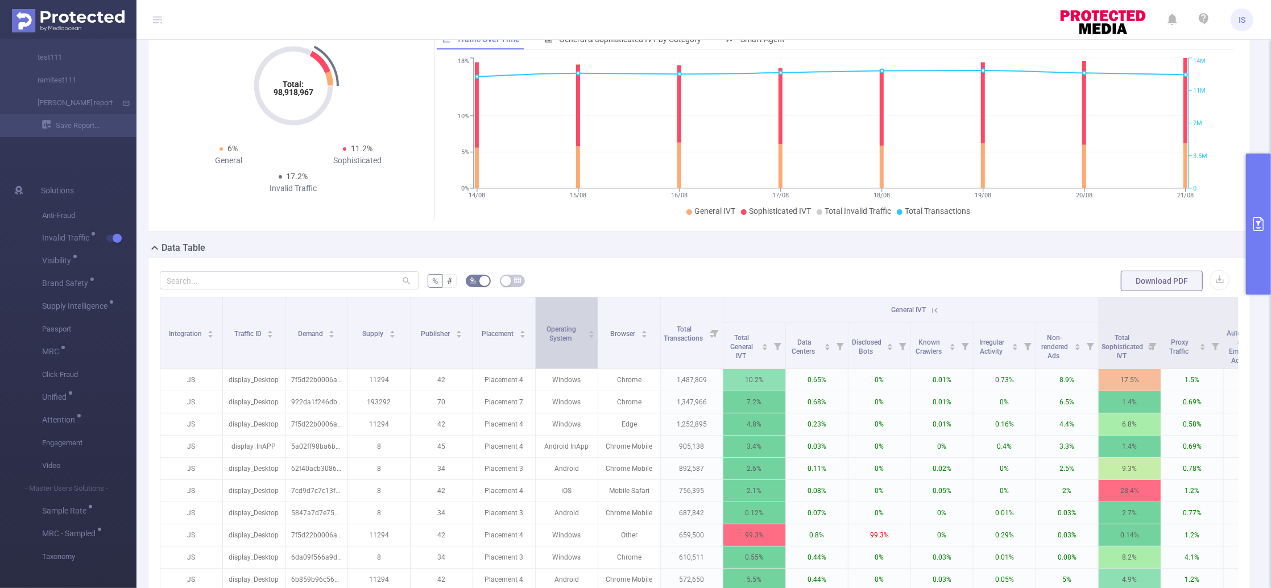
scroll to position [151, 0]
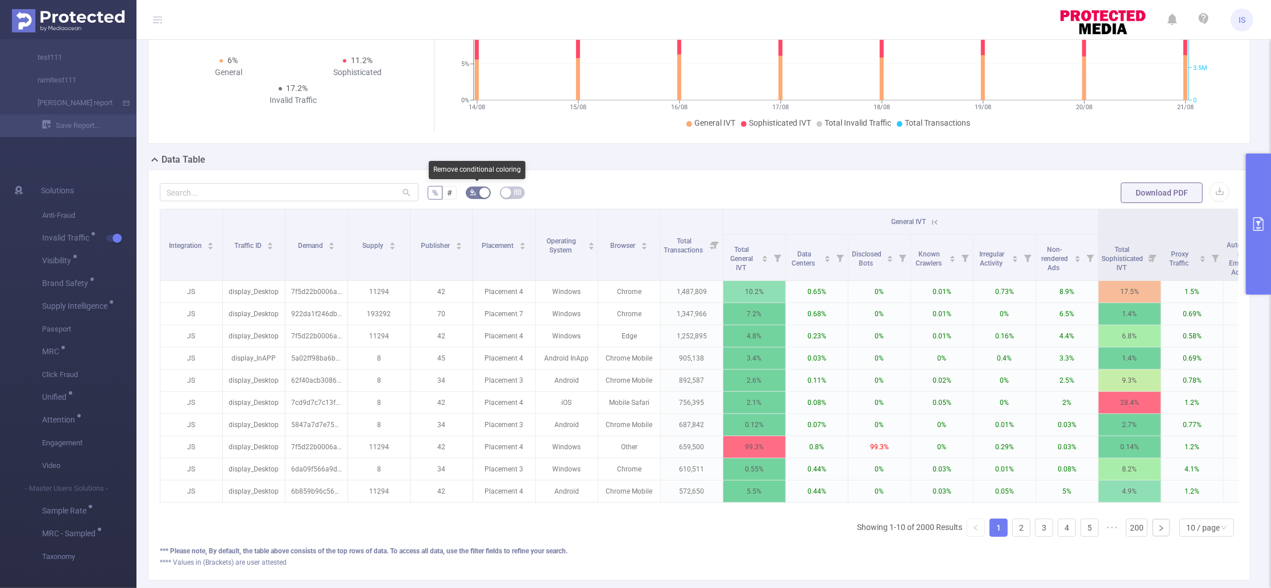
click at [481, 190] on button "button" at bounding box center [478, 193] width 25 height 13
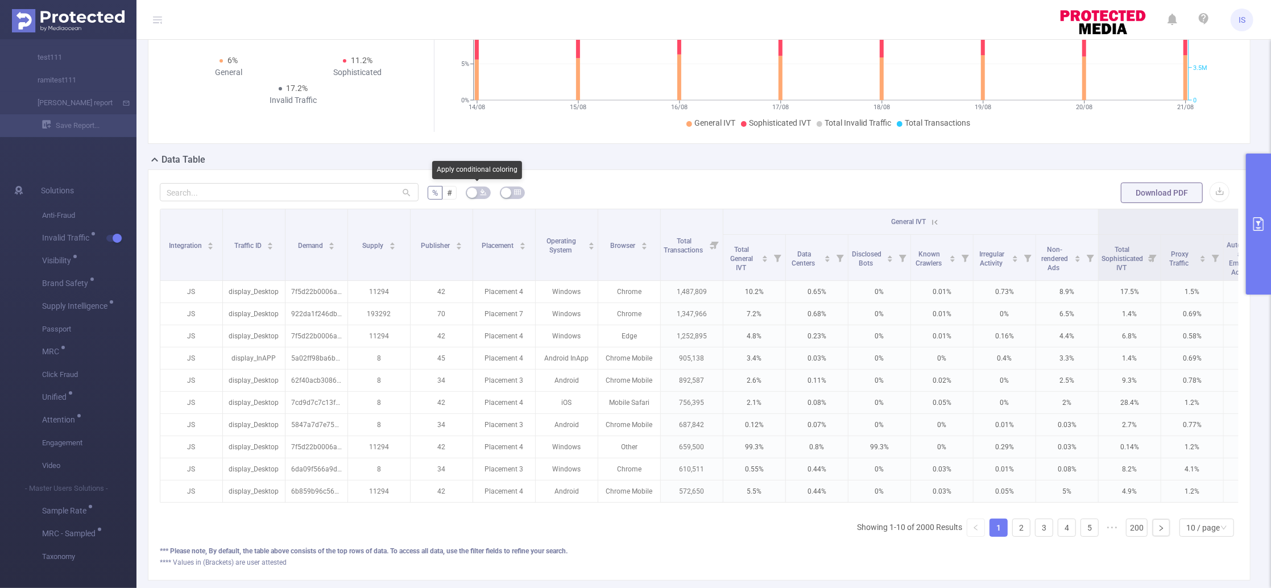
click at [475, 196] on button "button" at bounding box center [478, 193] width 25 height 13
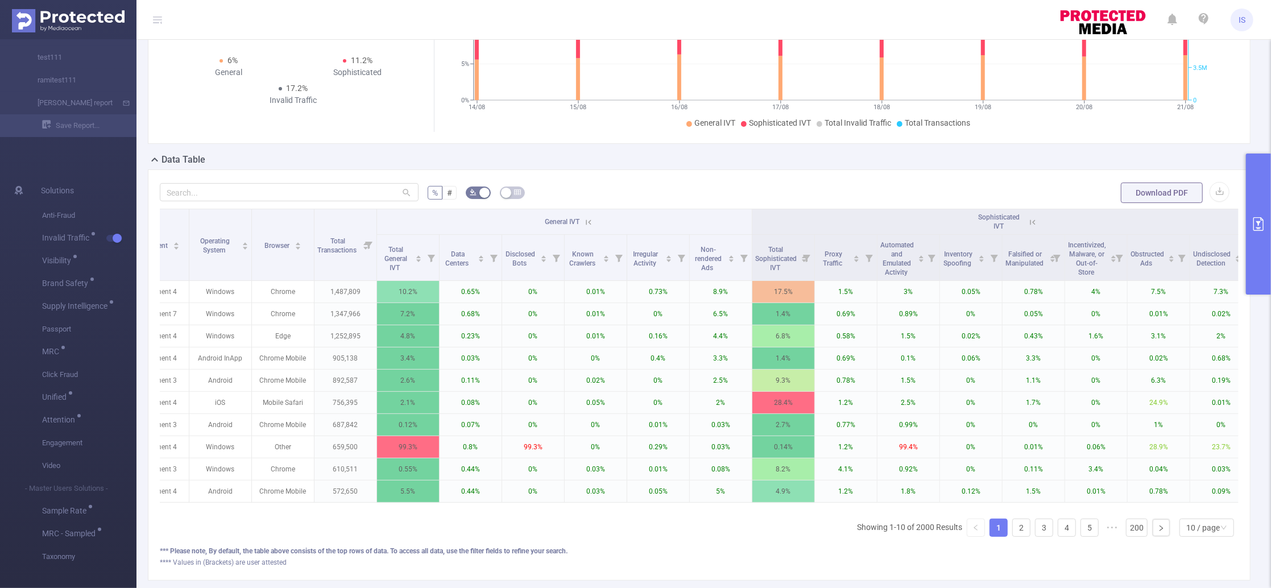
scroll to position [0, 437]
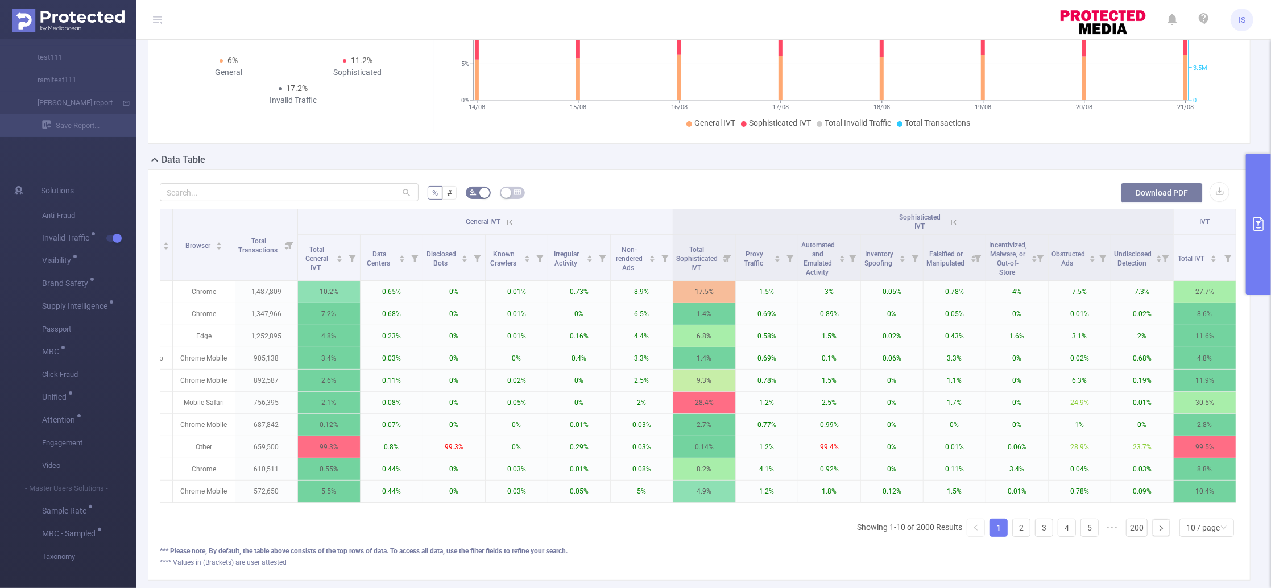
click at [1165, 194] on button "Download PDF" at bounding box center [1162, 193] width 82 height 20
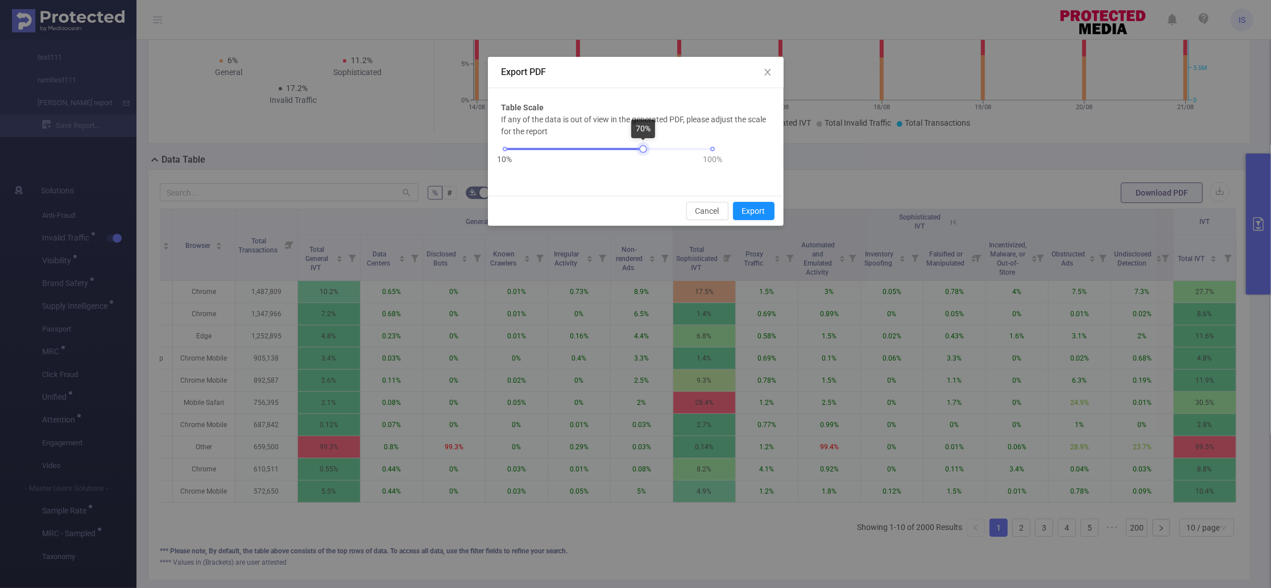
drag, startPoint x: 712, startPoint y: 149, endPoint x: 642, endPoint y: 149, distance: 69.9
click at [642, 149] on div at bounding box center [643, 149] width 8 height 8
click at [765, 211] on button "Export" at bounding box center [754, 211] width 42 height 18
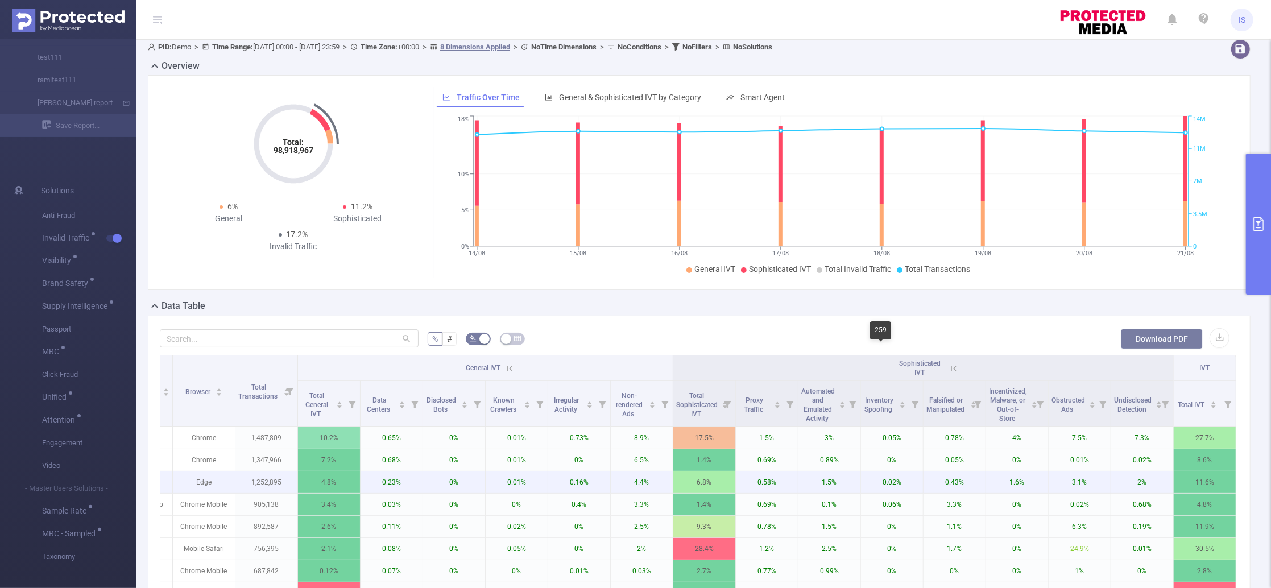
scroll to position [0, 0]
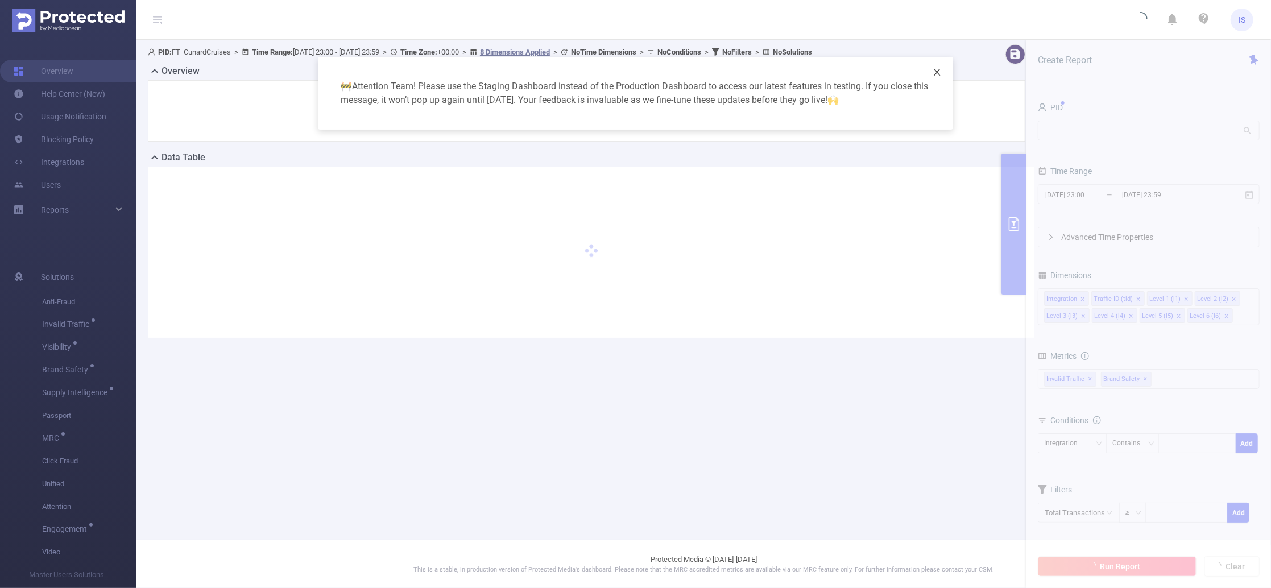
click at [940, 73] on icon "icon: close" at bounding box center [937, 72] width 9 height 9
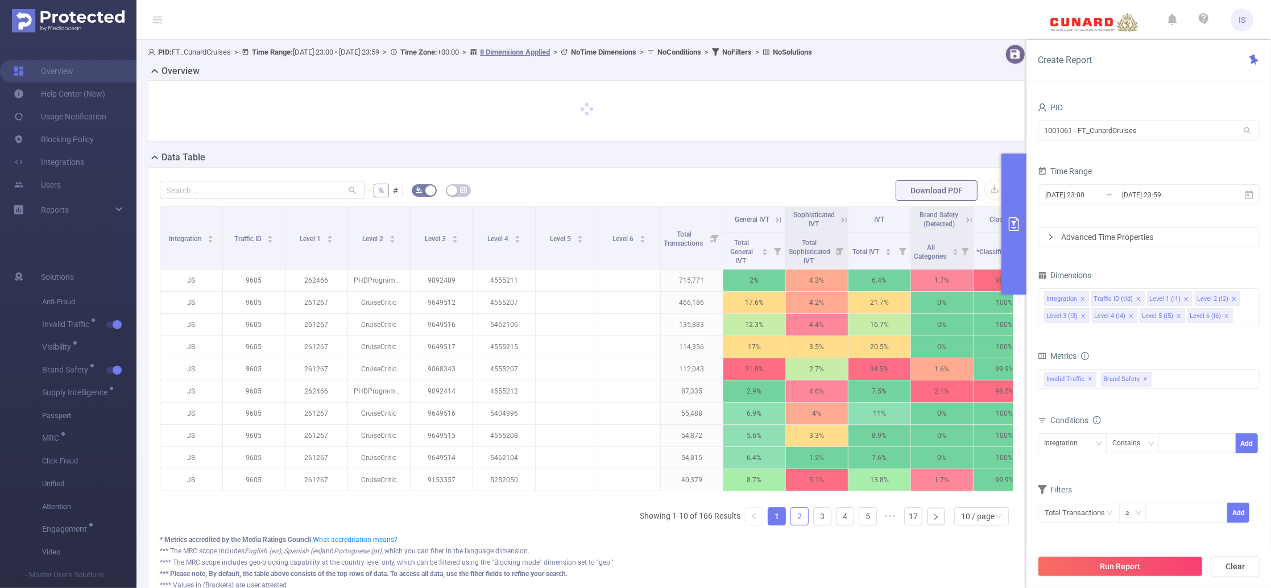
click at [792, 525] on link "2" at bounding box center [799, 516] width 17 height 17
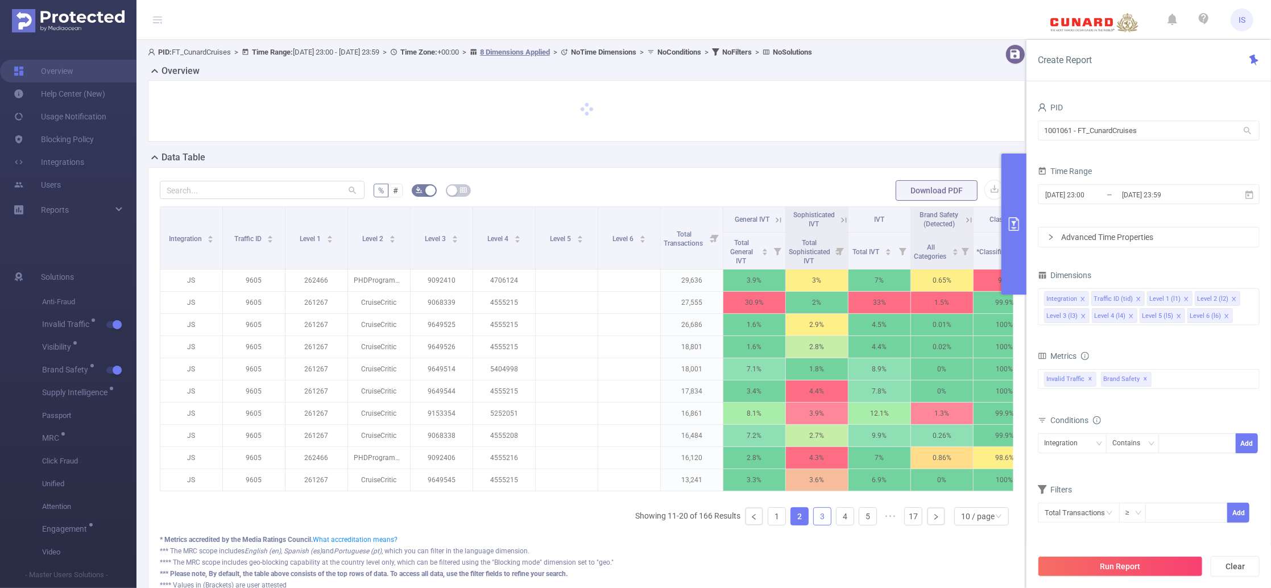
click at [814, 525] on link "3" at bounding box center [822, 516] width 17 height 17
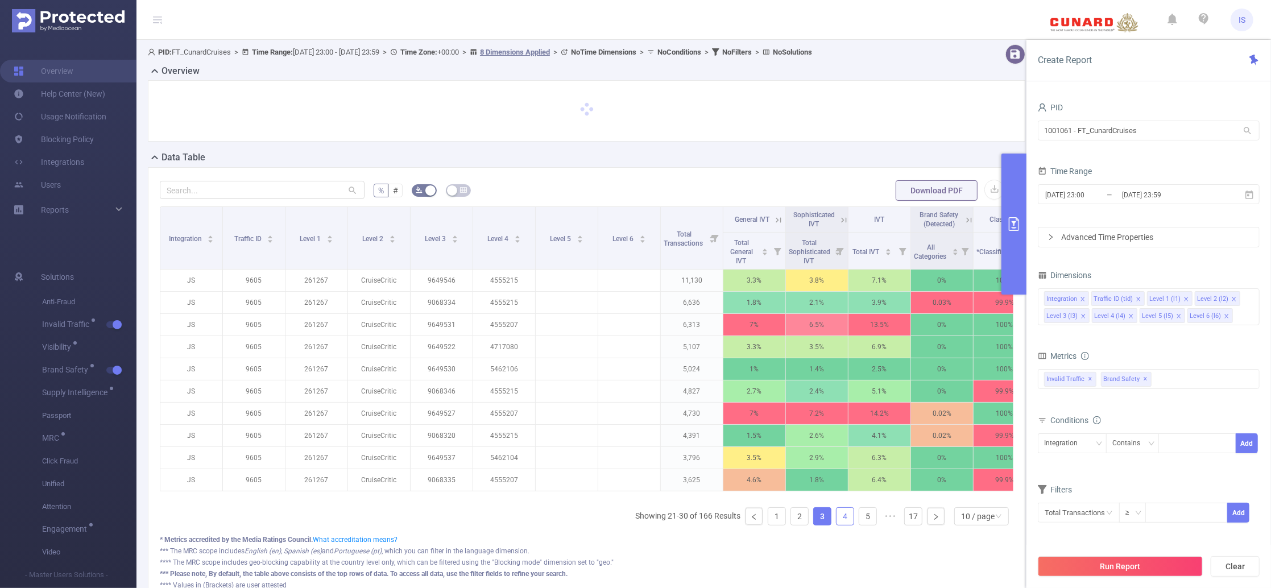
click at [837, 525] on link "4" at bounding box center [845, 516] width 17 height 17
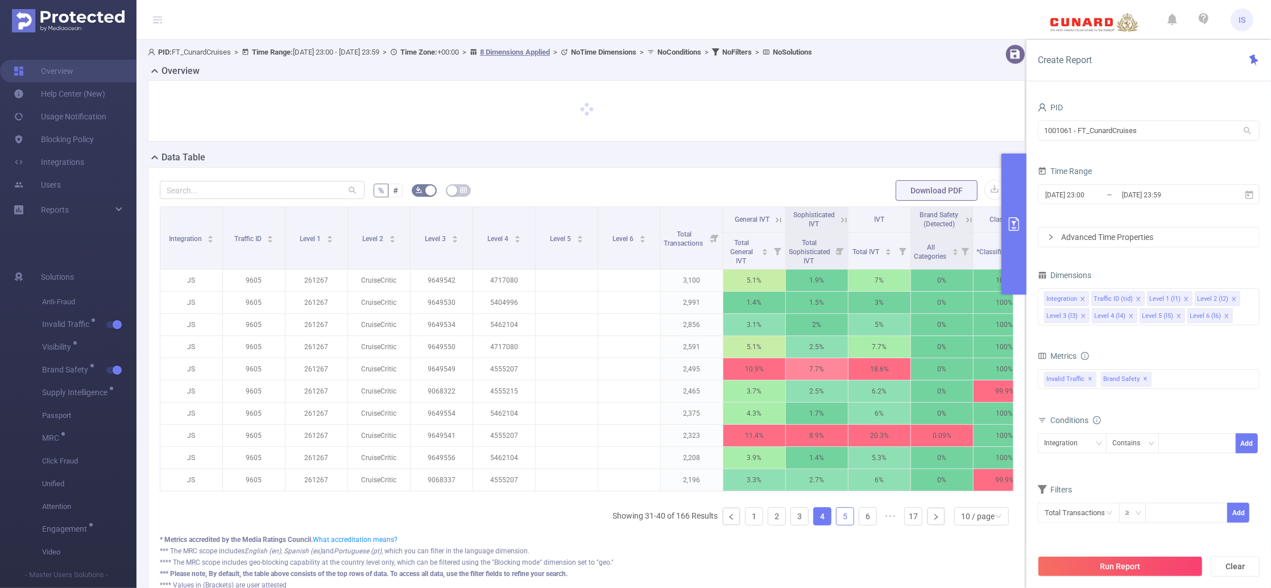
click at [837, 525] on link "5" at bounding box center [845, 516] width 17 height 17
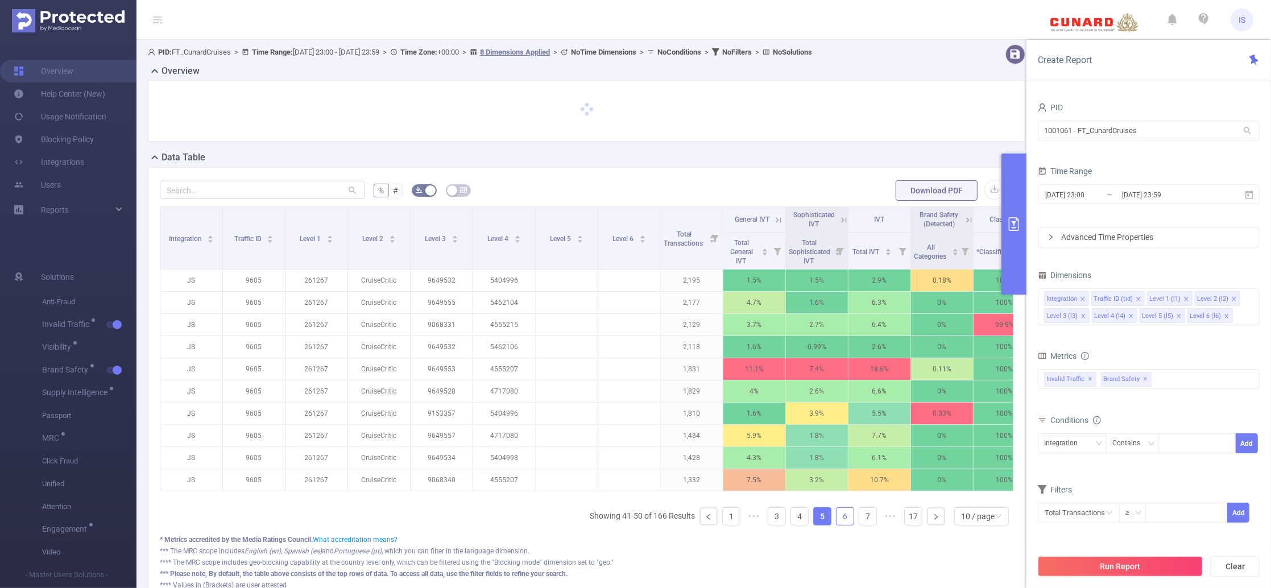
click at [837, 525] on link "6" at bounding box center [845, 516] width 17 height 17
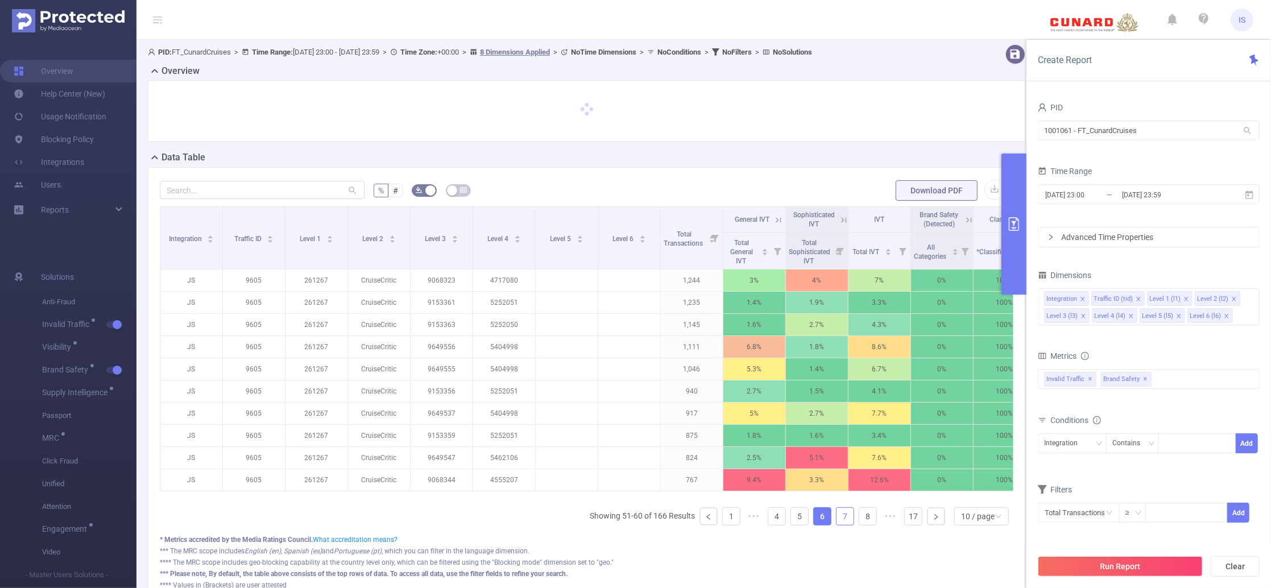
click at [837, 525] on link "7" at bounding box center [845, 516] width 17 height 17
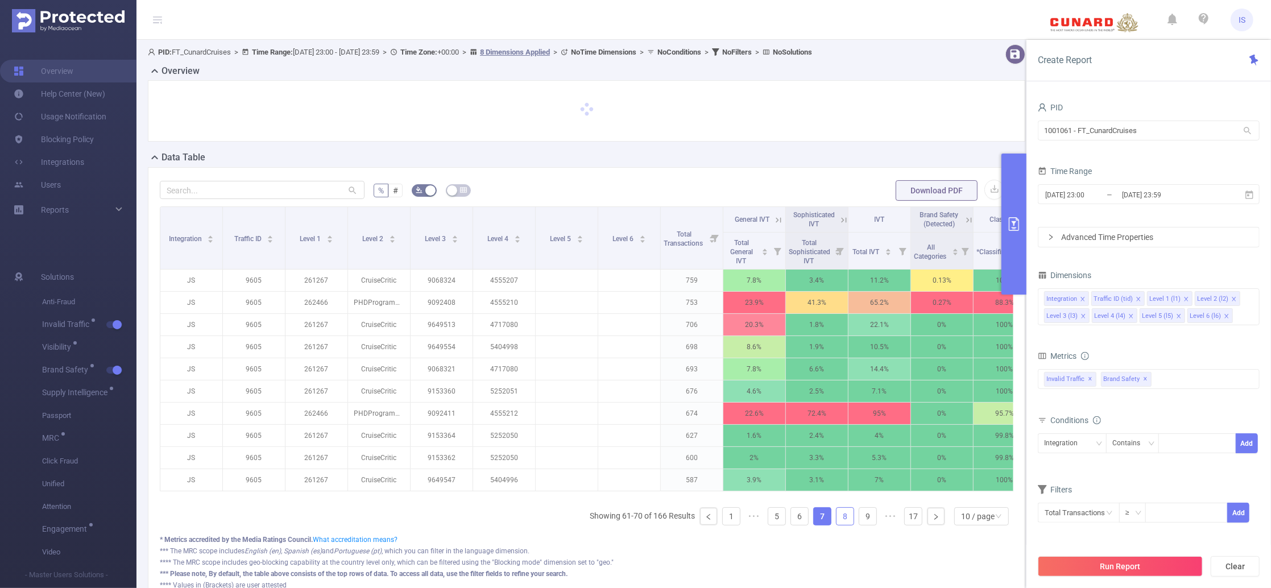
click at [837, 525] on link "8" at bounding box center [845, 516] width 17 height 17
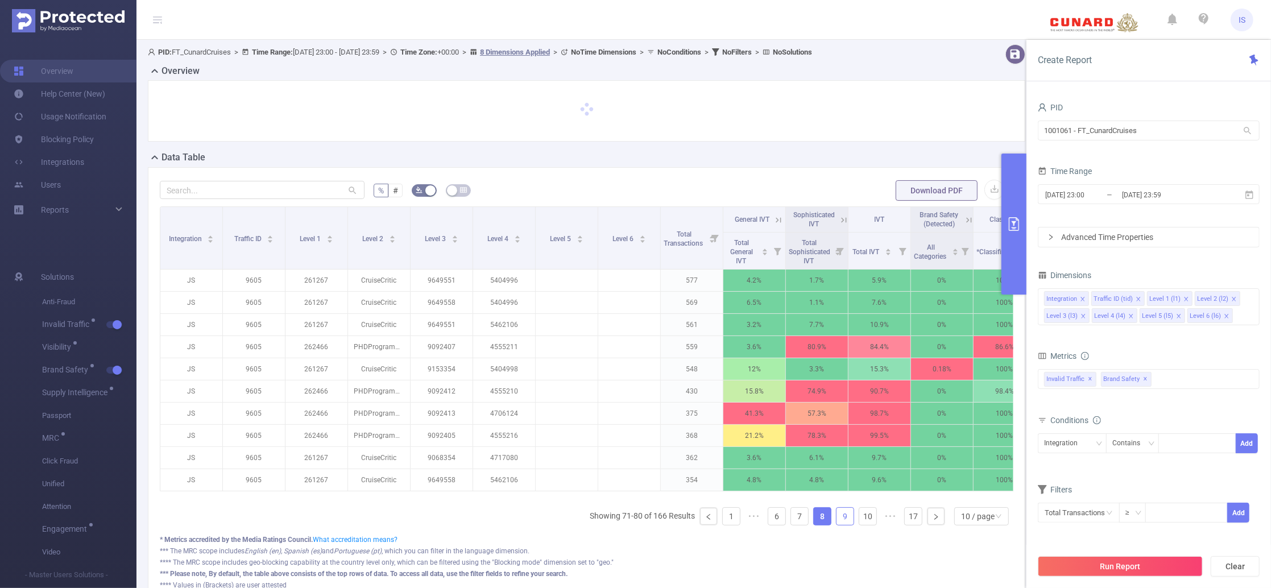
click at [837, 525] on link "9" at bounding box center [845, 516] width 17 height 17
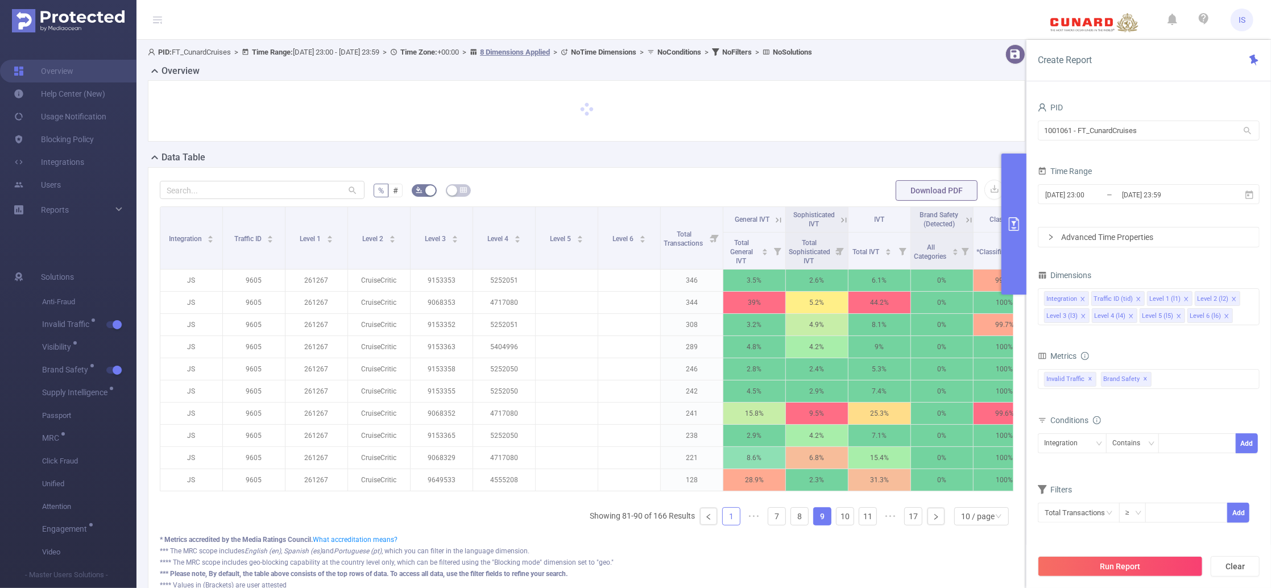
click at [723, 525] on link "1" at bounding box center [731, 516] width 17 height 17
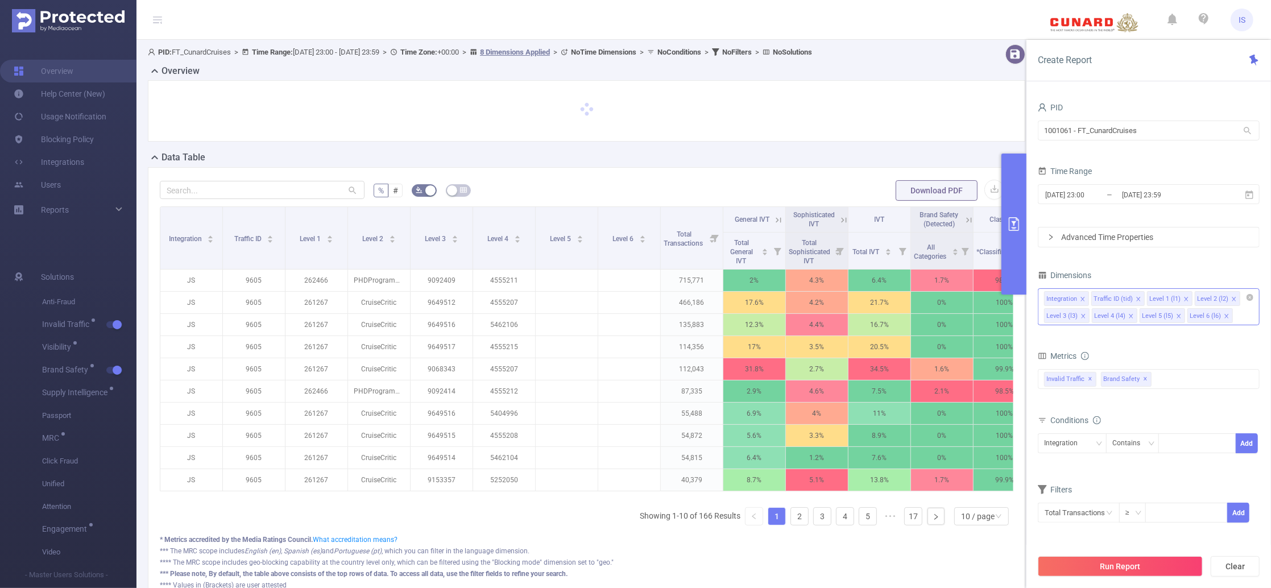
click at [1233, 299] on icon "icon: close" at bounding box center [1234, 299] width 6 height 6
click at [1231, 299] on icon "icon: close" at bounding box center [1234, 299] width 6 height 6
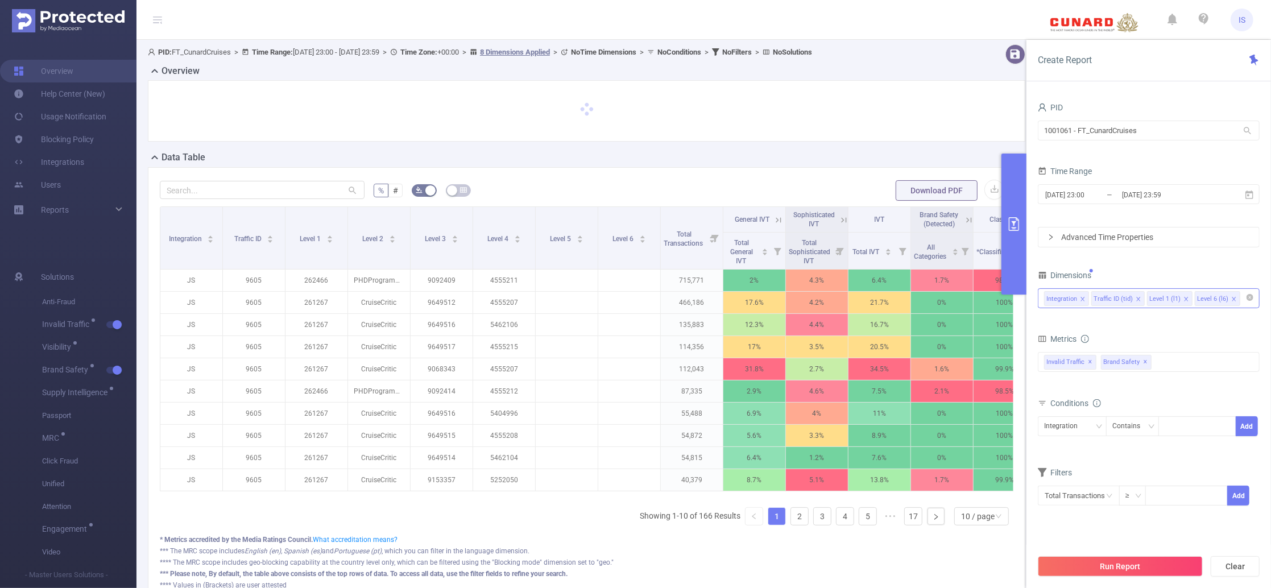
click at [1231, 299] on icon "icon: close" at bounding box center [1234, 299] width 6 height 6
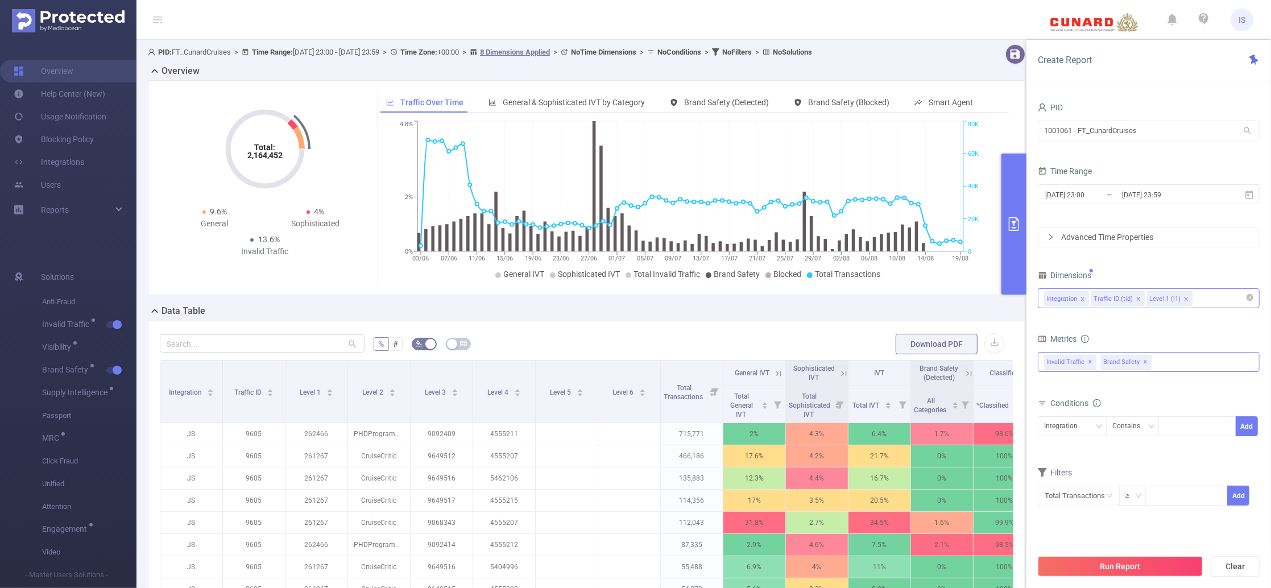
click at [1159, 360] on div "Invalid Traffic ✕ Brand Safety ✕" at bounding box center [1149, 362] width 222 height 20
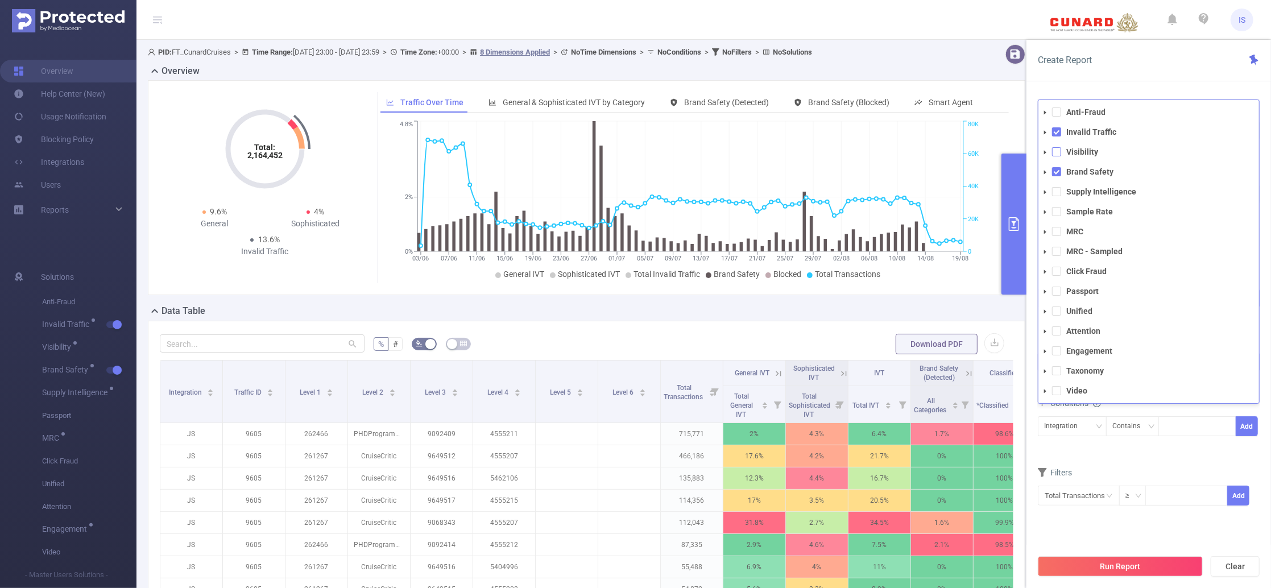
click at [1058, 153] on span at bounding box center [1056, 151] width 9 height 9
click at [1054, 191] on span at bounding box center [1056, 191] width 9 height 9
click at [1124, 470] on form "Dimensions Integration Traffic ID (tid) Level 1 (l1) Metrics Total General IVT …" at bounding box center [1149, 402] width 222 height 270
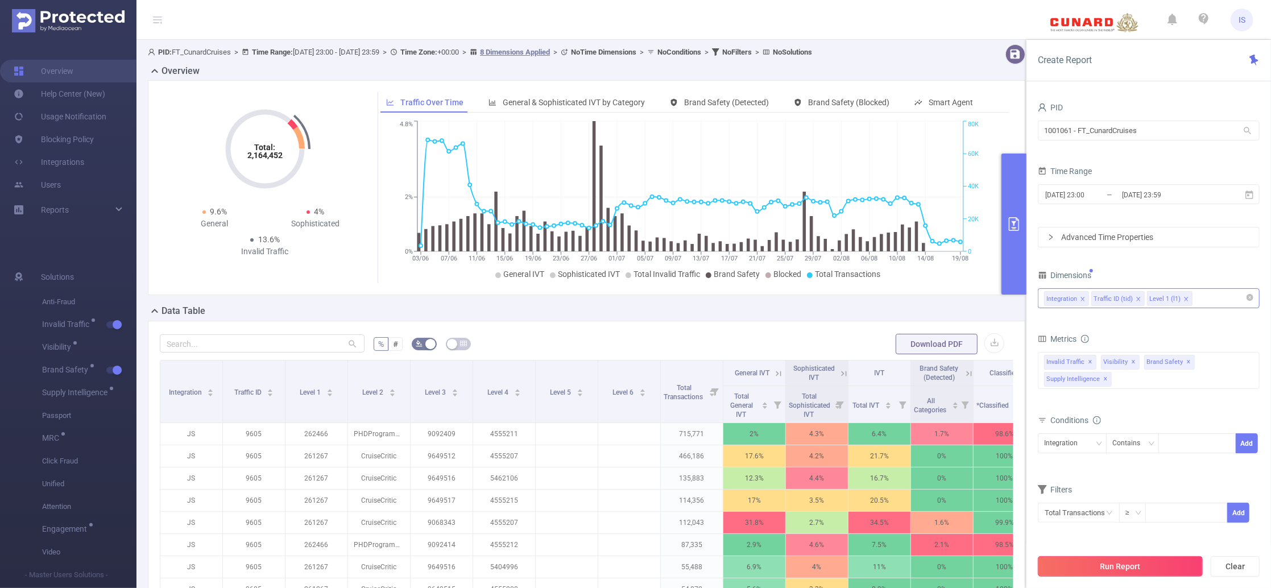
click at [1119, 569] on button "Run Report" at bounding box center [1120, 566] width 165 height 20
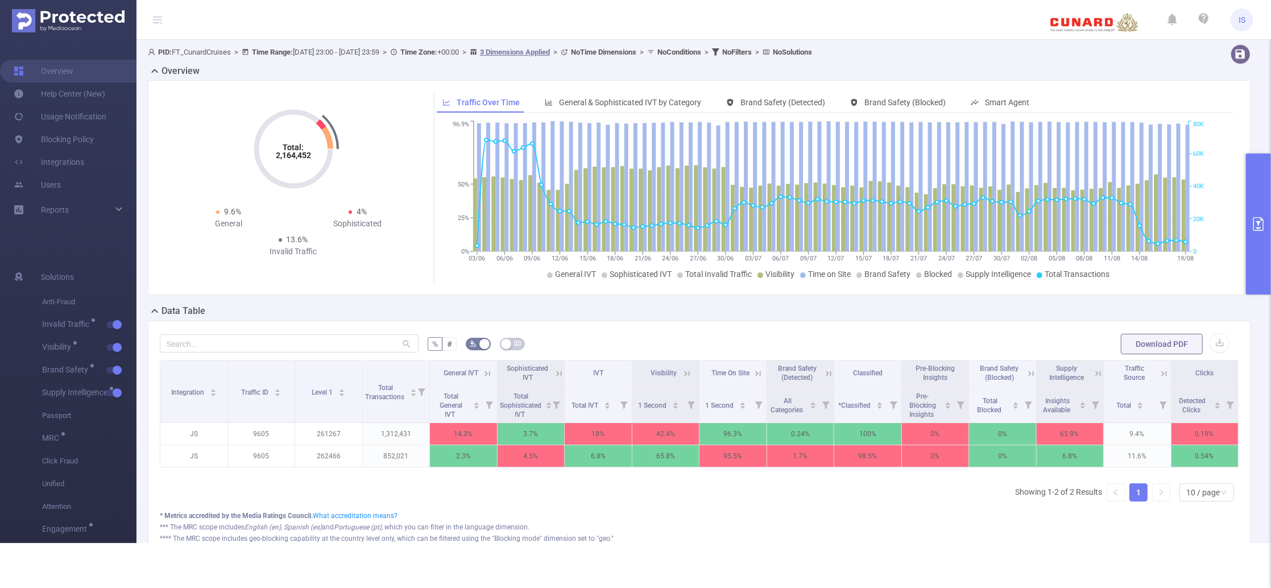
click at [1256, 197] on button "primary" at bounding box center [1258, 224] width 25 height 141
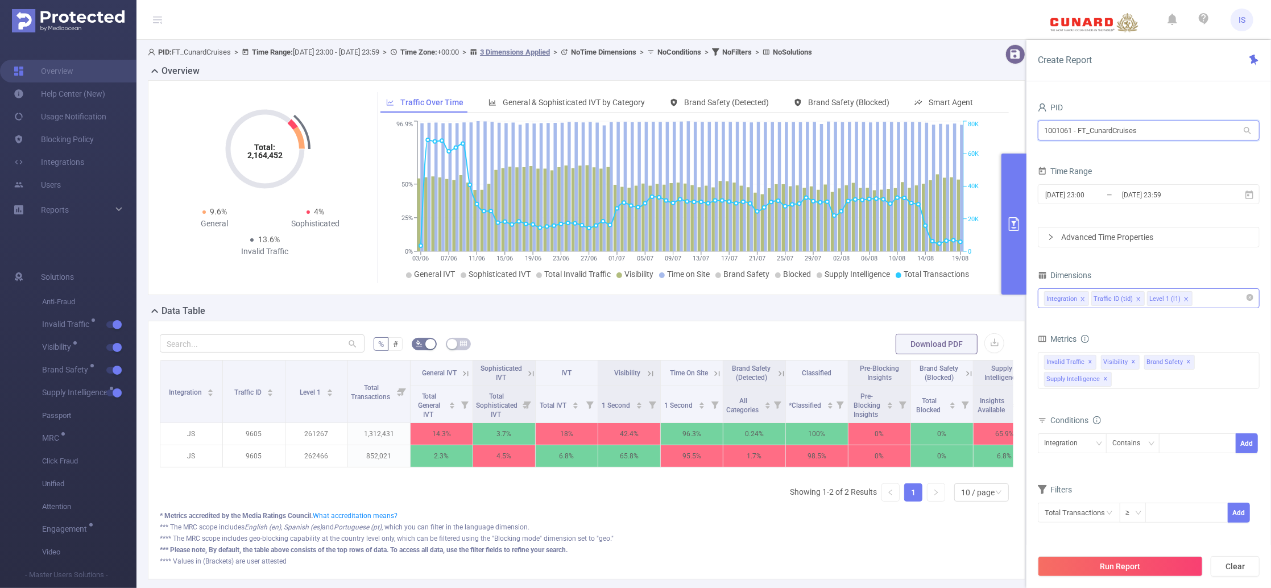
drag, startPoint x: 1183, startPoint y: 130, endPoint x: 684, endPoint y: 115, distance: 499.0
click at [684, 115] on section "PID: FT_CunardCruises > Time Range: 2025-06-03 23:00 - 2025-08-19 23:59 > Time …" at bounding box center [703, 321] width 1135 height 562
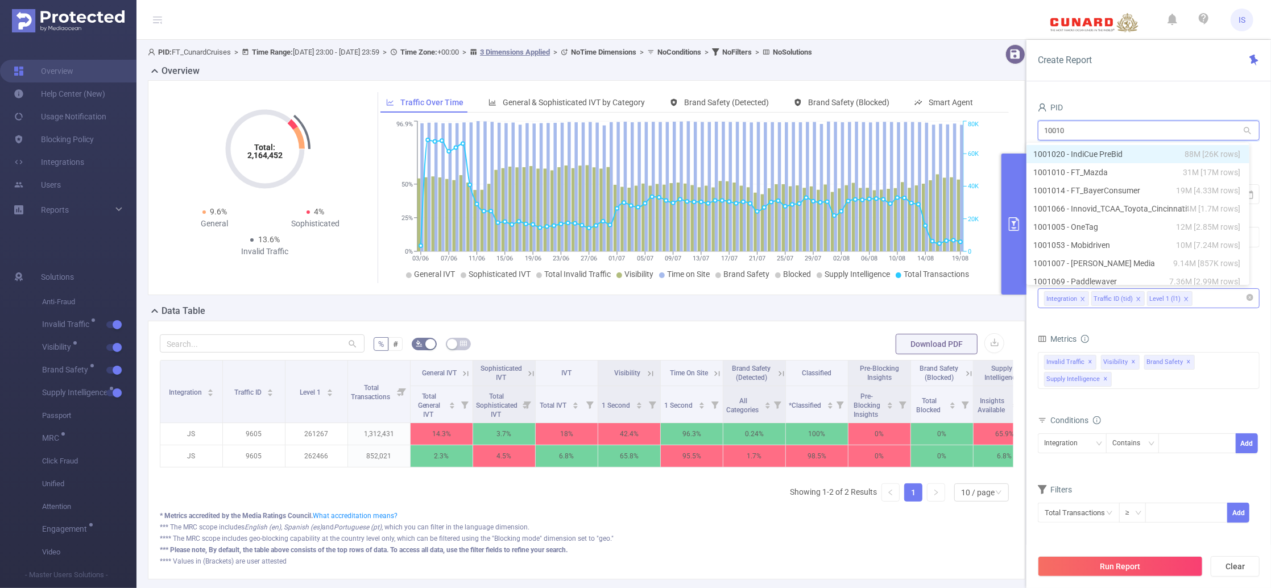
type input "100106"
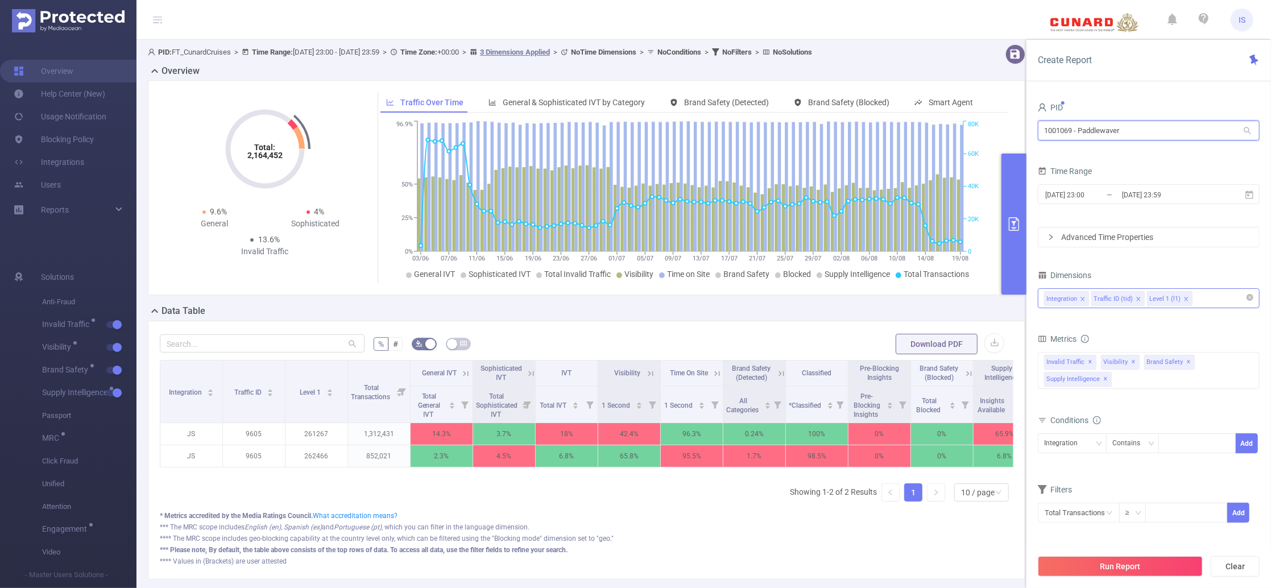
drag, startPoint x: 1070, startPoint y: 126, endPoint x: 978, endPoint y: 125, distance: 92.1
click at [978, 125] on section "PID: FT_CunardCruises > Time Range: 2025-06-03 23:00 - 2025-08-19 23:59 > Time …" at bounding box center [703, 321] width 1135 height 562
